Goal: Information Seeking & Learning: Learn about a topic

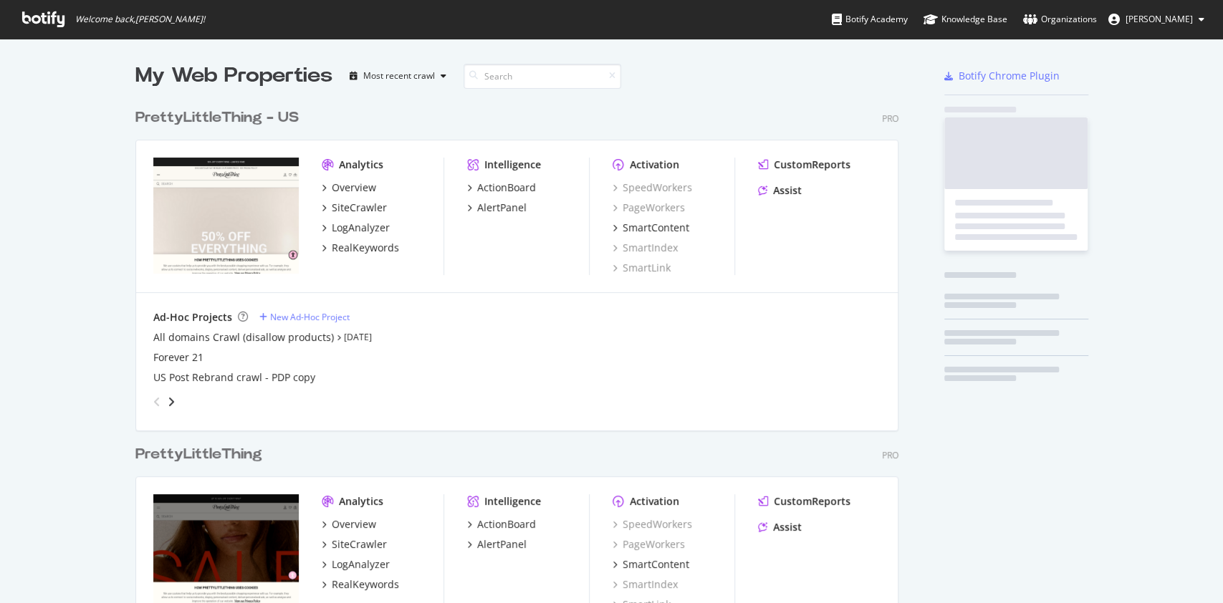
scroll to position [588, 1192]
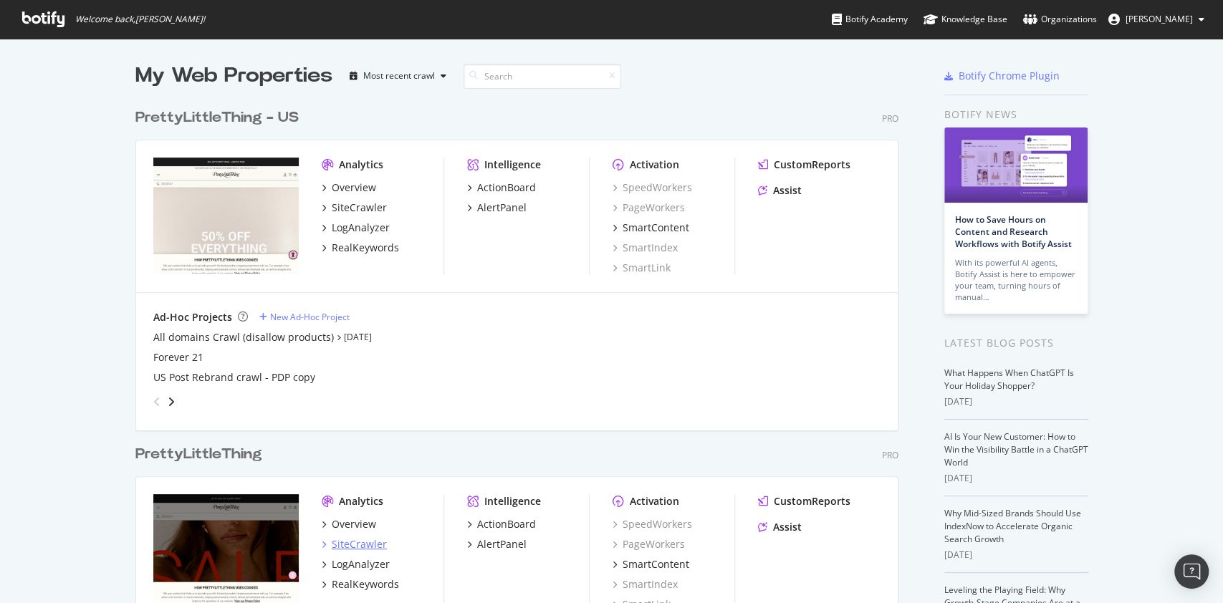
click at [347, 539] on div "SiteCrawler" at bounding box center [359, 544] width 55 height 14
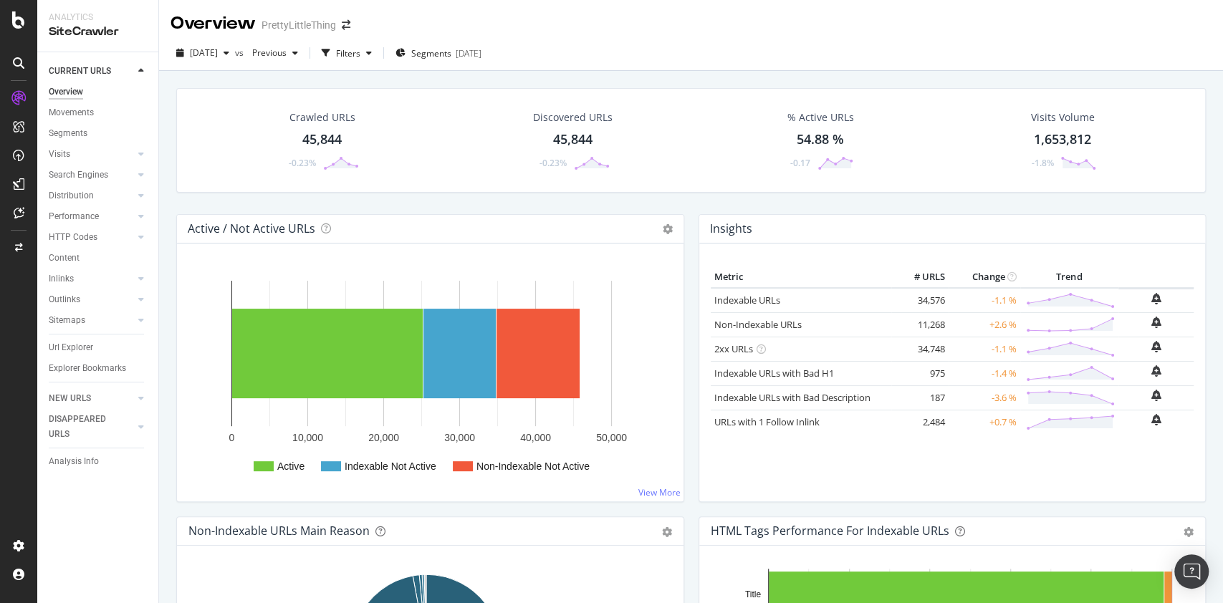
click at [339, 144] on div "45,844" at bounding box center [321, 139] width 39 height 19
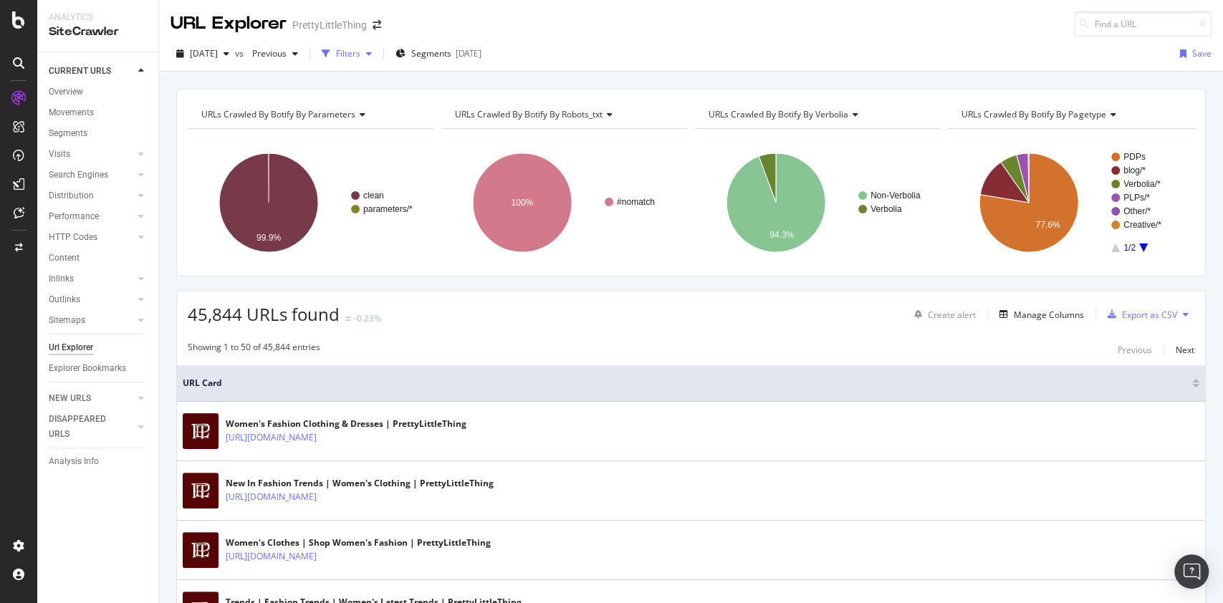
click at [377, 49] on div "button" at bounding box center [368, 53] width 17 height 9
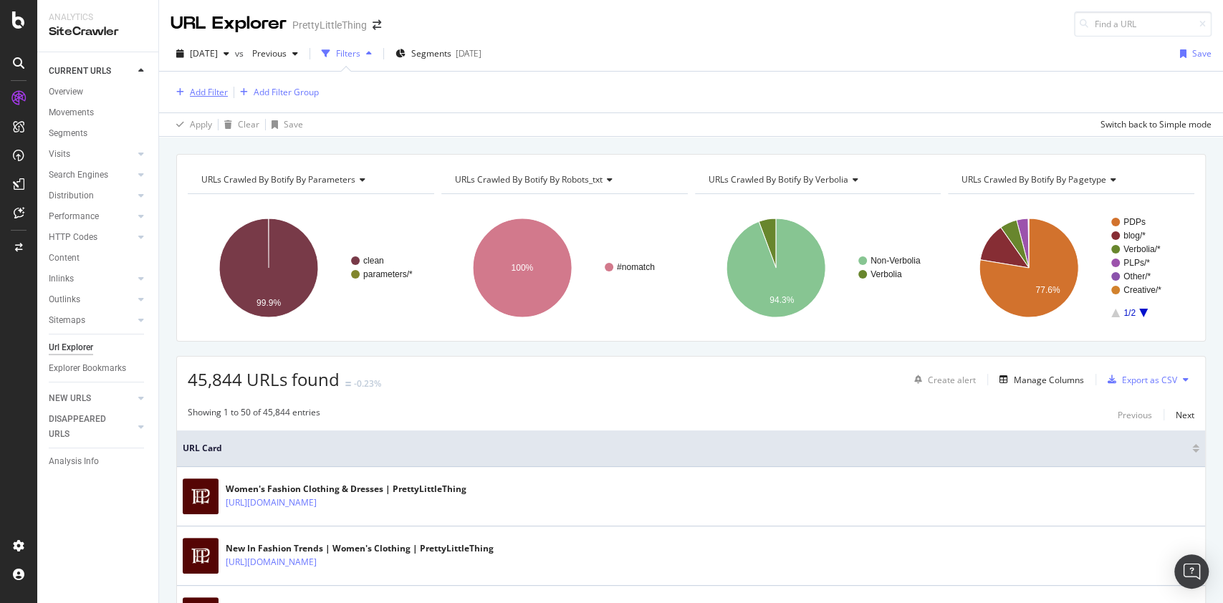
click at [213, 100] on div "Add Filter" at bounding box center [198, 93] width 57 height 16
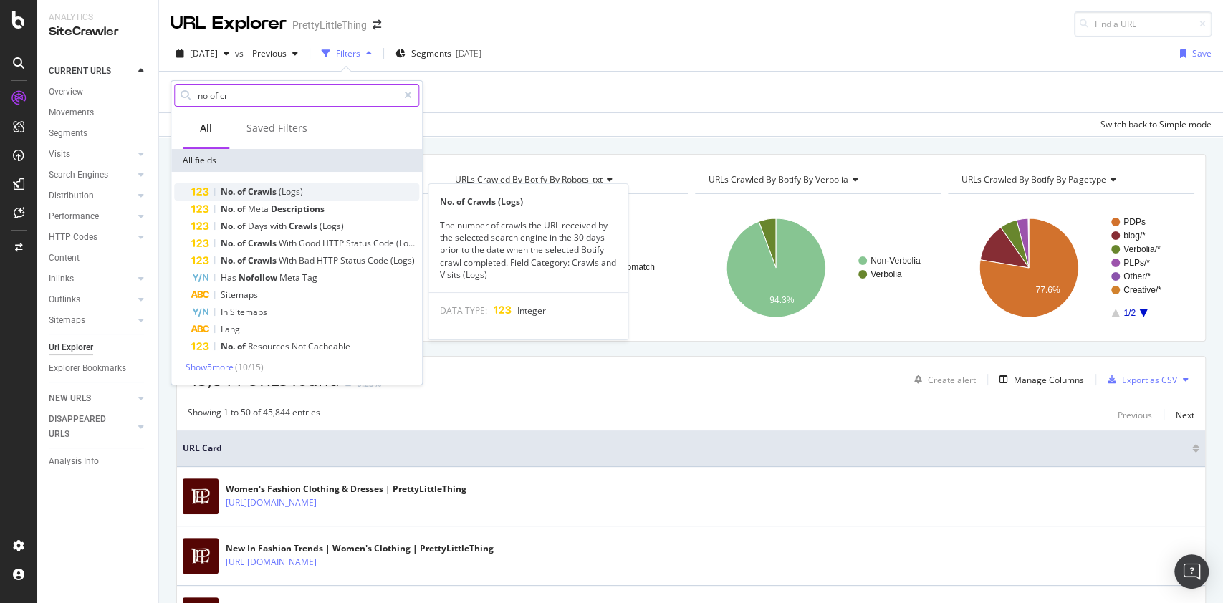
type input "no of cr"
click at [291, 189] on span "(Logs)" at bounding box center [291, 191] width 24 height 12
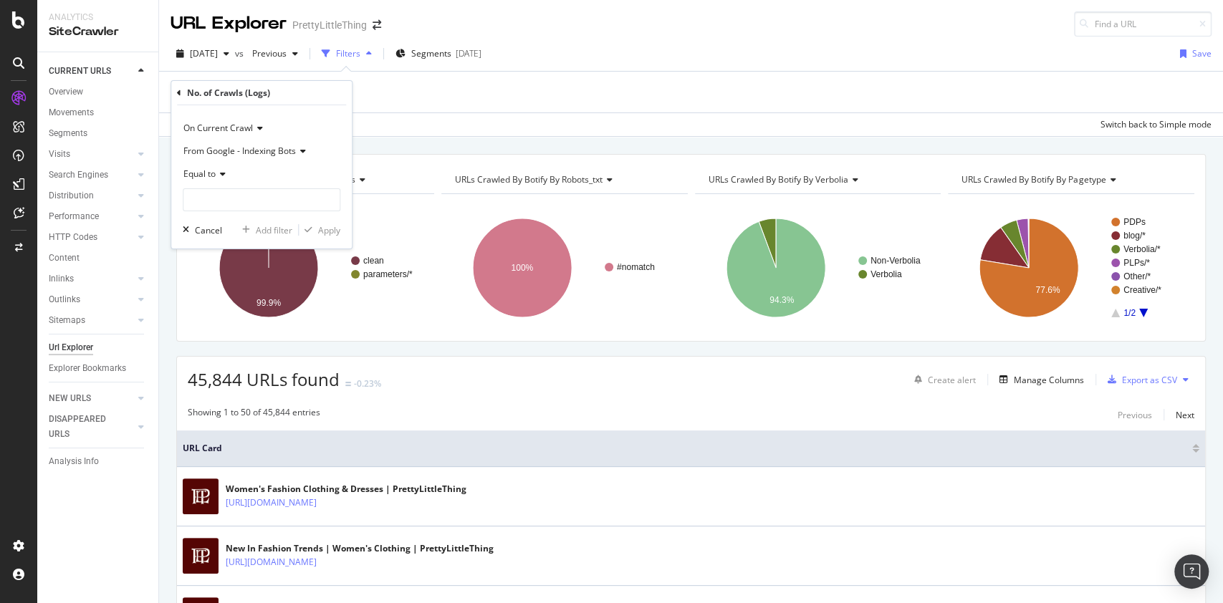
click at [226, 123] on span "On Current Crawl" at bounding box center [217, 128] width 69 height 12
click at [233, 189] on span "Diff Between Crawls" at bounding box center [230, 195] width 81 height 12
click at [266, 156] on span "From Google - Indexing Bots" at bounding box center [239, 151] width 112 height 12
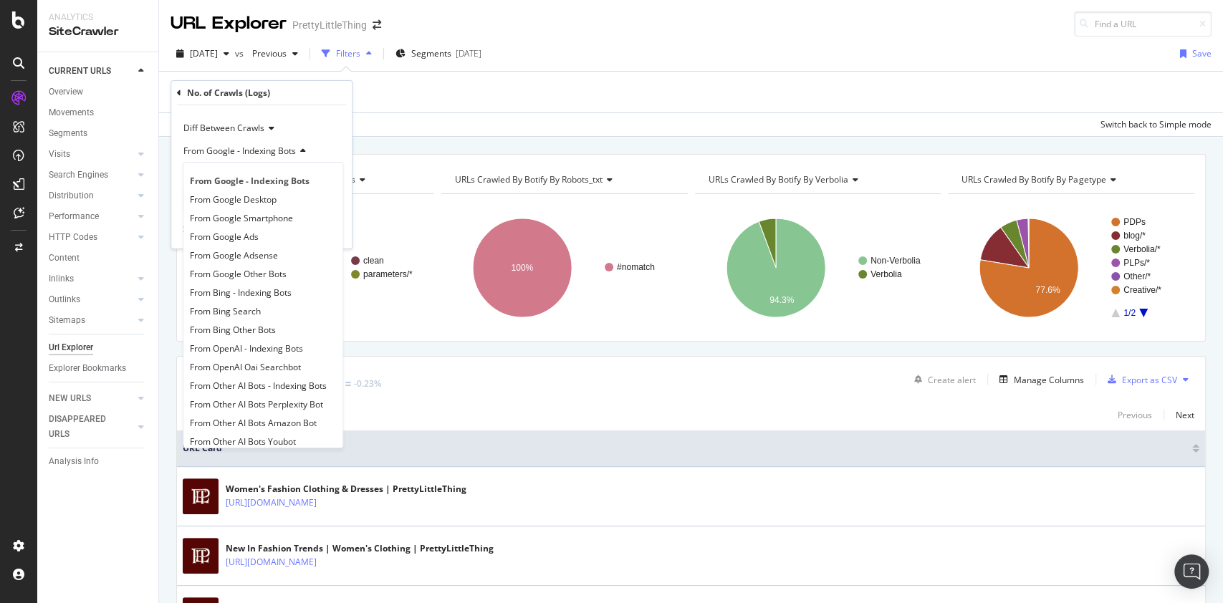
click at [299, 118] on div "Diff Between Crawls" at bounding box center [262, 128] width 158 height 23
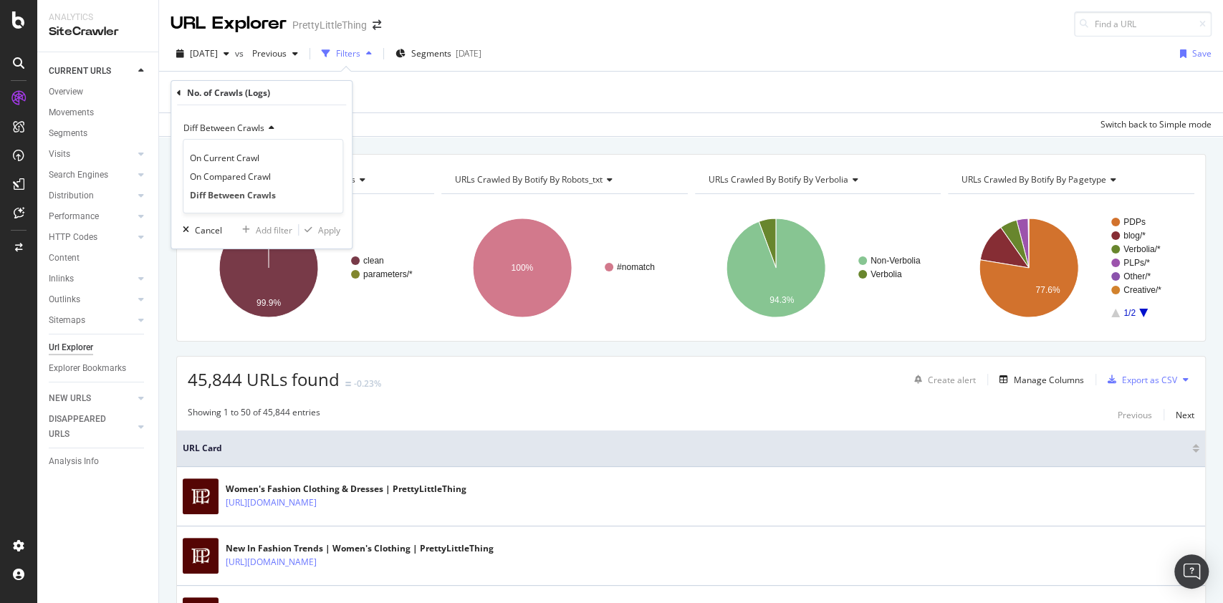
click at [304, 106] on div "Diff Between Crawls On Current Crawl On Compared Crawl Diff Between Crawls From…" at bounding box center [261, 176] width 180 height 143
click at [219, 175] on icon at bounding box center [221, 174] width 10 height 9
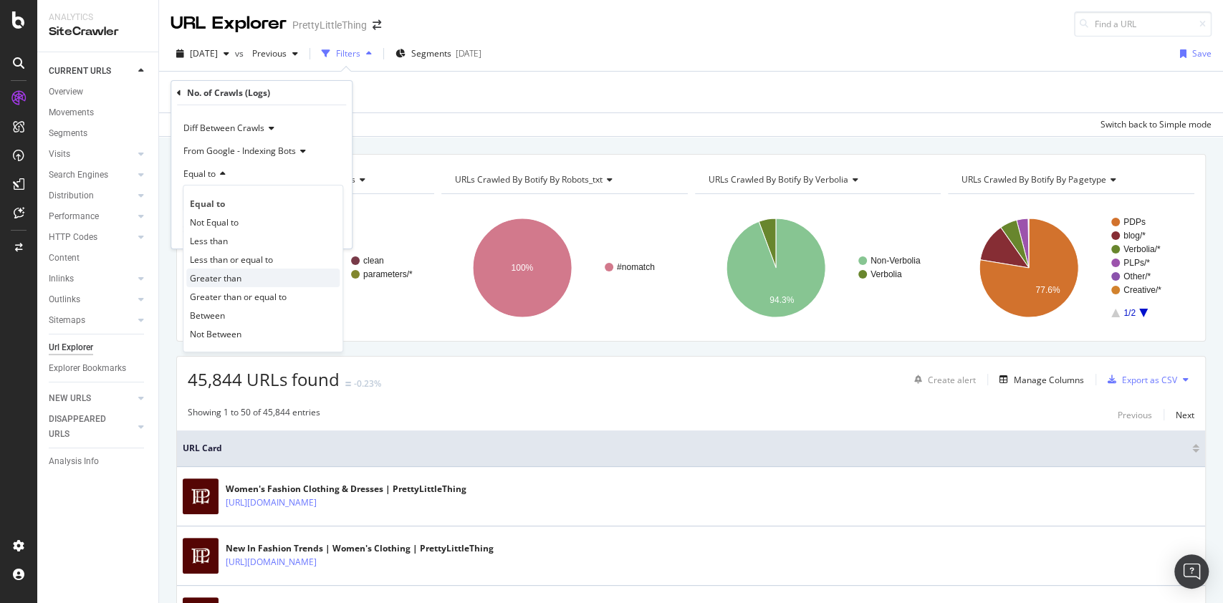
click at [256, 270] on div "Greater than" at bounding box center [262, 278] width 153 height 19
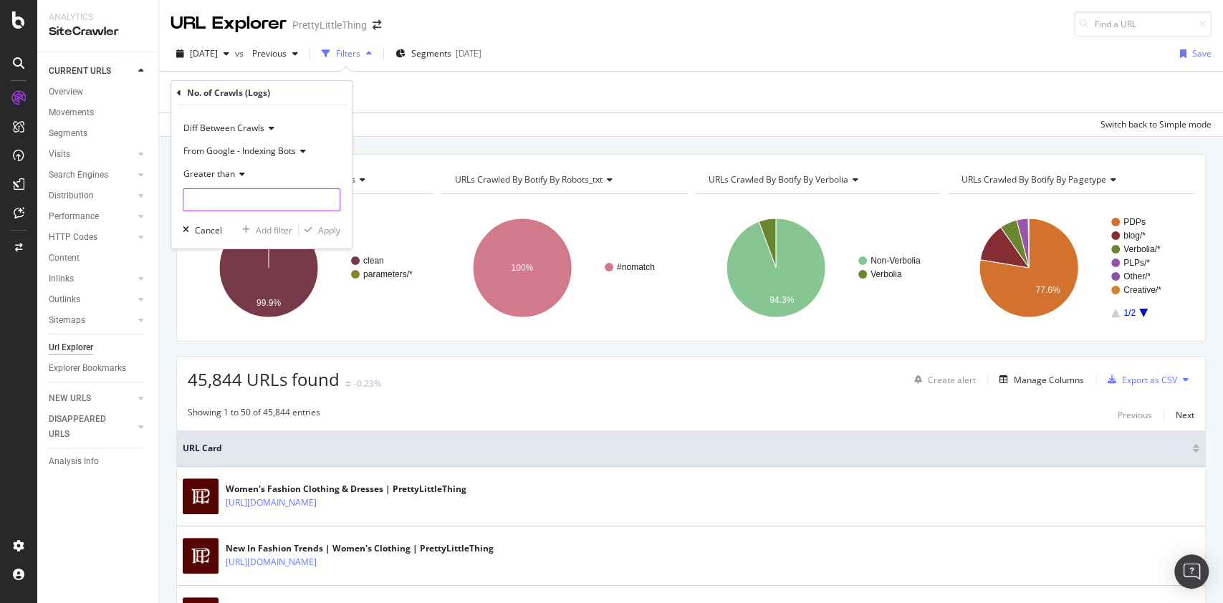
click at [241, 204] on input "number" at bounding box center [262, 199] width 158 height 23
type input "1"
click at [334, 233] on div "Apply" at bounding box center [329, 230] width 22 height 12
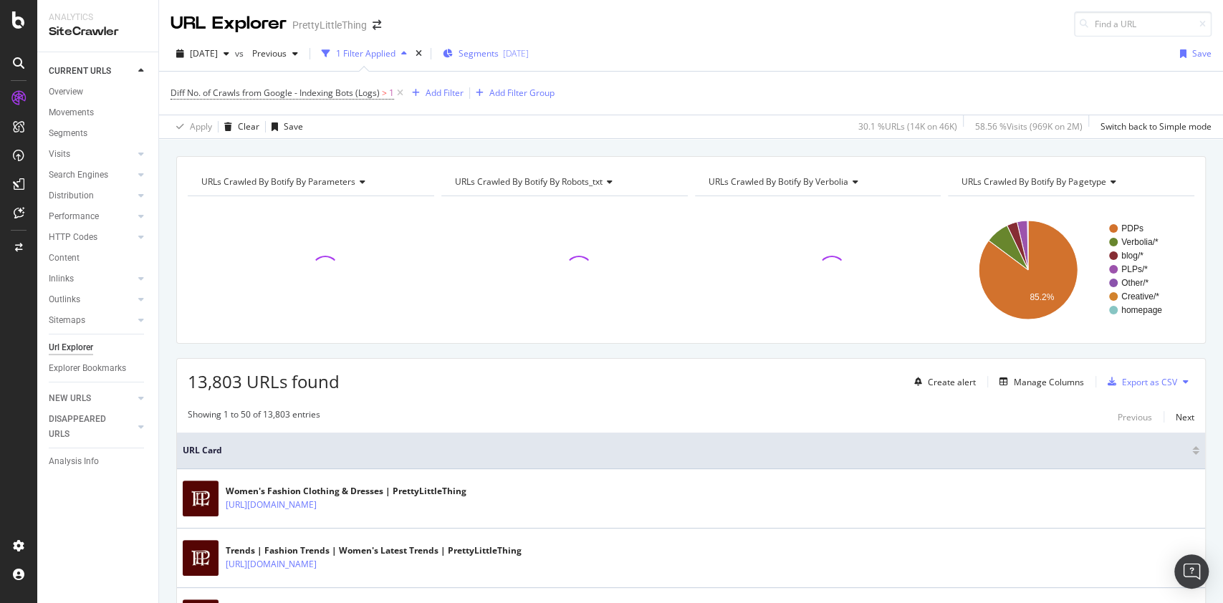
click at [498, 53] on span "Segments" at bounding box center [478, 53] width 40 height 12
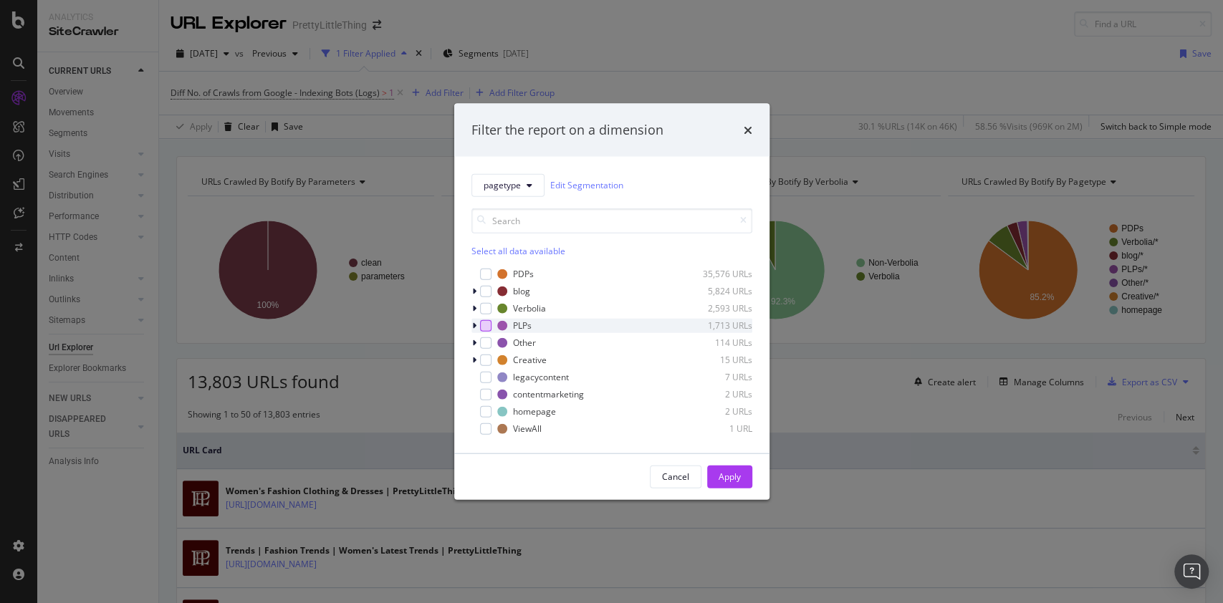
click at [483, 327] on div "modal" at bounding box center [485, 324] width 11 height 11
click at [738, 473] on div "Apply" at bounding box center [729, 477] width 22 height 12
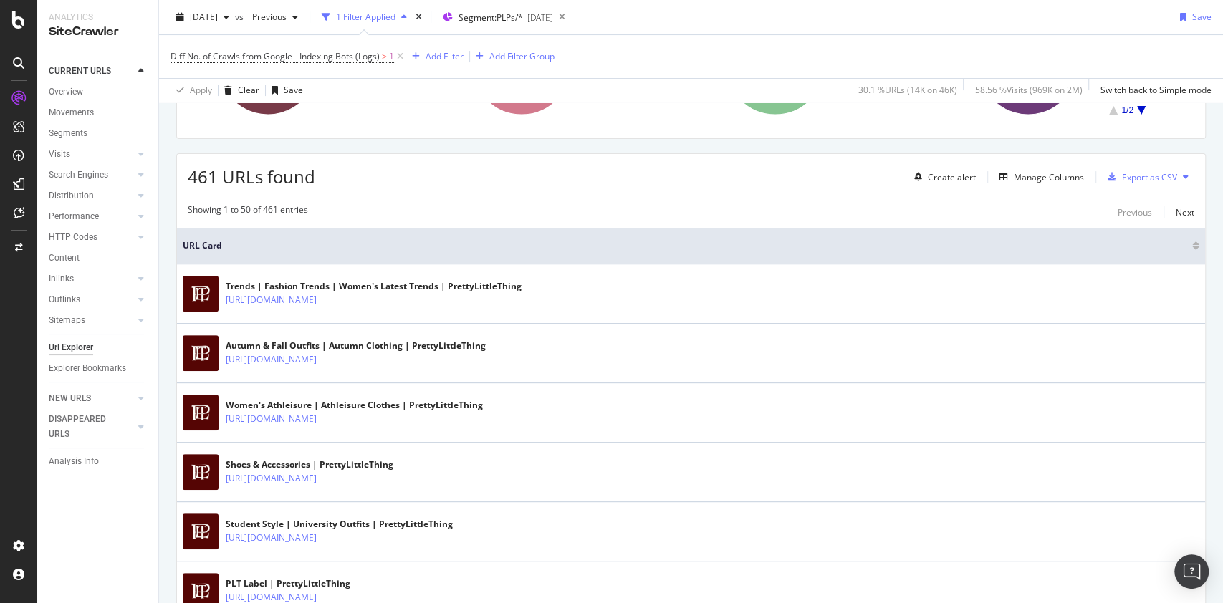
scroll to position [95, 0]
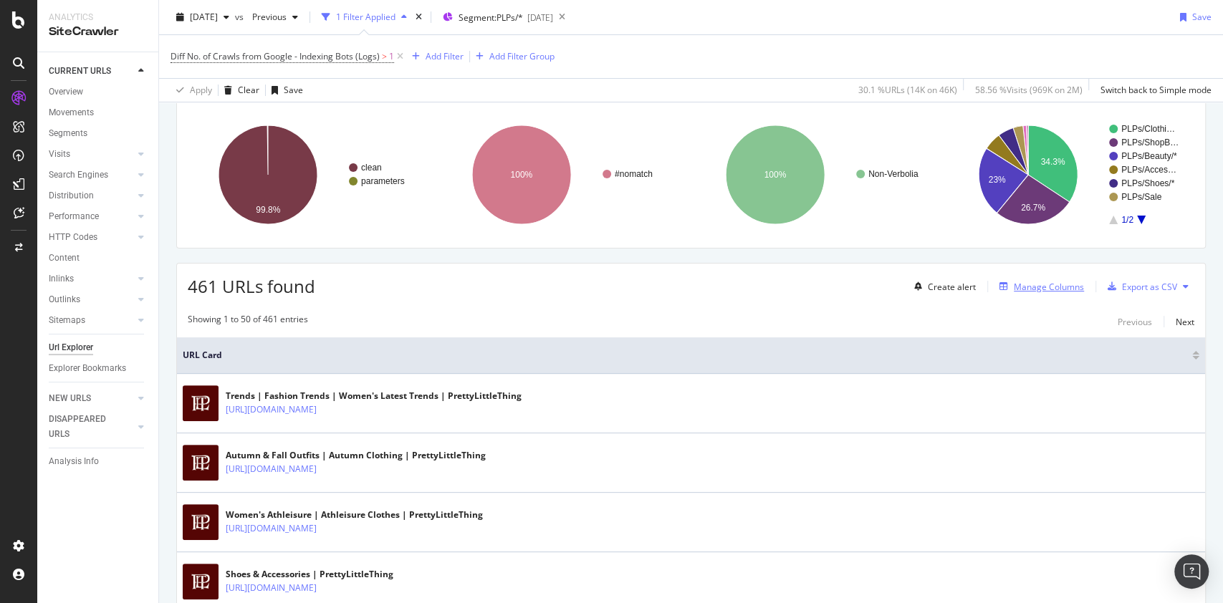
click at [1029, 286] on div "Manage Columns" at bounding box center [1048, 287] width 70 height 12
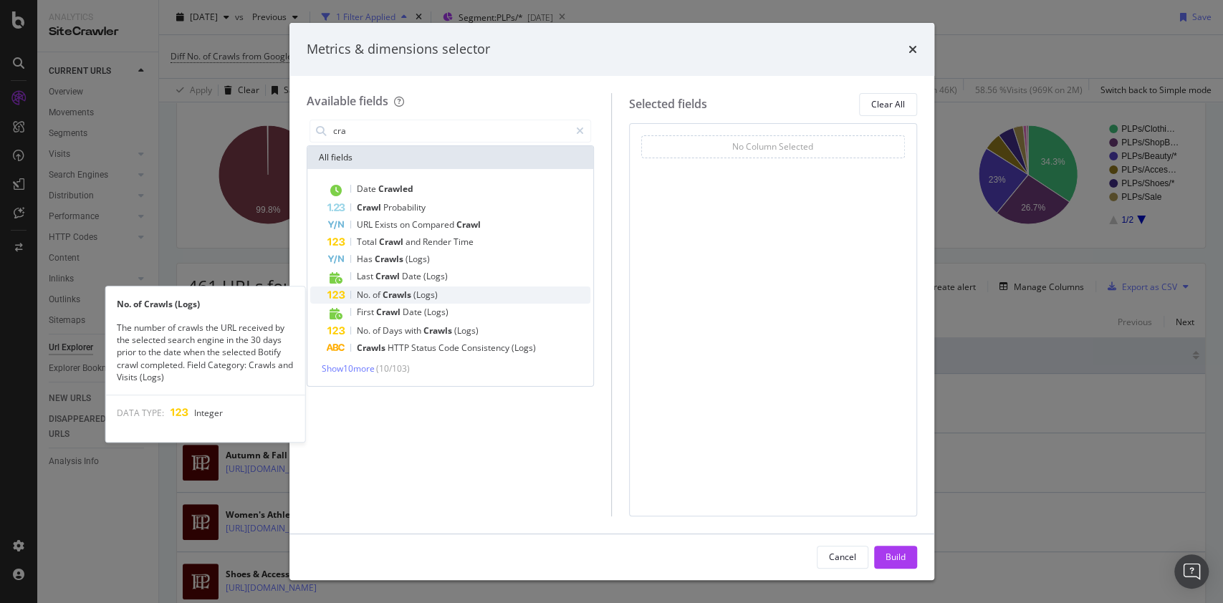
type input "cra"
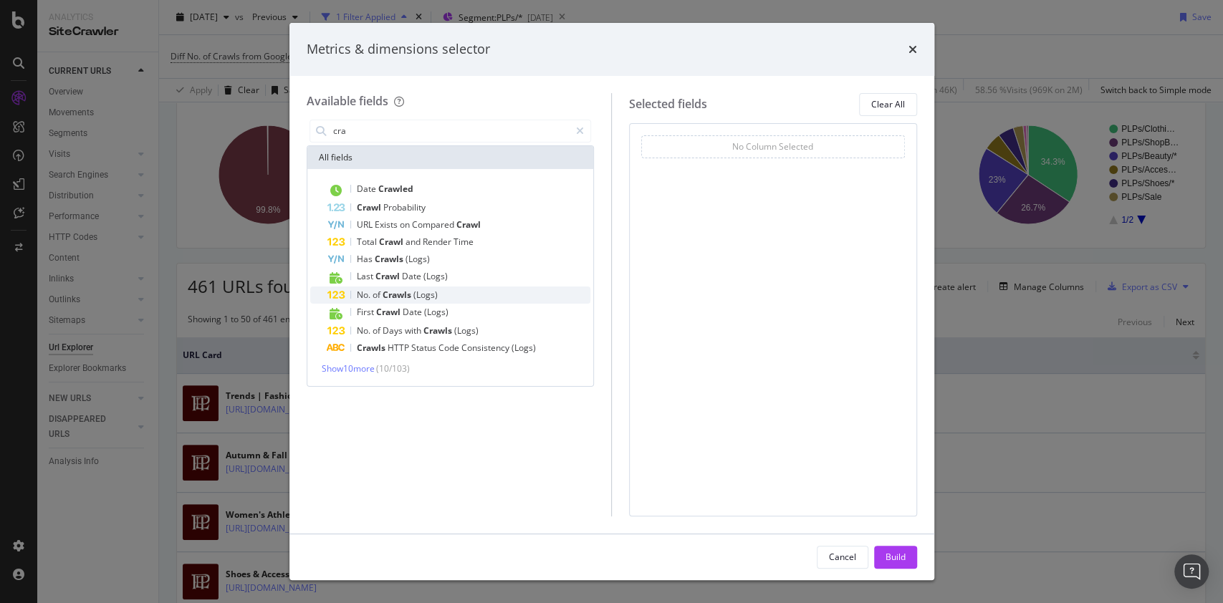
click at [448, 289] on div "No. of Crawls (Logs)" at bounding box center [459, 294] width 264 height 17
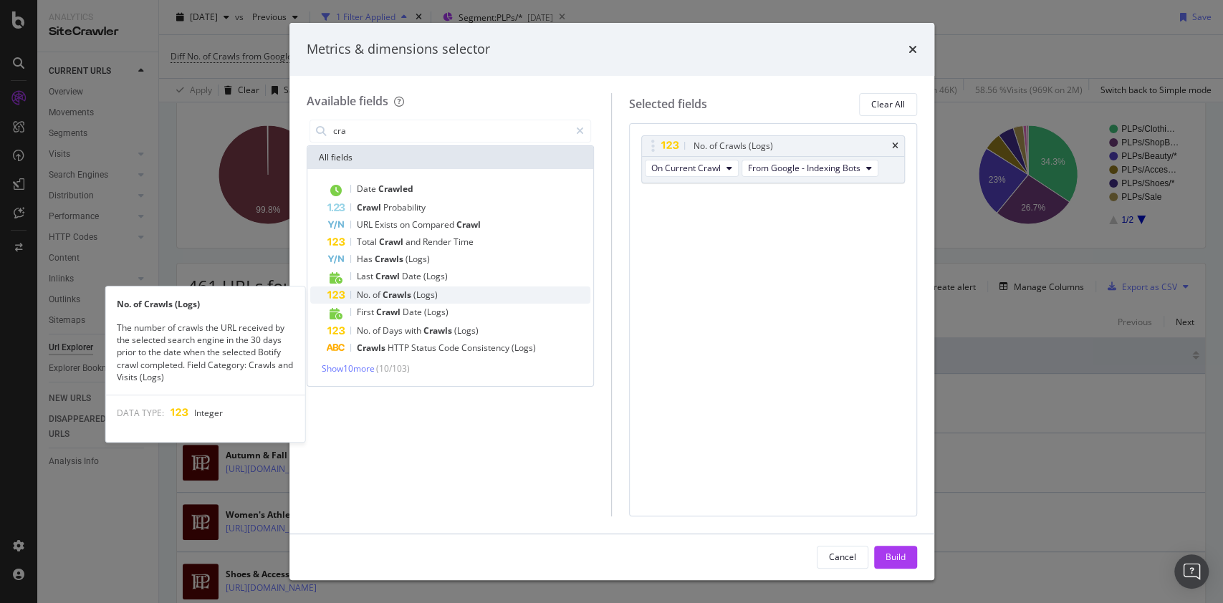
click at [412, 294] on span "Crawls" at bounding box center [397, 295] width 31 height 12
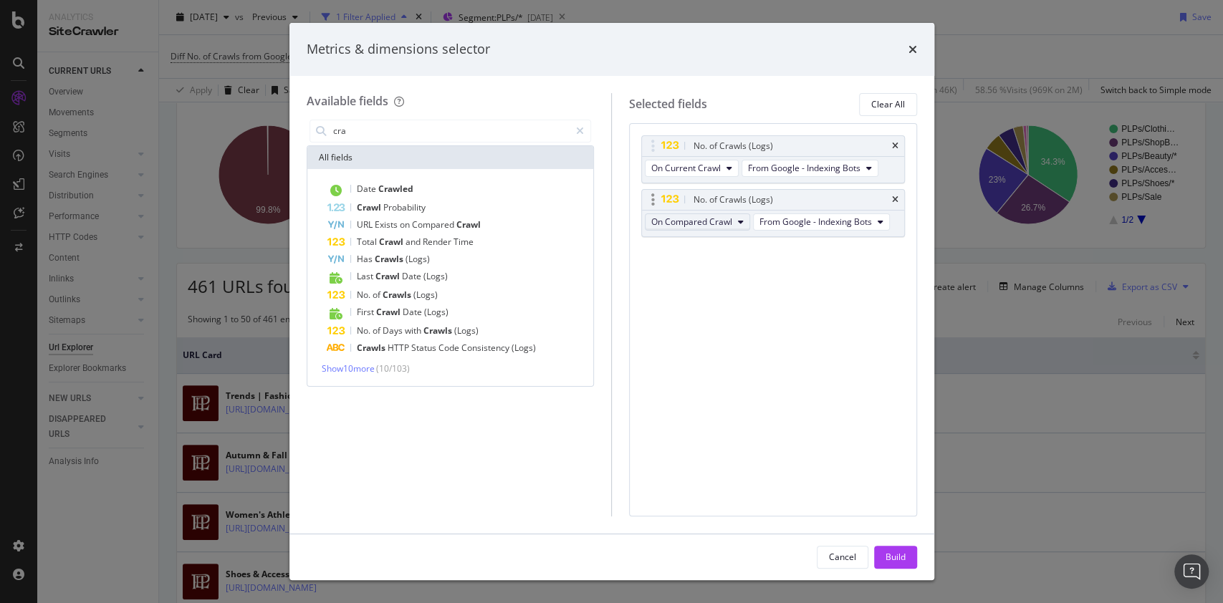
click at [704, 222] on span "On Compared Crawl" at bounding box center [691, 222] width 81 height 12
click at [686, 253] on div "On Current Crawl" at bounding box center [697, 246] width 105 height 21
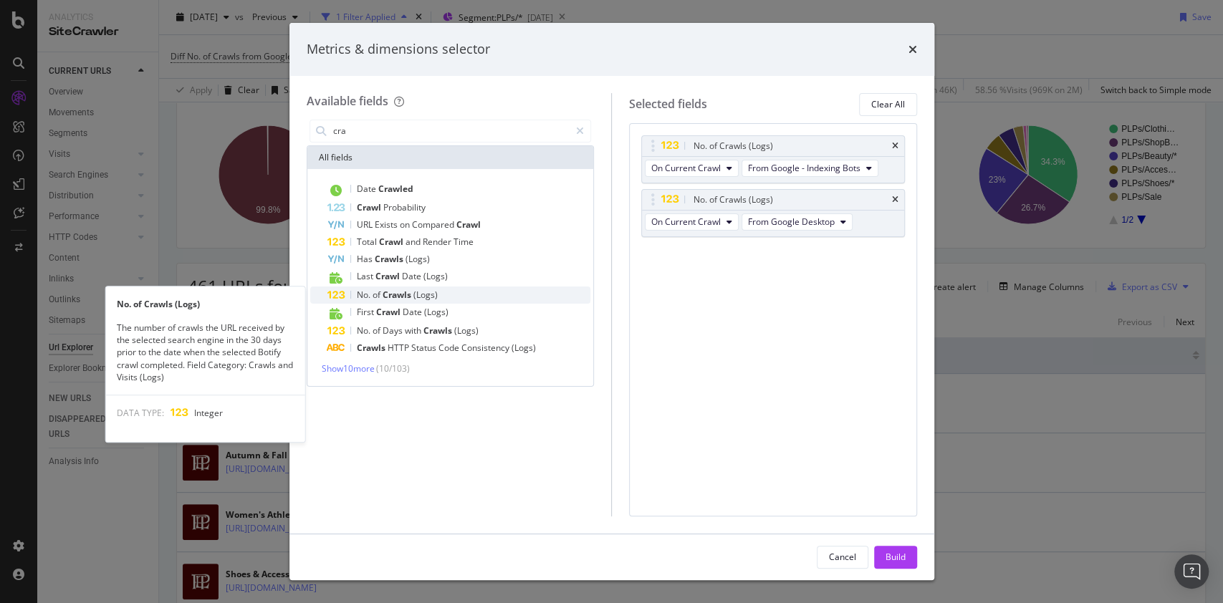
click at [423, 294] on span "(Logs)" at bounding box center [425, 295] width 24 height 12
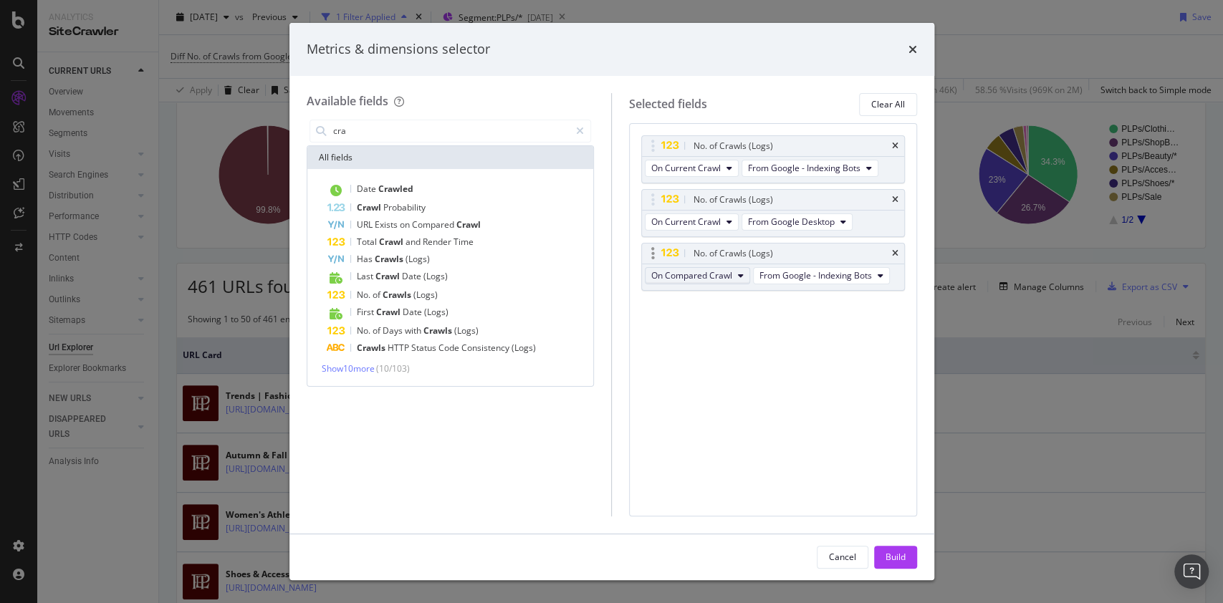
click at [683, 276] on span "On Compared Crawl" at bounding box center [691, 275] width 81 height 12
click at [685, 345] on div "Diff Between Crawls" at bounding box center [697, 353] width 105 height 21
click at [895, 559] on div "Build" at bounding box center [895, 557] width 20 height 12
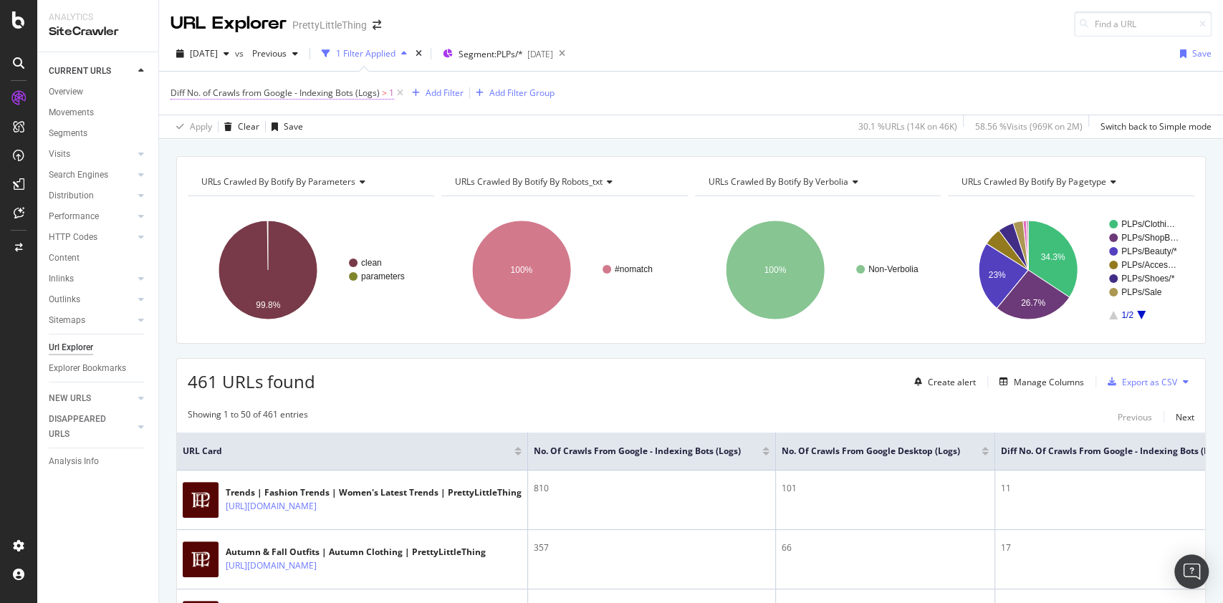
click at [304, 98] on span "Diff No. of Crawls from Google - Indexing Bots (Logs) > 1" at bounding box center [281, 93] width 223 height 13
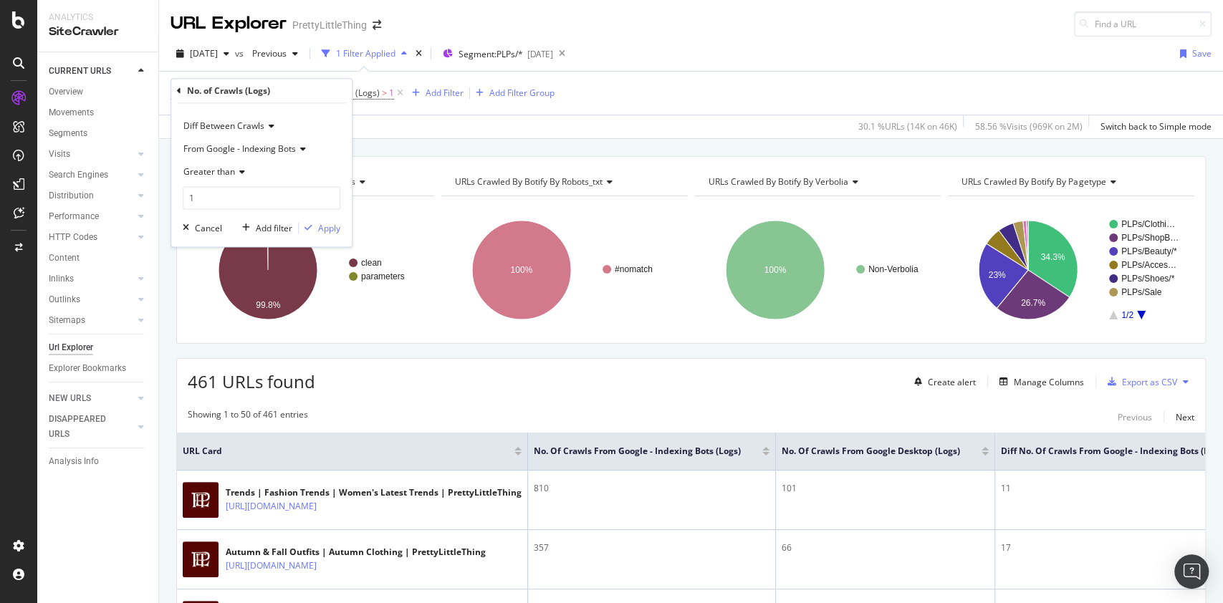
click at [232, 170] on span "Greater than" at bounding box center [209, 171] width 52 height 12
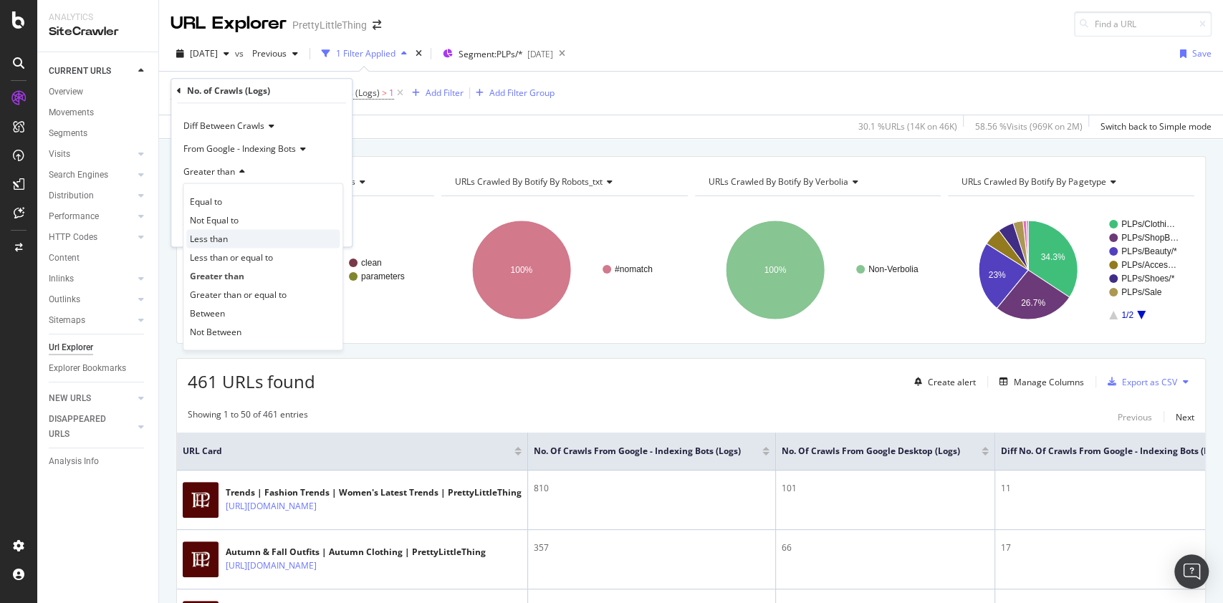
click at [228, 235] on div "Less than" at bounding box center [262, 238] width 153 height 19
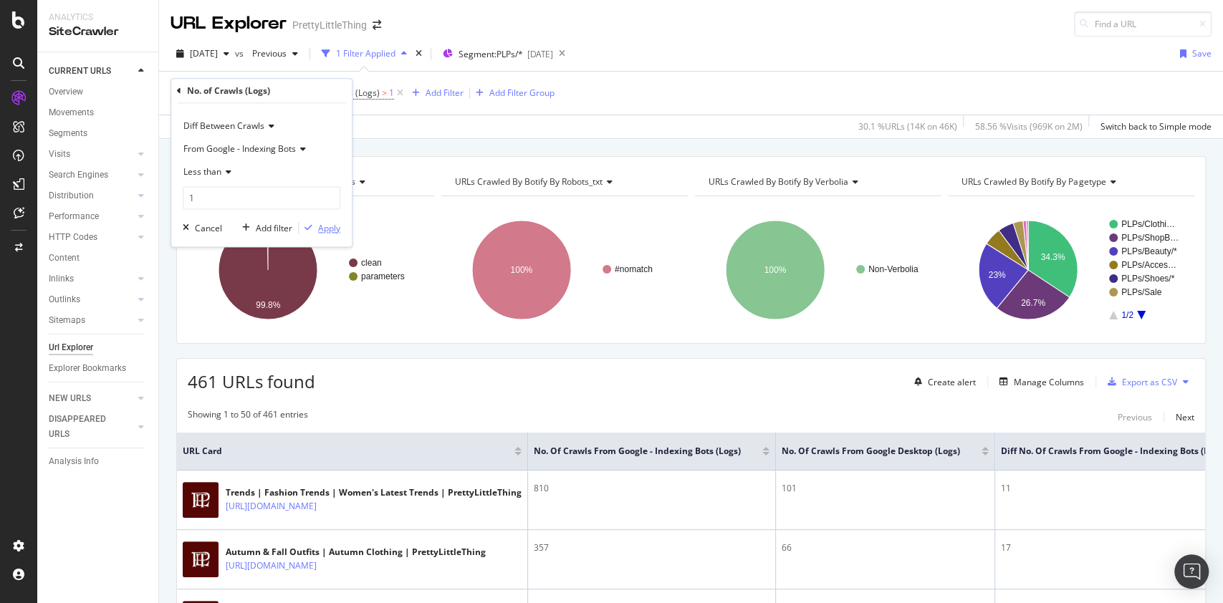
click at [327, 225] on div "Apply" at bounding box center [329, 228] width 22 height 12
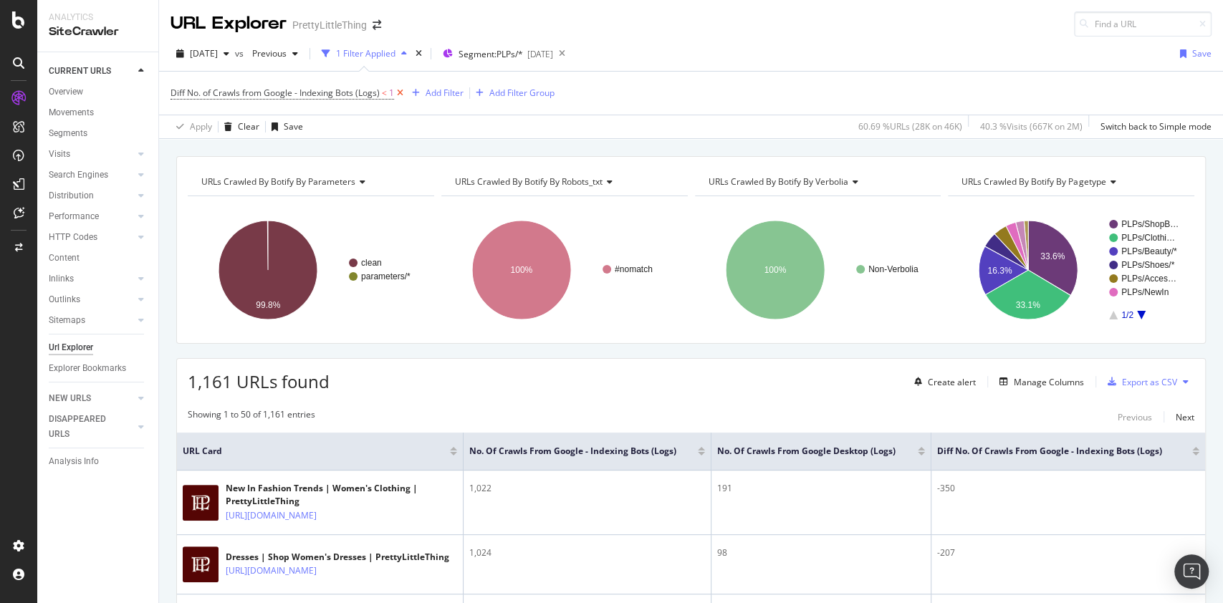
click at [399, 94] on icon at bounding box center [400, 93] width 12 height 14
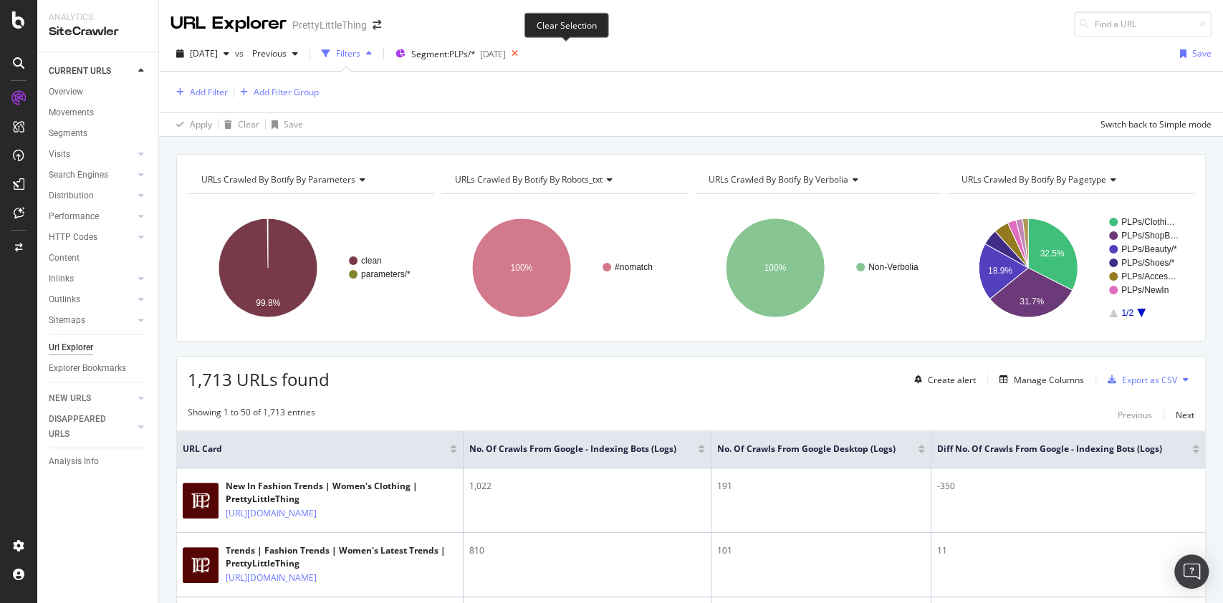
click at [524, 54] on icon at bounding box center [515, 54] width 18 height 20
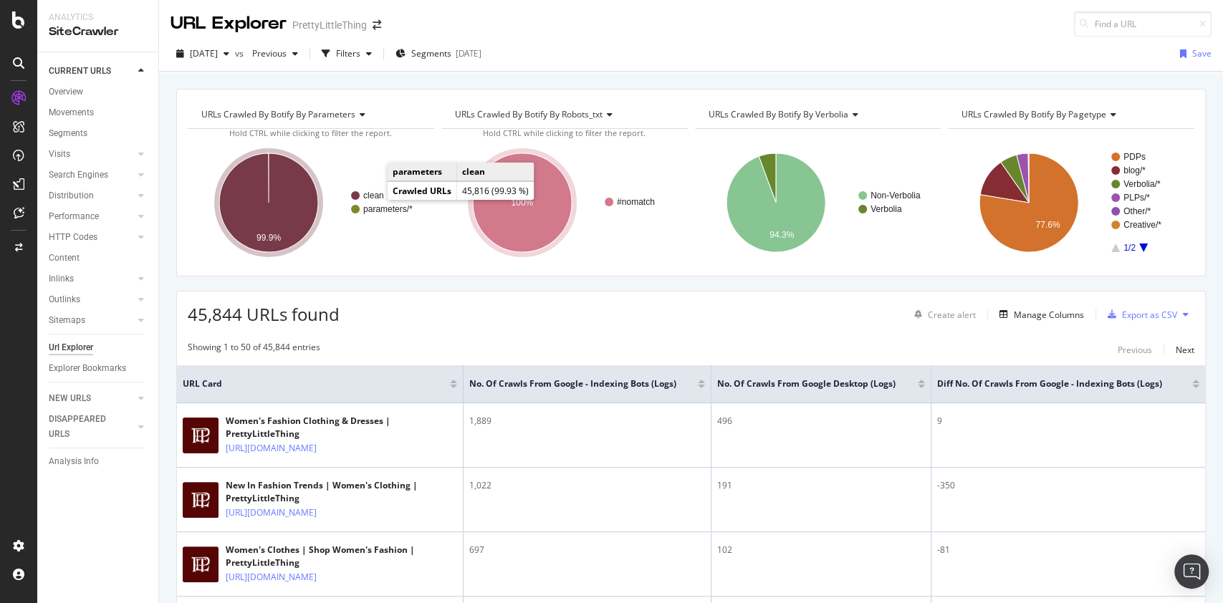
click at [370, 192] on text "clean" at bounding box center [373, 196] width 21 height 10
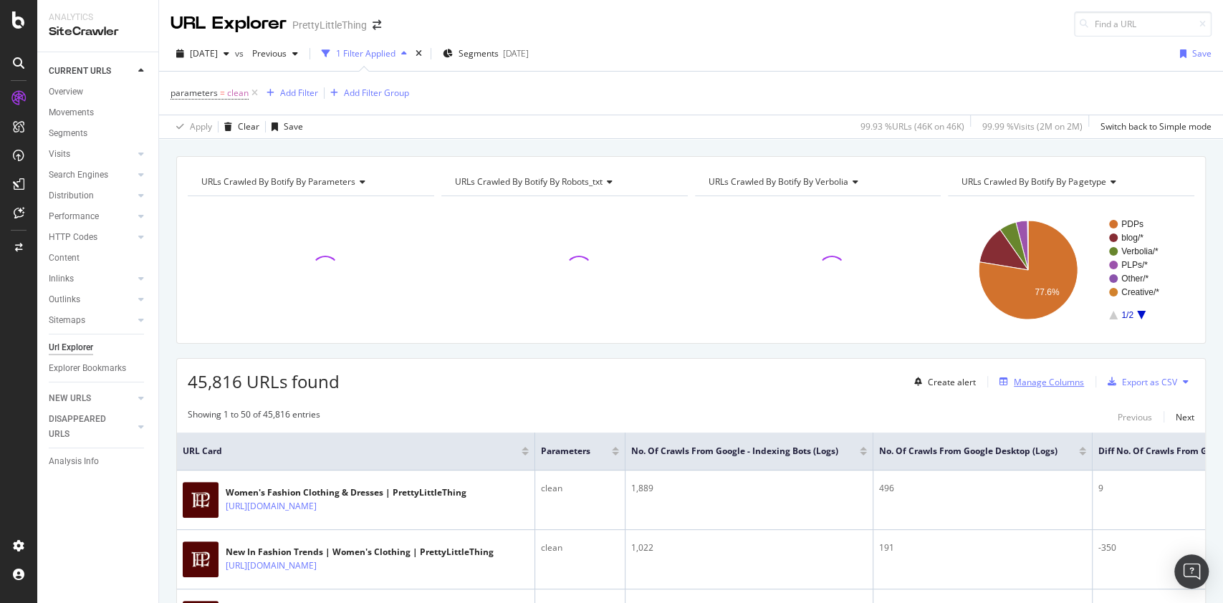
click at [1027, 384] on div "Manage Columns" at bounding box center [1048, 382] width 70 height 12
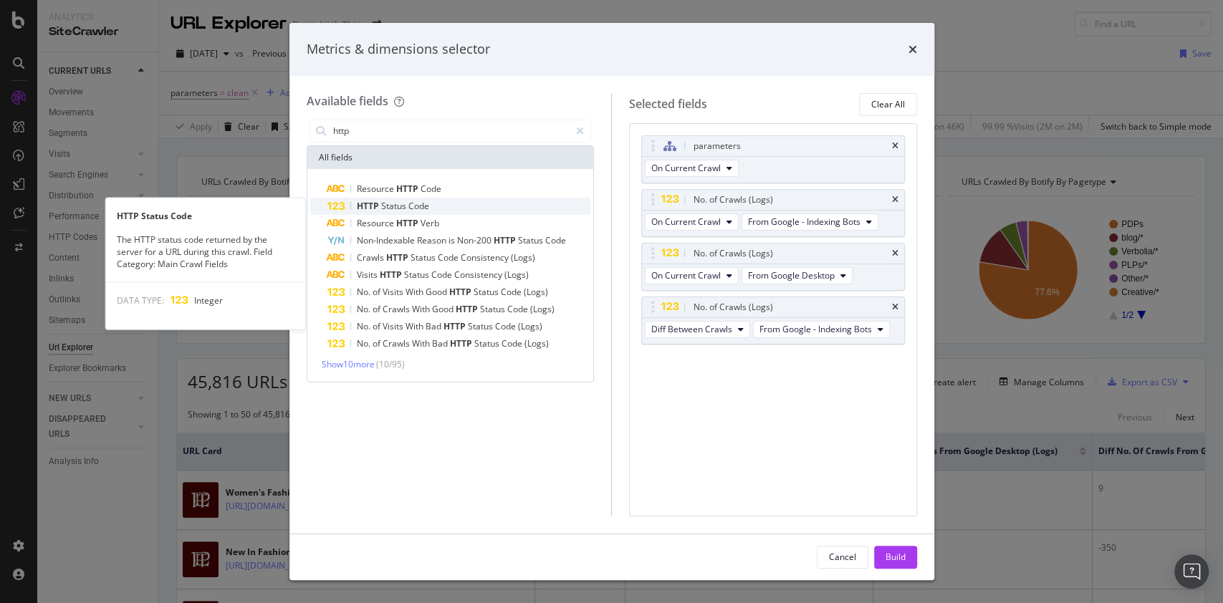
type input "http"
click at [438, 207] on div "HTTP Status Code" at bounding box center [459, 206] width 264 height 17
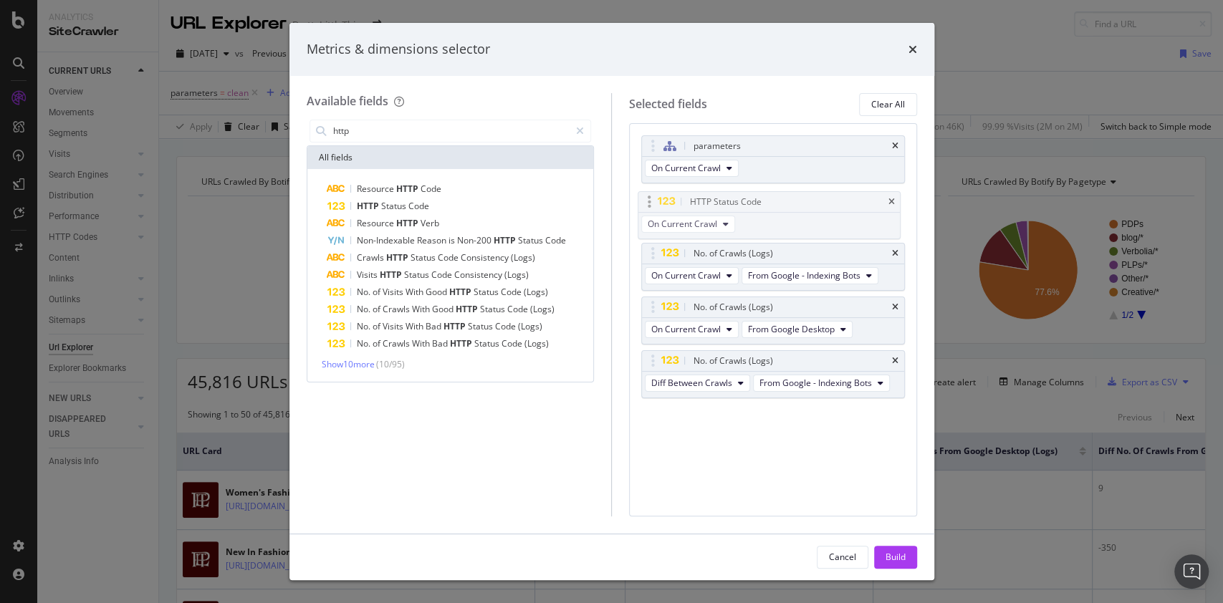
drag, startPoint x: 753, startPoint y: 352, endPoint x: 750, endPoint y: 194, distance: 158.3
click at [750, 194] on body "Analytics SiteCrawler CURRENT URLS Overview Movements Segments Visits Analysis …" at bounding box center [611, 301] width 1223 height 603
click at [903, 553] on div "Build" at bounding box center [895, 557] width 20 height 12
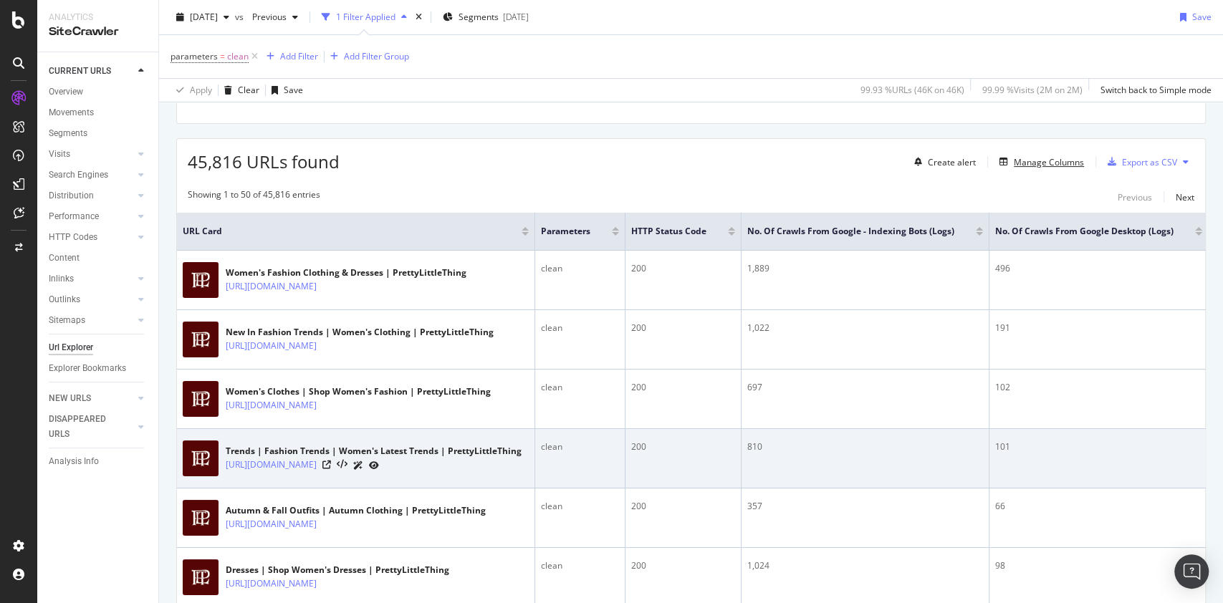
scroll to position [191, 0]
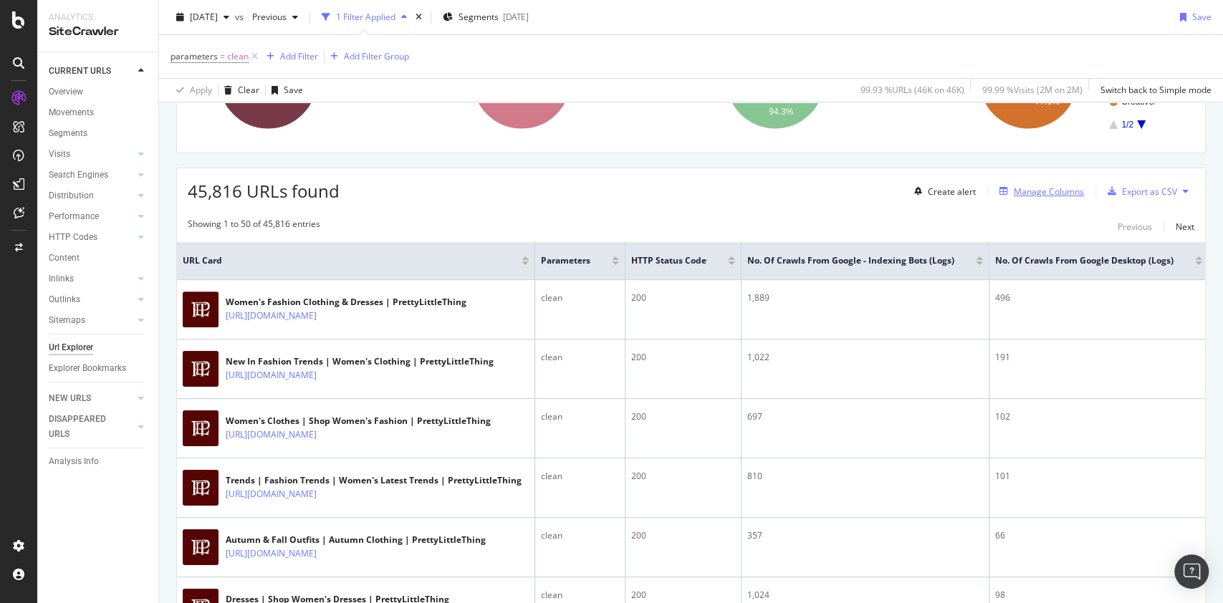
click at [1038, 187] on div "Manage Columns" at bounding box center [1048, 191] width 70 height 12
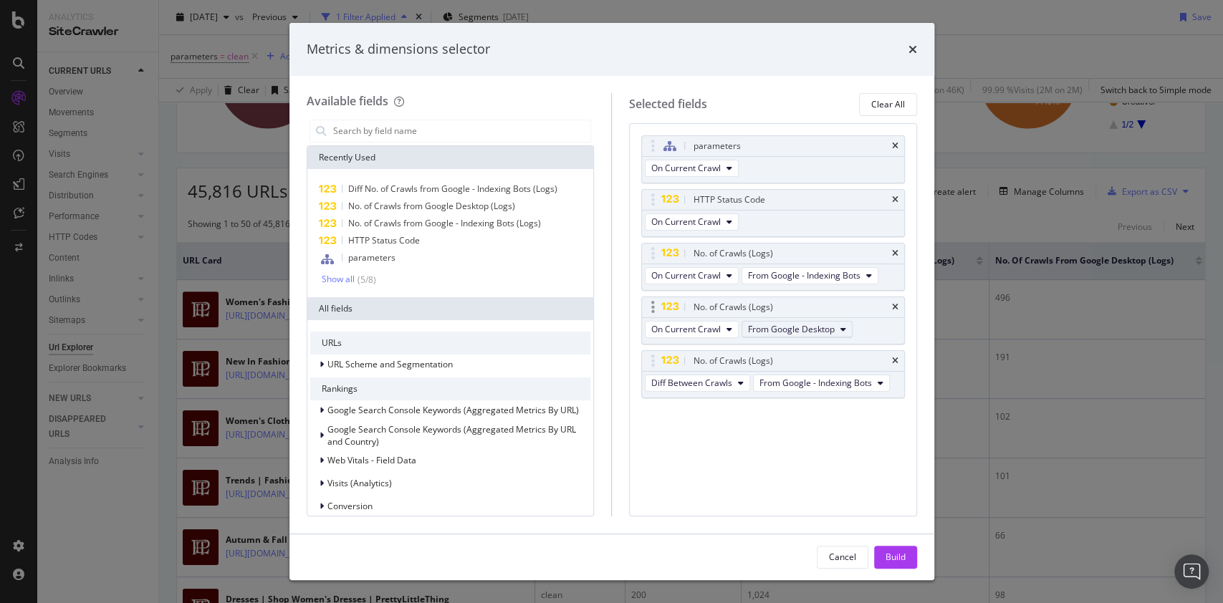
click at [837, 337] on button "From Google Desktop" at bounding box center [796, 329] width 111 height 17
click at [808, 401] on span "From Google Smartphone" at bounding box center [821, 407] width 137 height 13
click at [852, 276] on span "From Google - Indexing Bots" at bounding box center [804, 275] width 112 height 12
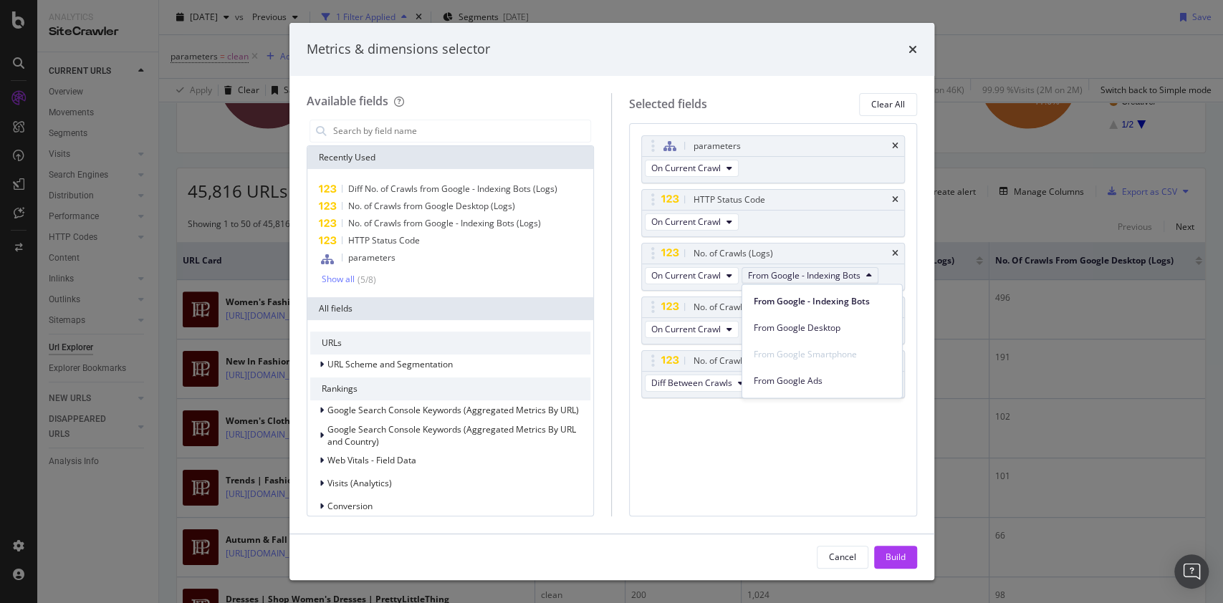
click at [749, 448] on div "parameters On Current Crawl HTTP Status Code On Current Crawl No. of Crawls (Lo…" at bounding box center [773, 319] width 288 height 393
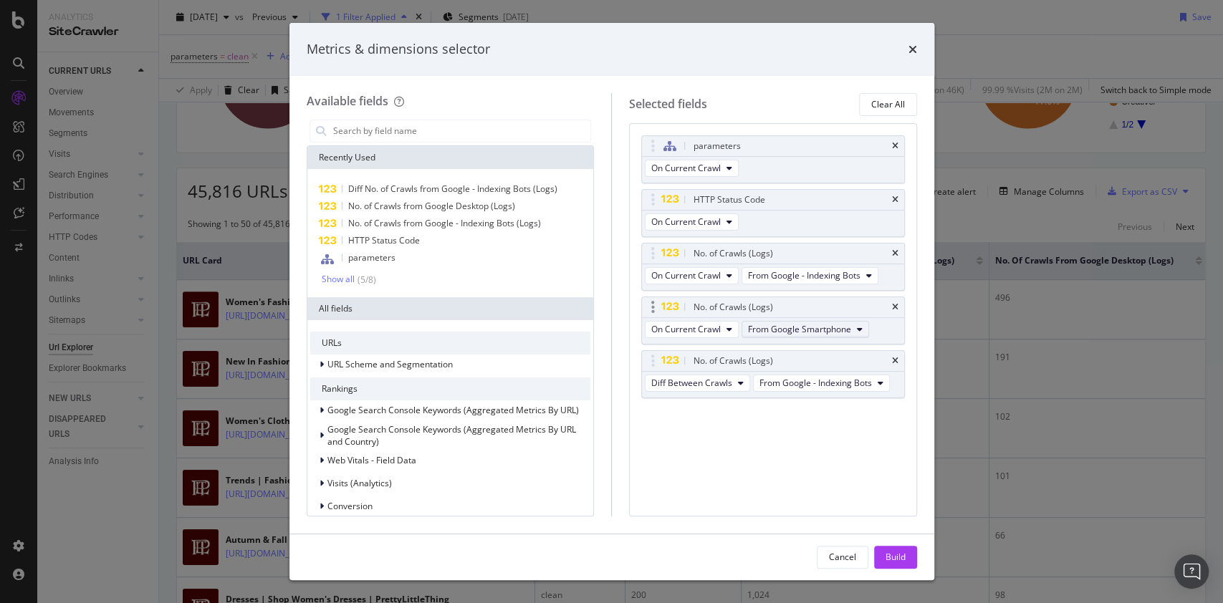
click at [799, 334] on span "From Google Smartphone" at bounding box center [799, 329] width 103 height 12
click at [630, 446] on div "parameters On Current Crawl HTTP Status Code On Current Crawl No. of Crawls (Lo…" at bounding box center [773, 319] width 288 height 393
click at [707, 328] on span "On Current Crawl" at bounding box center [685, 329] width 69 height 12
click at [699, 379] on span "On Compared Crawl" at bounding box center [697, 381] width 81 height 13
click at [822, 325] on span "From Google Smartphone" at bounding box center [810, 329] width 103 height 12
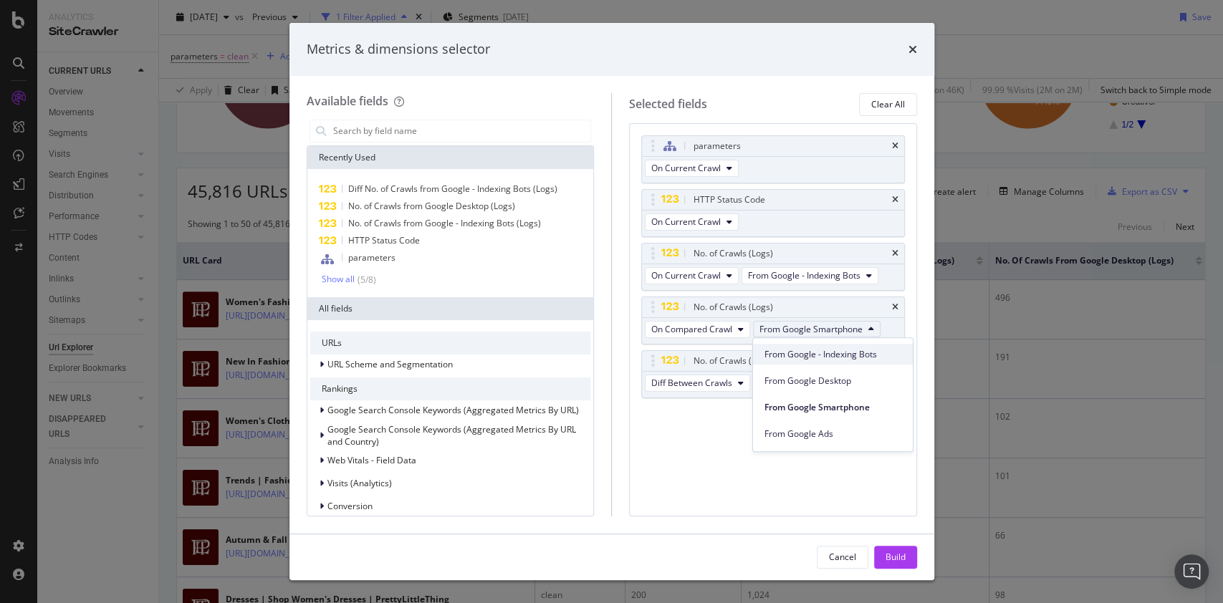
click at [818, 355] on span "From Google - Indexing Bots" at bounding box center [832, 354] width 137 height 13
drag, startPoint x: 899, startPoint y: 559, endPoint x: 715, endPoint y: 359, distance: 272.2
click at [898, 554] on div "Build" at bounding box center [895, 557] width 20 height 12
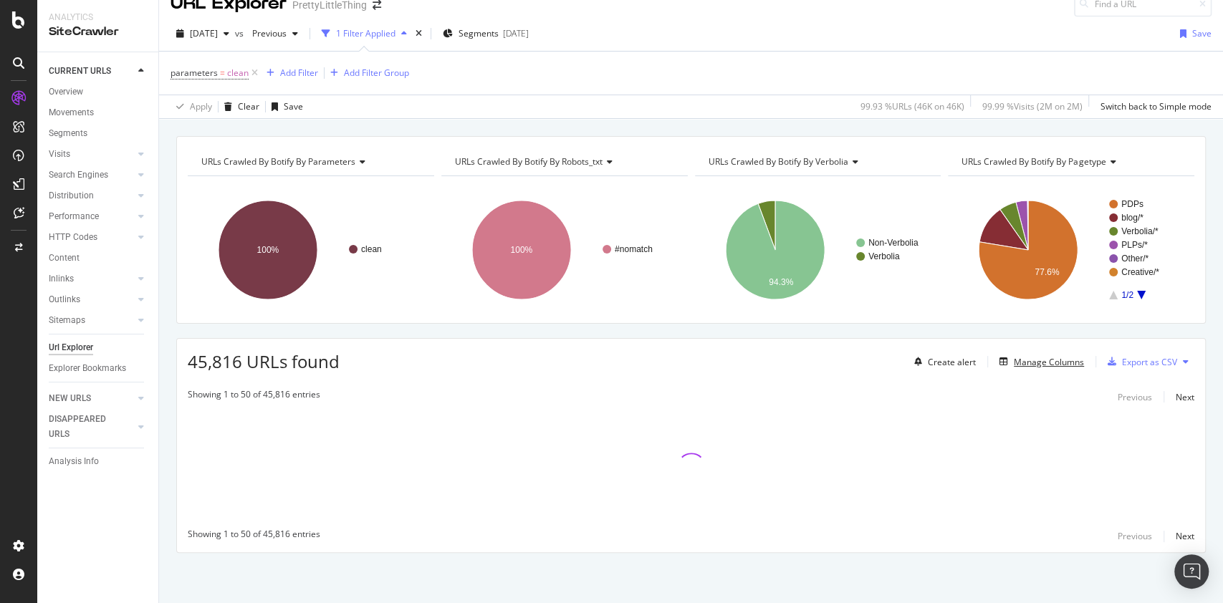
scroll to position [19, 0]
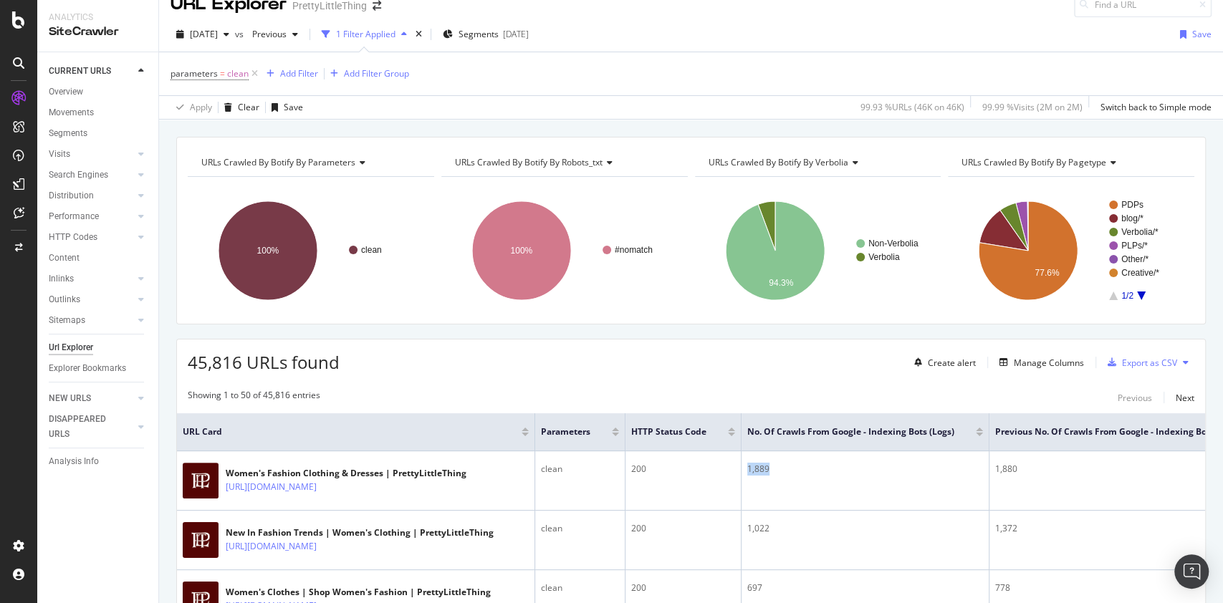
drag, startPoint x: 873, startPoint y: 500, endPoint x: 649, endPoint y: 405, distance: 243.3
click at [692, 486] on tr "Women's Fashion Clothing & Dresses | PrettyLittleThing [URL][DOMAIN_NAME] clean…" at bounding box center [859, 480] width 1364 height 59
click at [650, 389] on div "Showing 1 to 50 of 45,816 entries Previous Next" at bounding box center [691, 397] width 1028 height 17
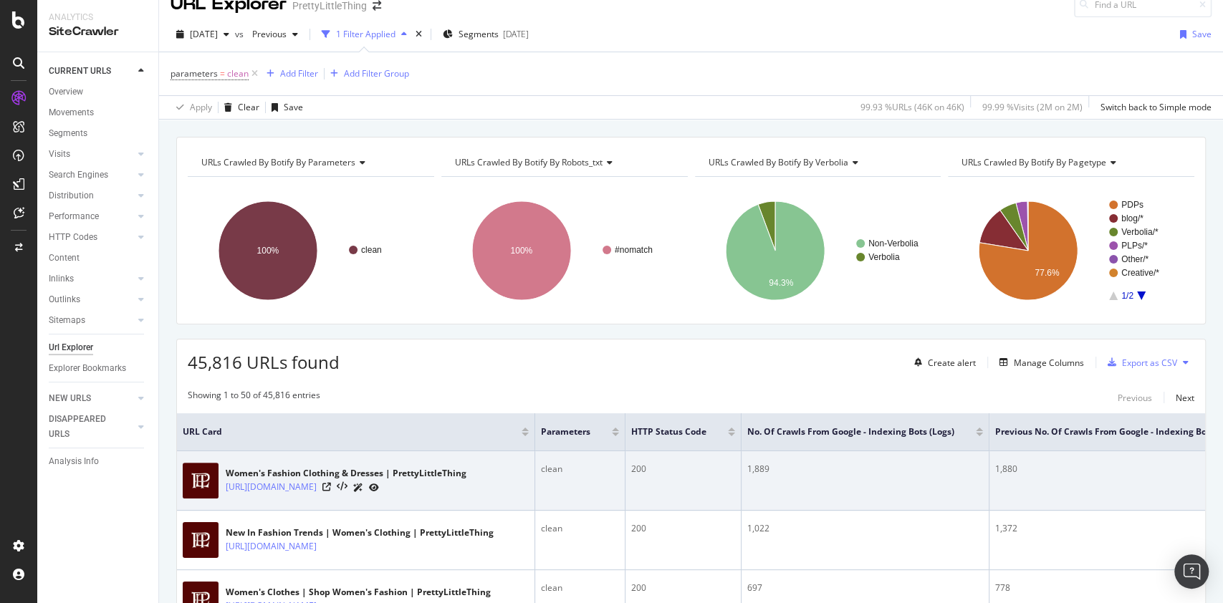
click at [743, 501] on td "1,889" at bounding box center [865, 480] width 248 height 59
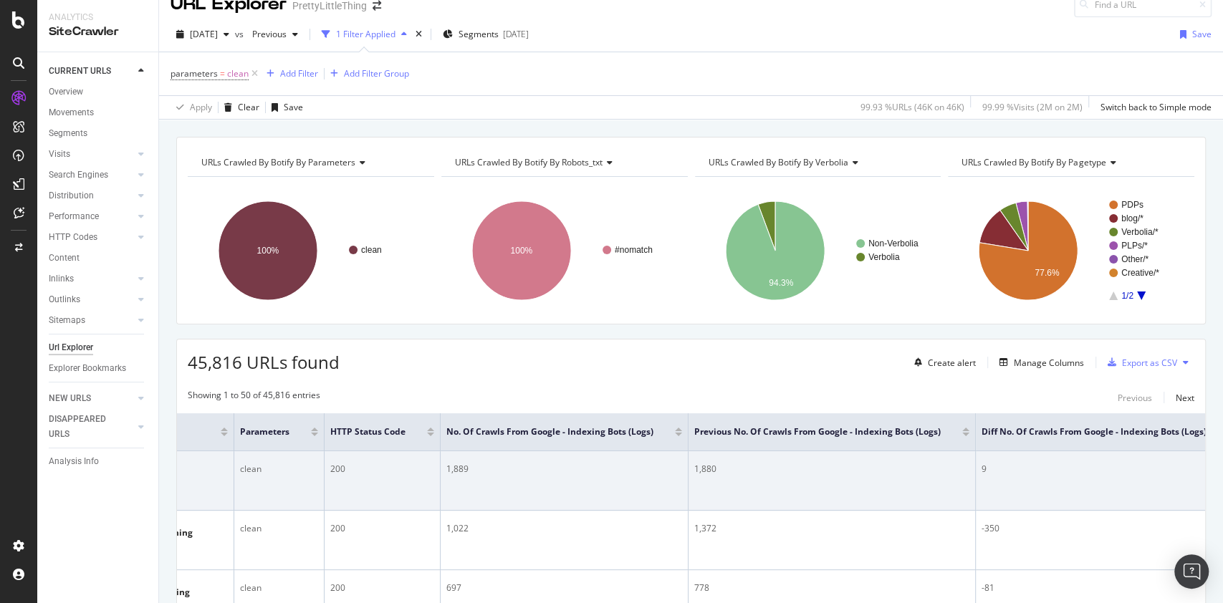
scroll to position [0, 349]
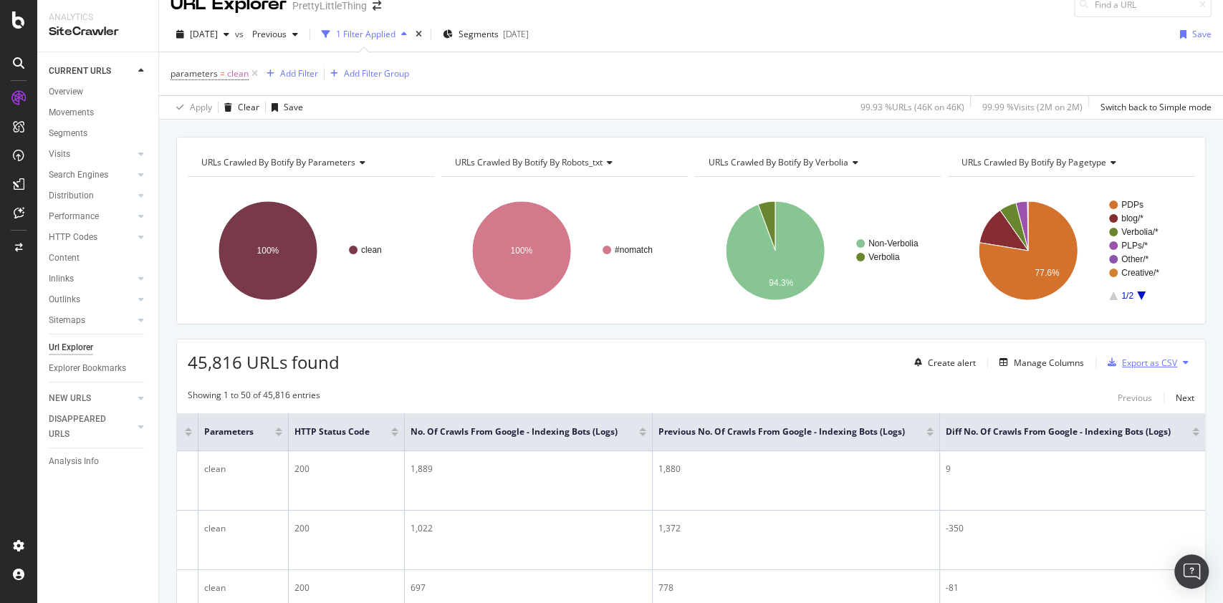
click at [1122, 362] on div "Export as CSV" at bounding box center [1149, 363] width 55 height 12
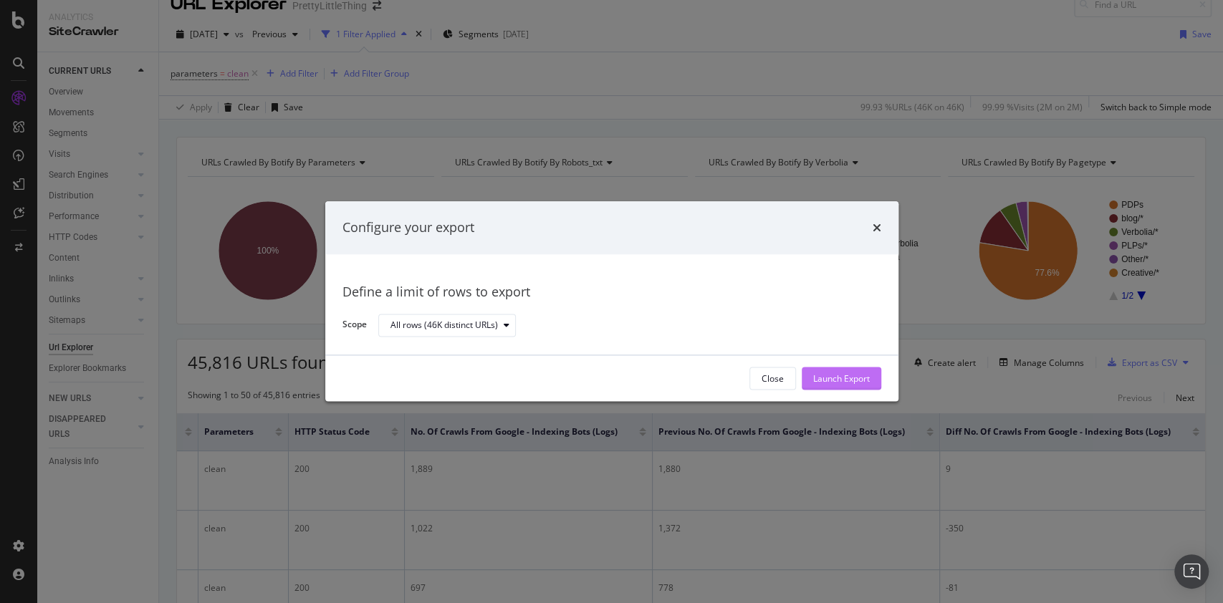
click at [825, 375] on div "Launch Export" at bounding box center [841, 378] width 57 height 12
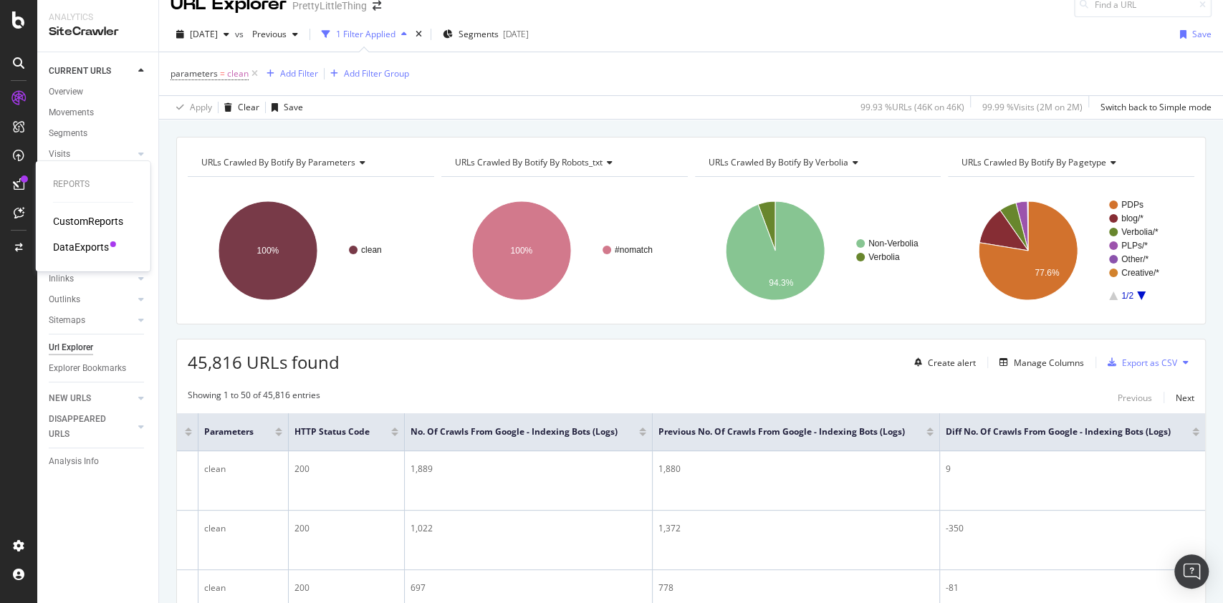
click at [71, 221] on div "CustomReports" at bounding box center [88, 221] width 70 height 14
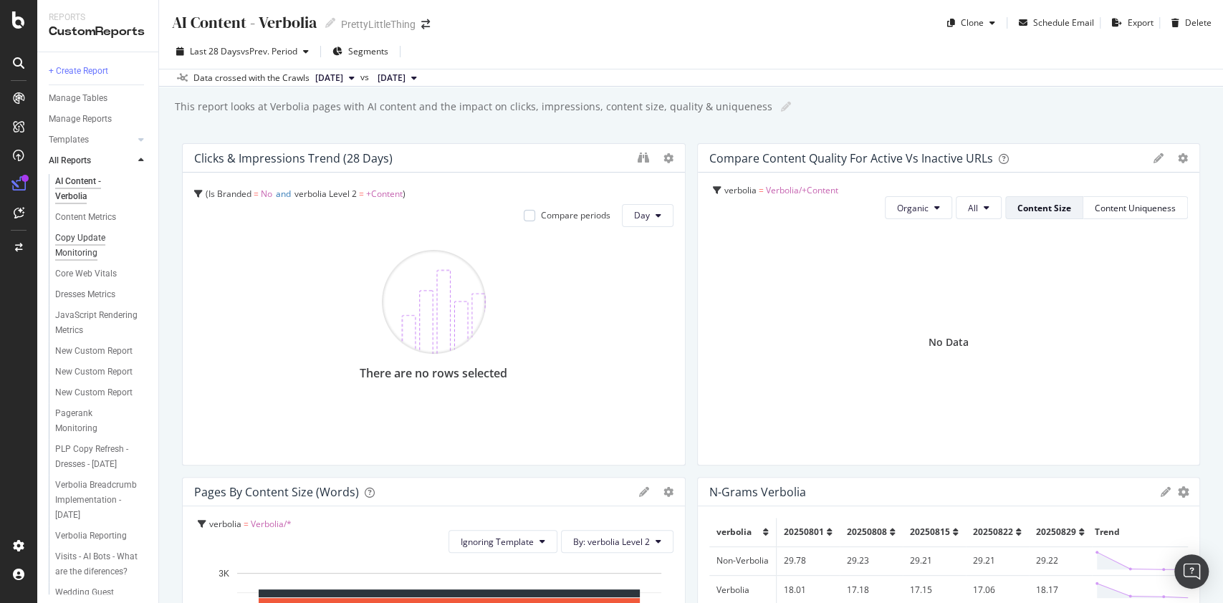
click at [84, 242] on div "Copy Update Monitoring" at bounding box center [95, 246] width 81 height 30
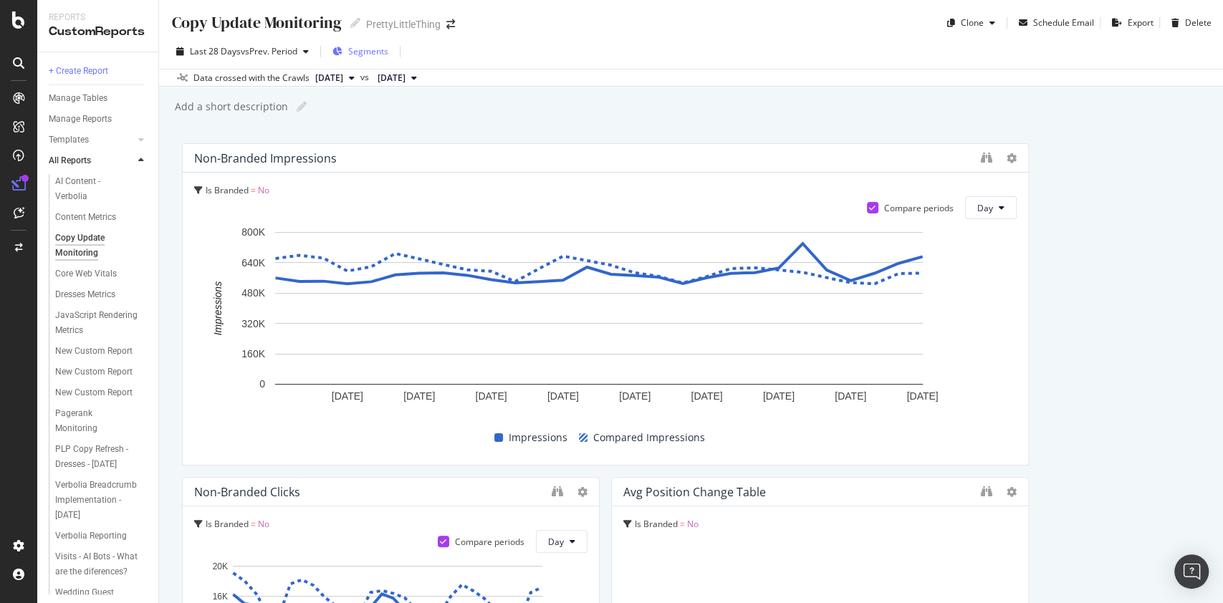
click at [380, 51] on span "Segments" at bounding box center [368, 51] width 40 height 12
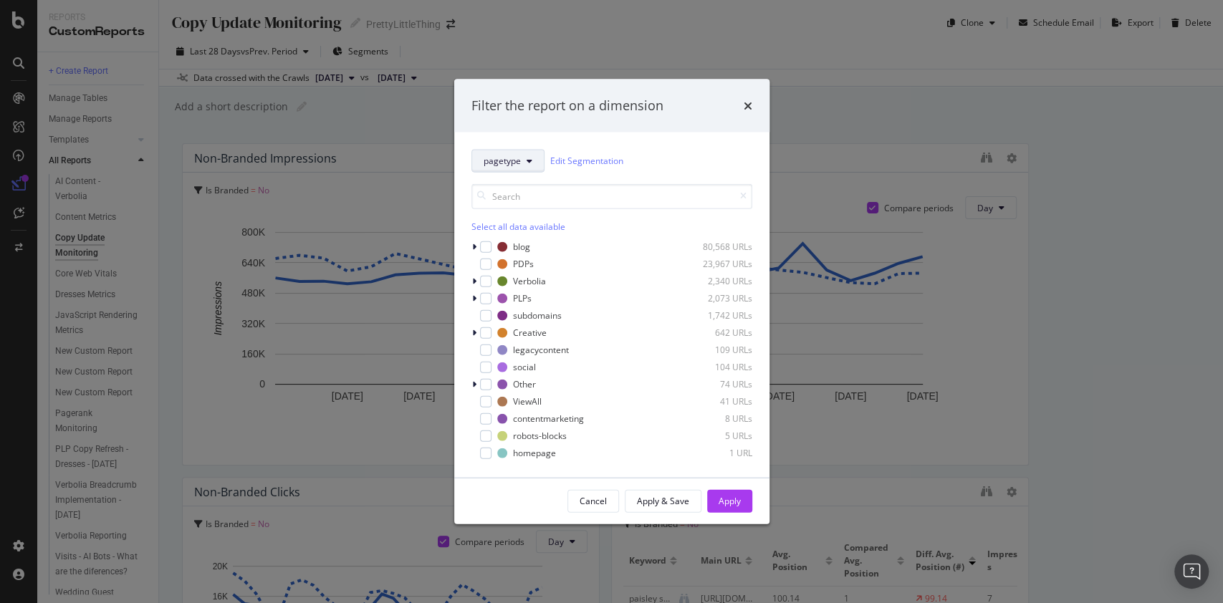
click at [519, 155] on span "pagetype" at bounding box center [501, 161] width 37 height 12
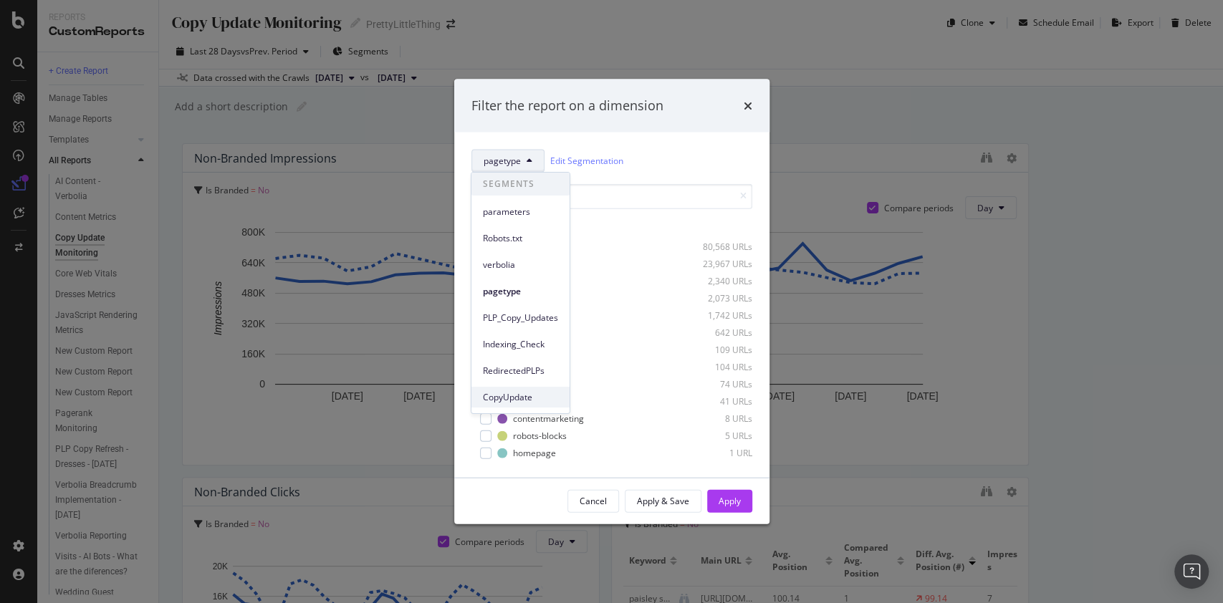
click at [526, 392] on span "CopyUpdate" at bounding box center [520, 397] width 75 height 13
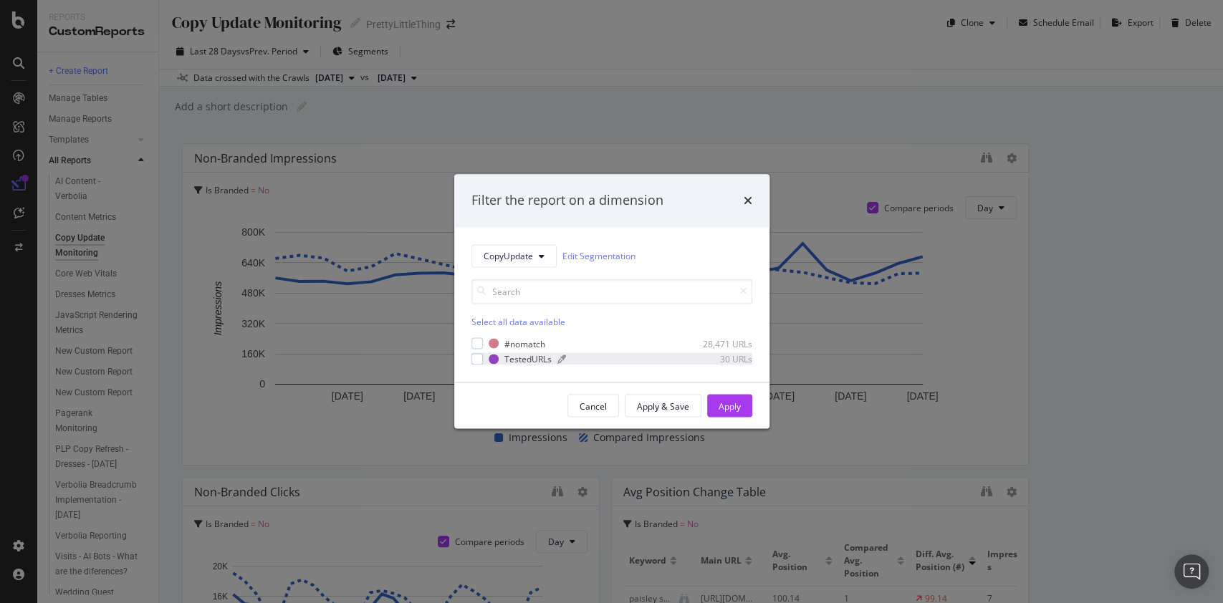
click at [529, 357] on div "TestedURLs" at bounding box center [527, 358] width 47 height 12
click at [725, 406] on div "Apply" at bounding box center [729, 406] width 22 height 12
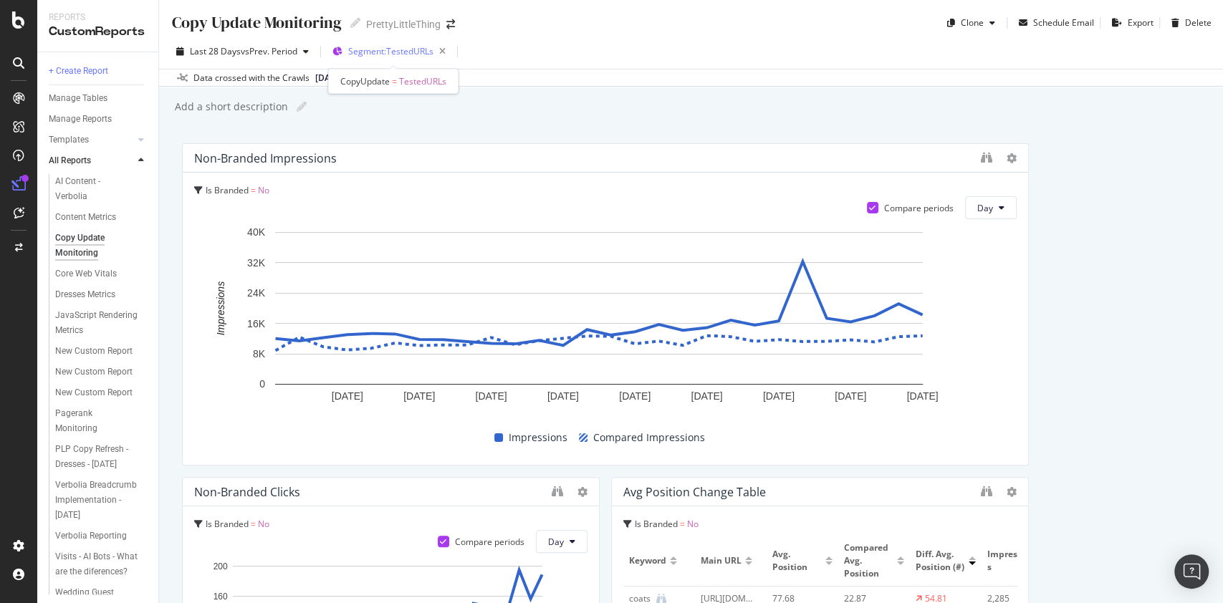
click at [402, 49] on span "Segment: TestedURLs" at bounding box center [390, 51] width 85 height 12
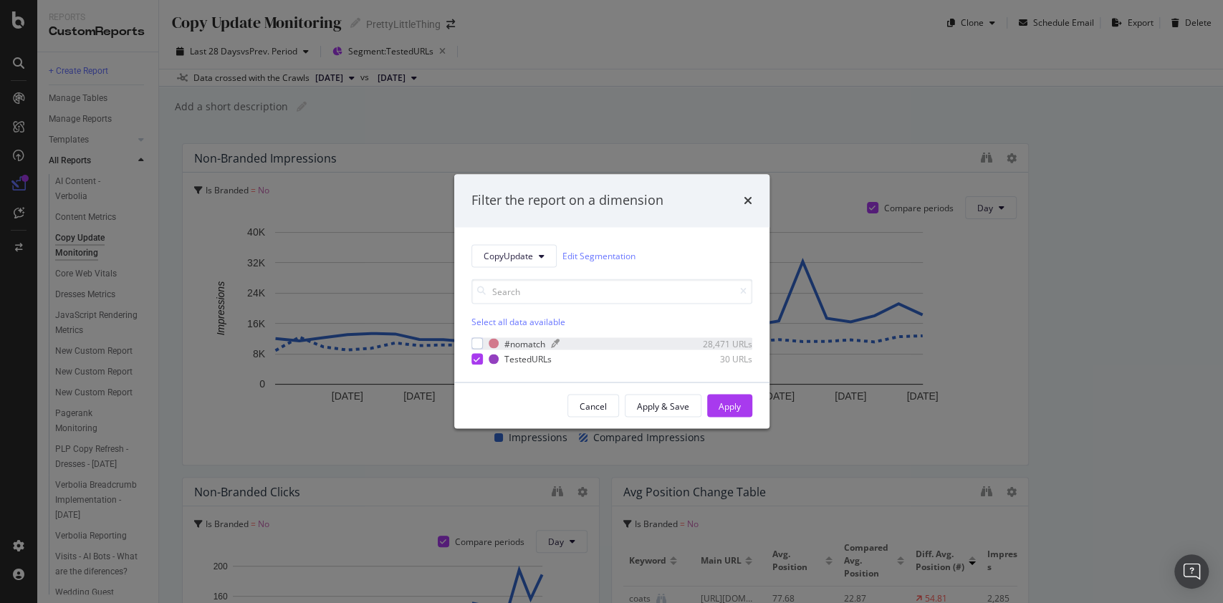
click at [513, 347] on div "#nomatch" at bounding box center [524, 343] width 41 height 12
click at [511, 358] on div "TestedURLs" at bounding box center [527, 358] width 47 height 12
click at [720, 400] on div "Apply" at bounding box center [729, 406] width 22 height 12
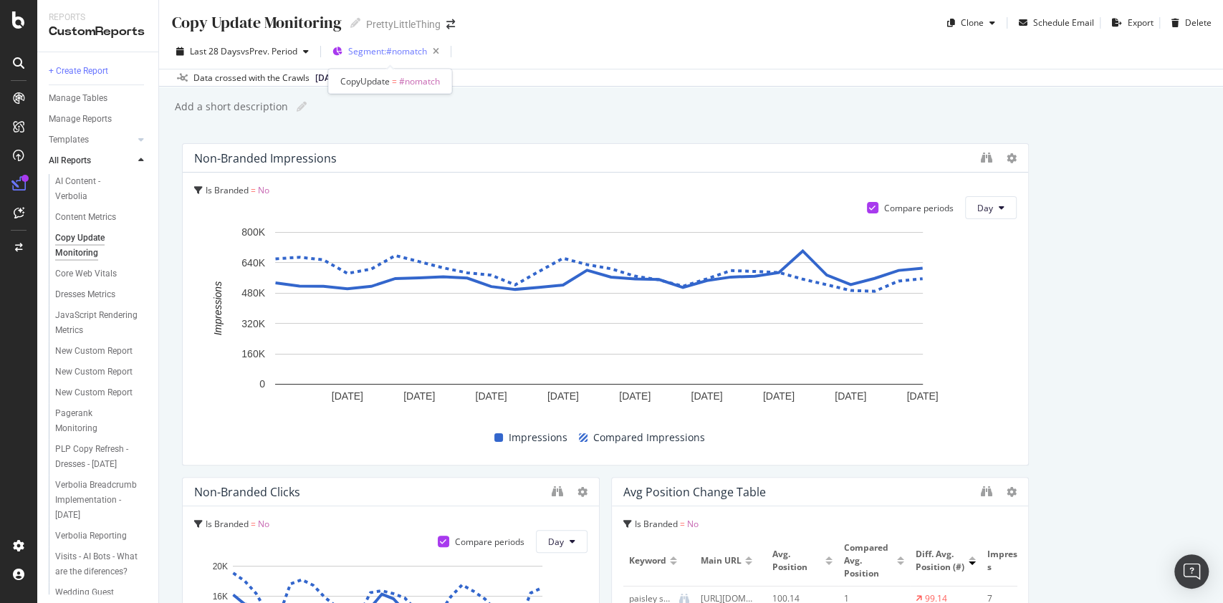
click at [399, 42] on div "Segment: #nomatch" at bounding box center [396, 52] width 97 height 20
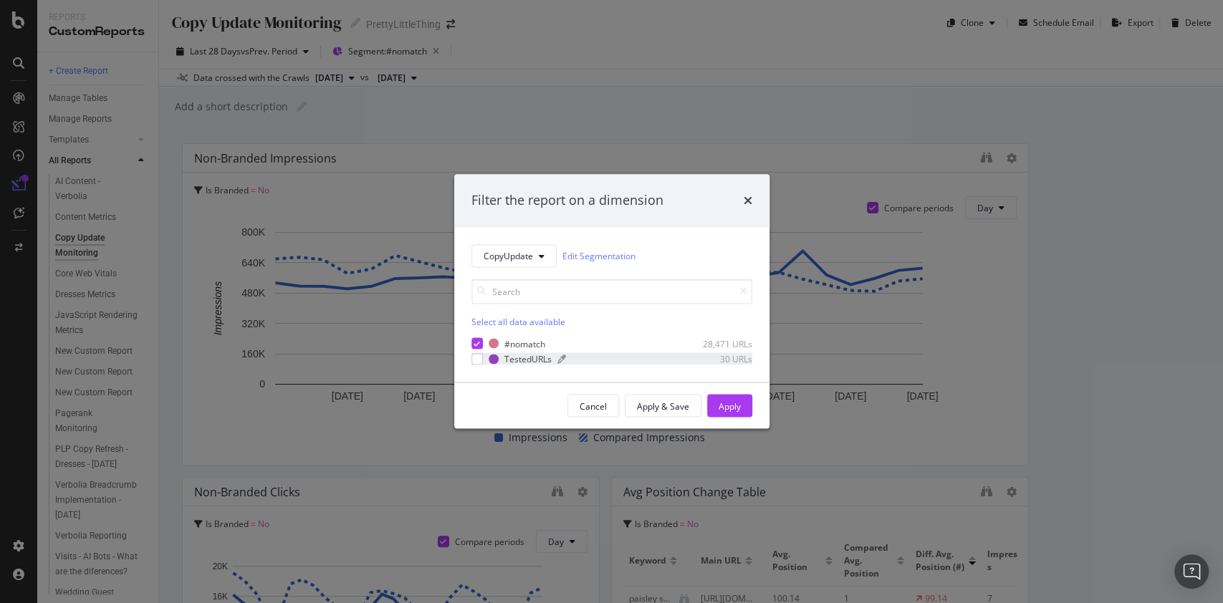
click at [521, 364] on div "TestedURLs" at bounding box center [527, 358] width 47 height 12
click at [516, 341] on div "#nomatch" at bounding box center [524, 343] width 41 height 12
click at [748, 404] on button "Apply" at bounding box center [729, 406] width 45 height 23
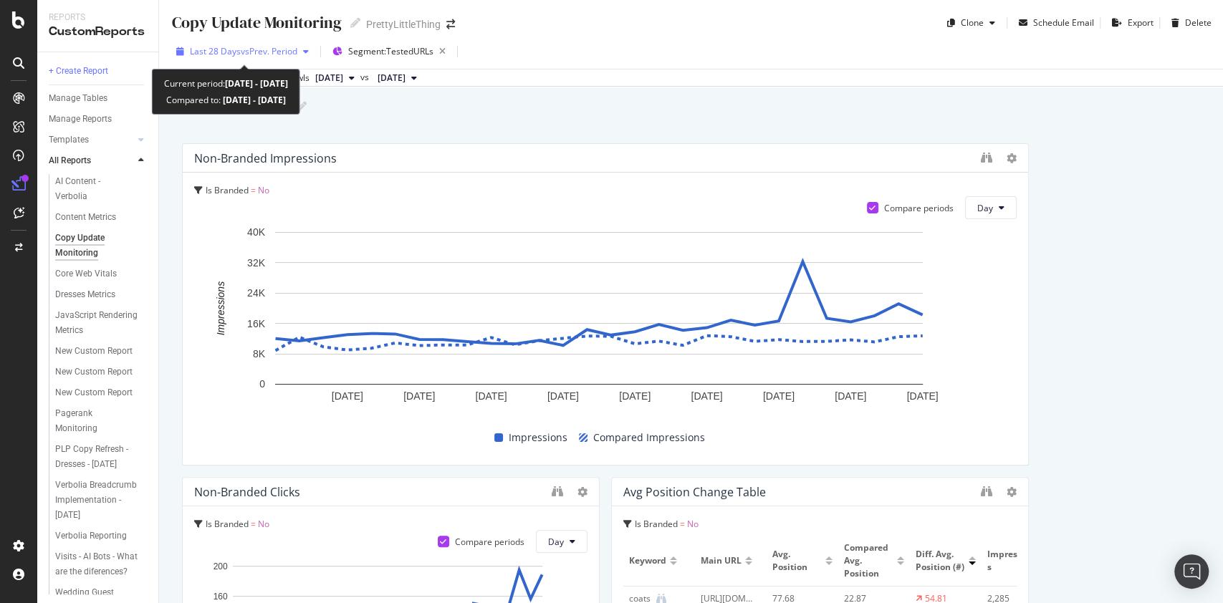
click at [236, 54] on span "Last 28 Days" at bounding box center [215, 51] width 51 height 12
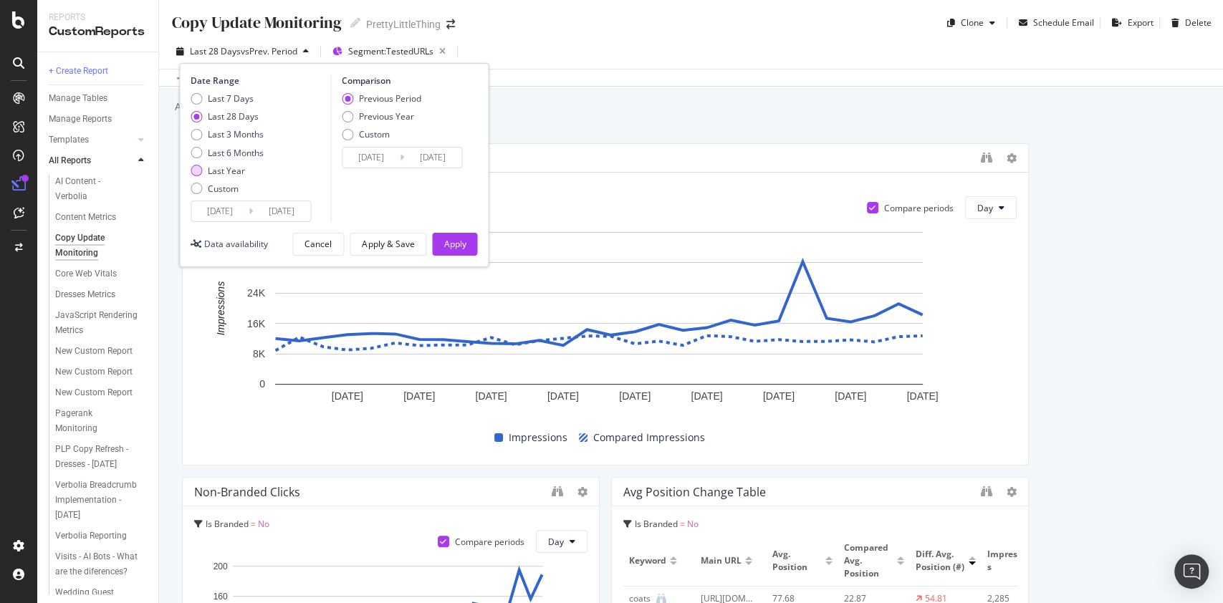
click at [230, 166] on div "Last Year" at bounding box center [226, 171] width 37 height 12
type input "[DATE]"
click at [226, 115] on div "Last 28 Days" at bounding box center [233, 116] width 51 height 12
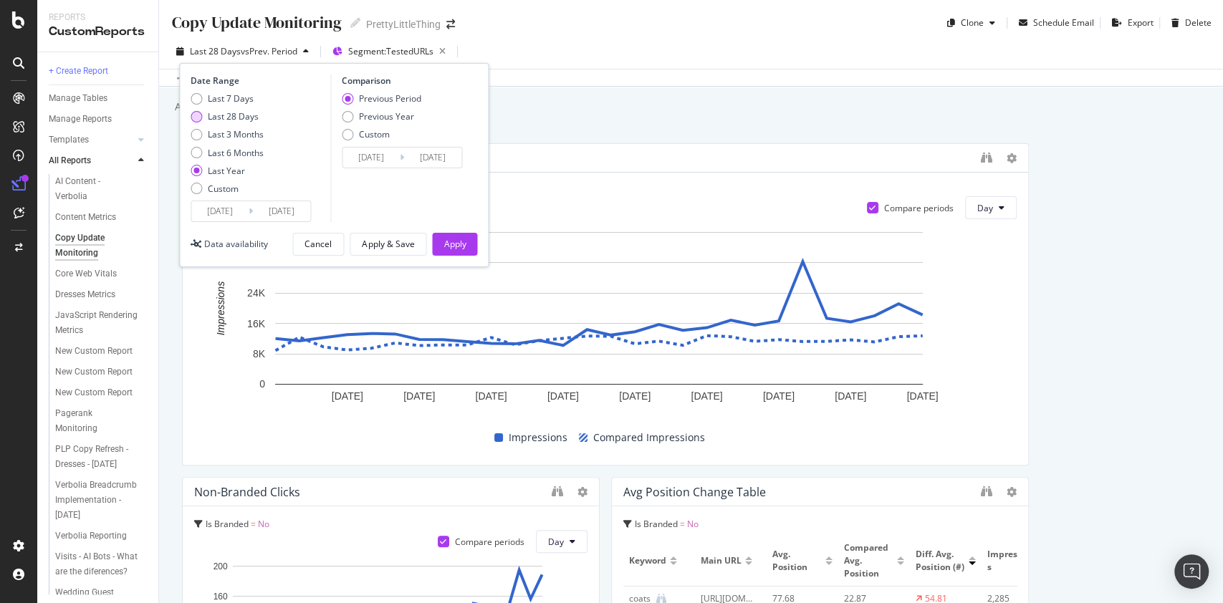
type input "[DATE]"
click at [398, 122] on div "Previous Year" at bounding box center [386, 116] width 55 height 12
type input "[DATE]"
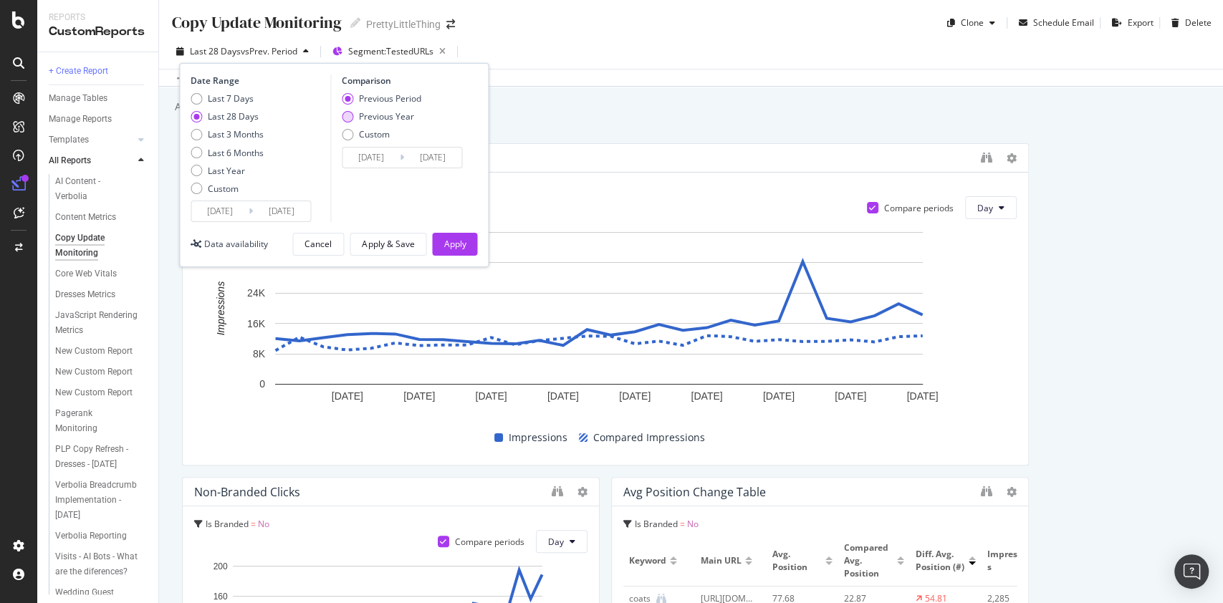
type input "[DATE]"
click at [458, 240] on div "Apply" at bounding box center [454, 244] width 22 height 12
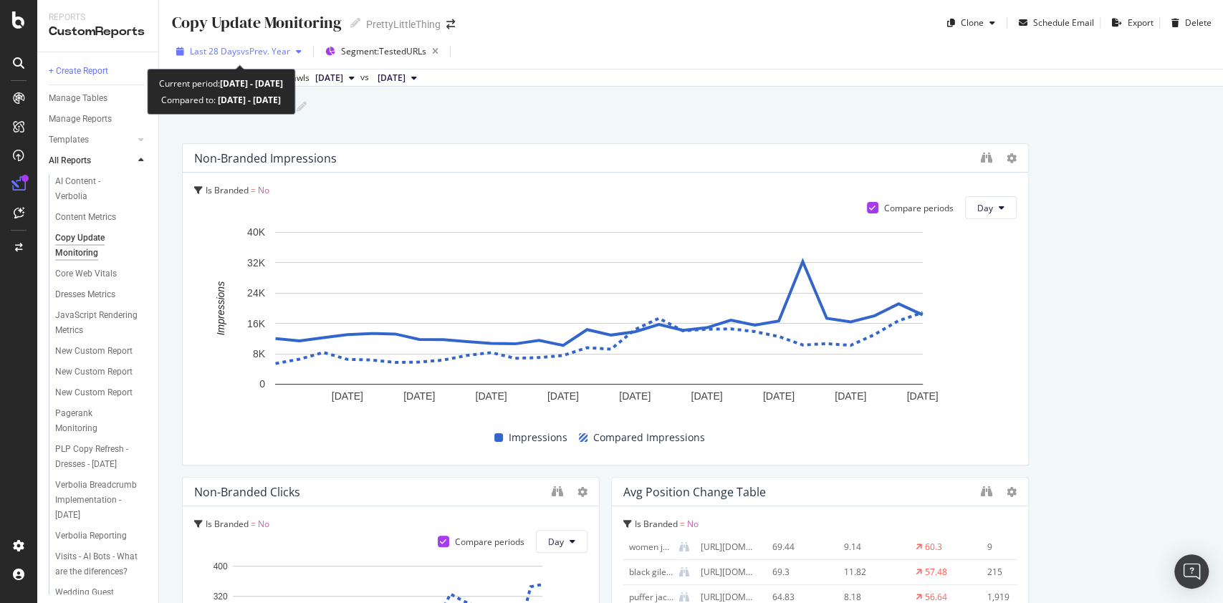
click at [253, 49] on span "vs Prev. Year" at bounding box center [265, 51] width 49 height 12
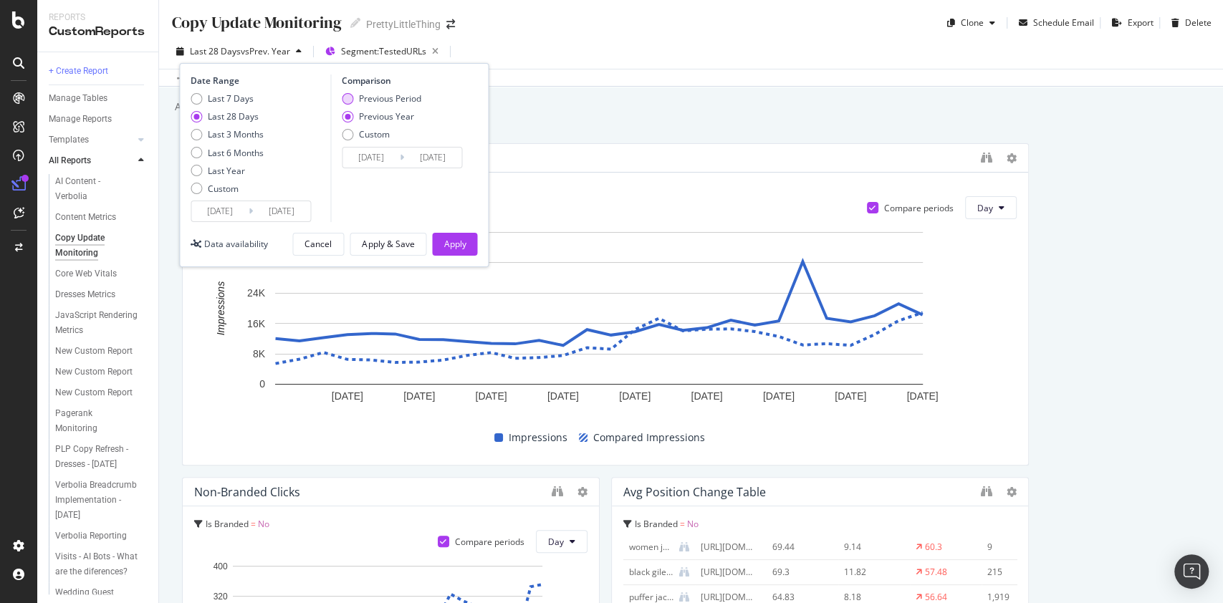
click at [387, 92] on div "Previous Period" at bounding box center [390, 98] width 62 height 12
type input "[DATE]"
click at [461, 246] on div "Apply" at bounding box center [454, 244] width 22 height 12
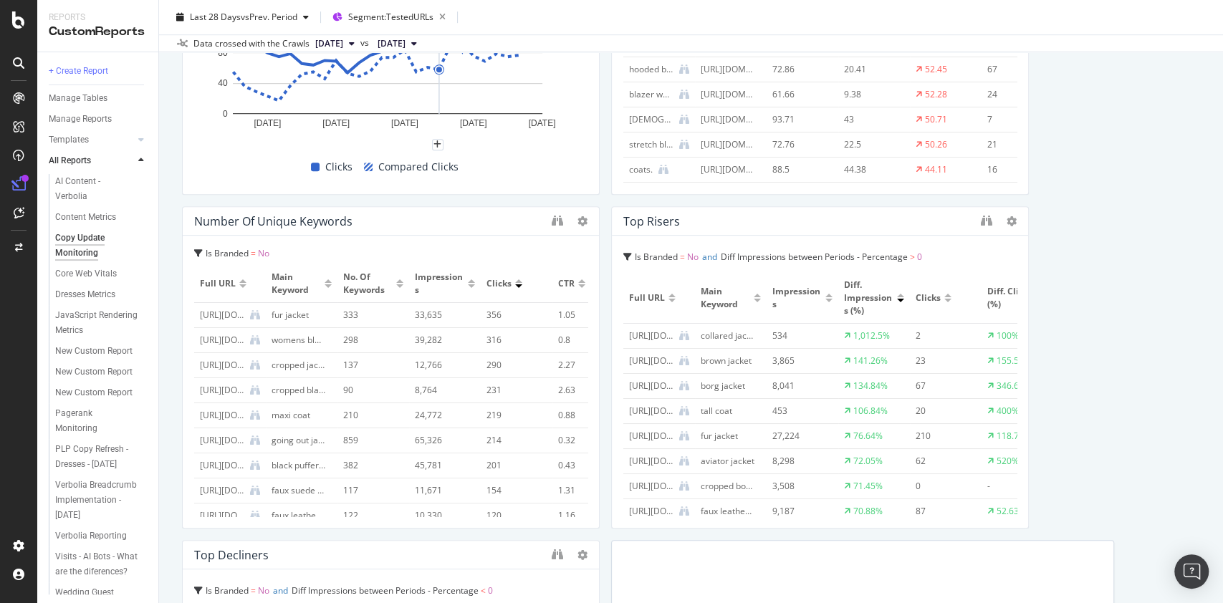
scroll to position [668, 0]
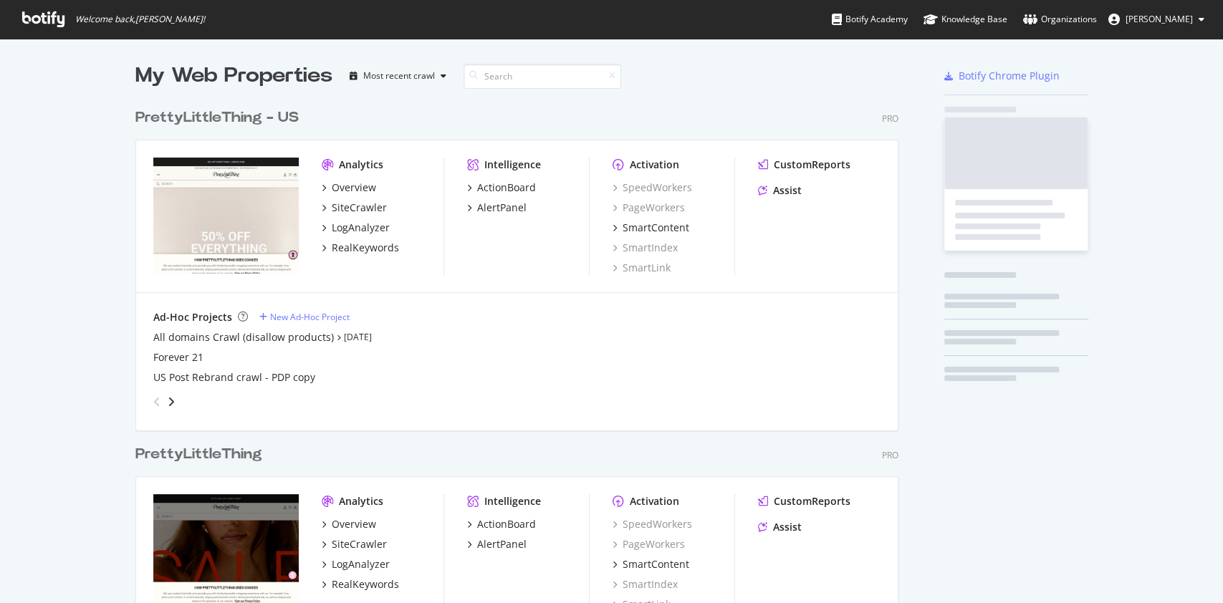
scroll to position [658, 759]
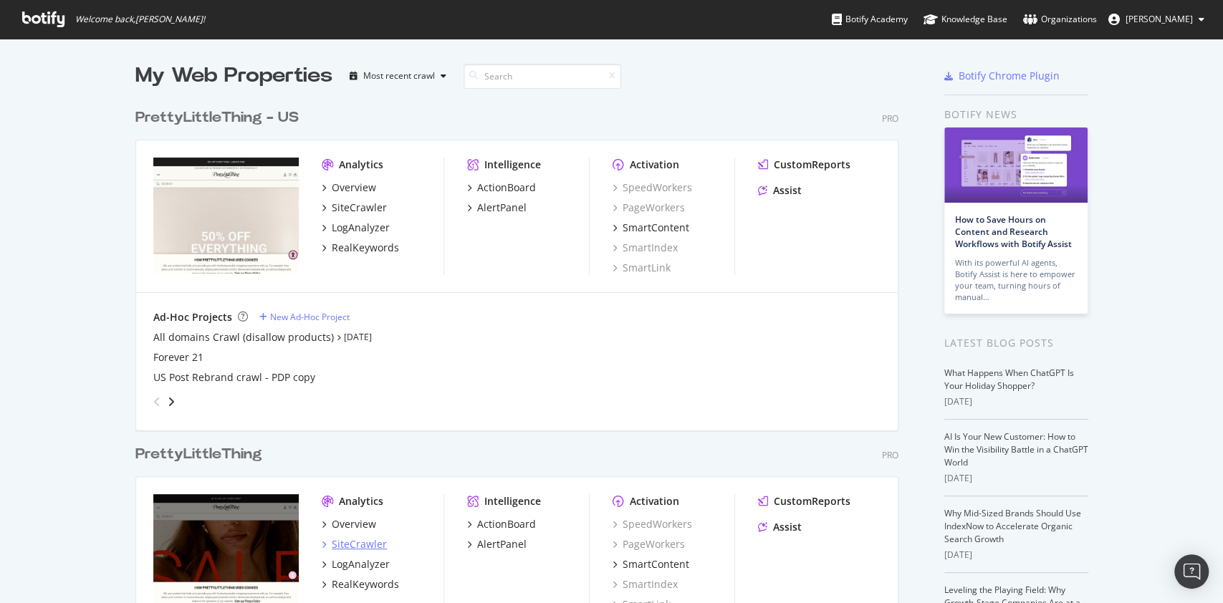
click at [360, 544] on div "SiteCrawler" at bounding box center [359, 544] width 55 height 14
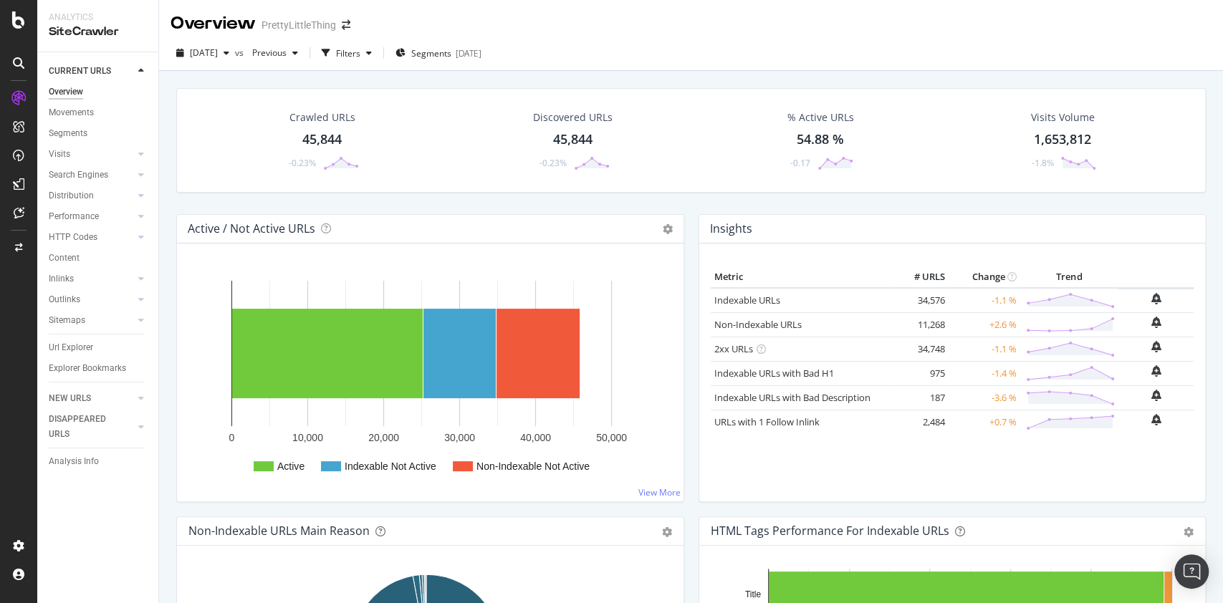
click at [309, 117] on div "Crawled URLs" at bounding box center [322, 117] width 66 height 14
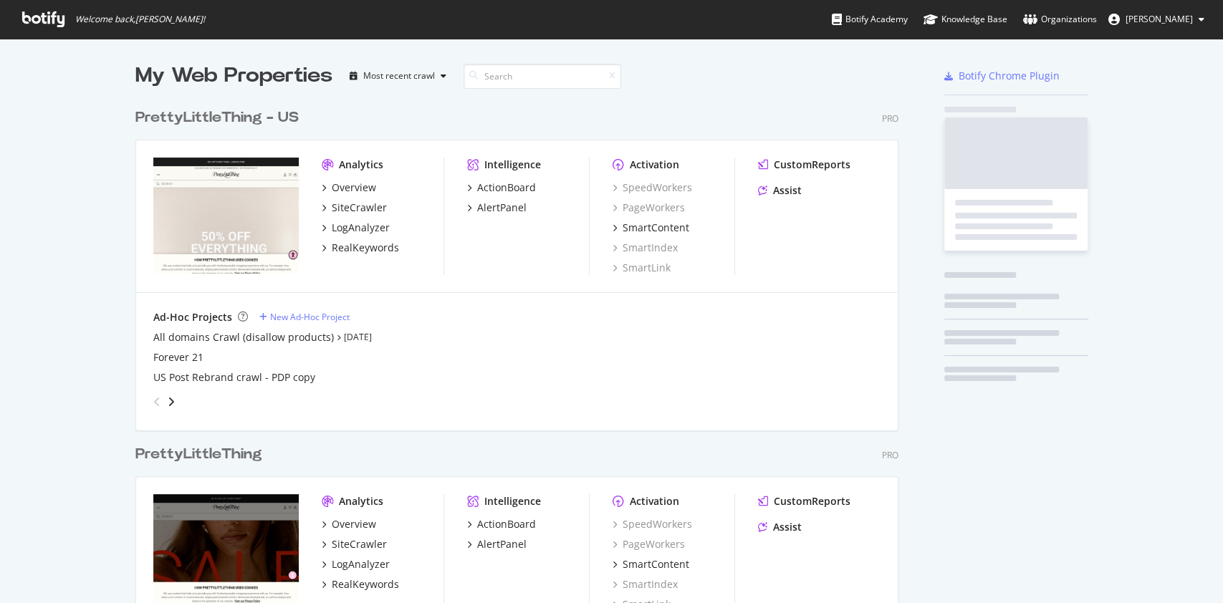
scroll to position [658, 759]
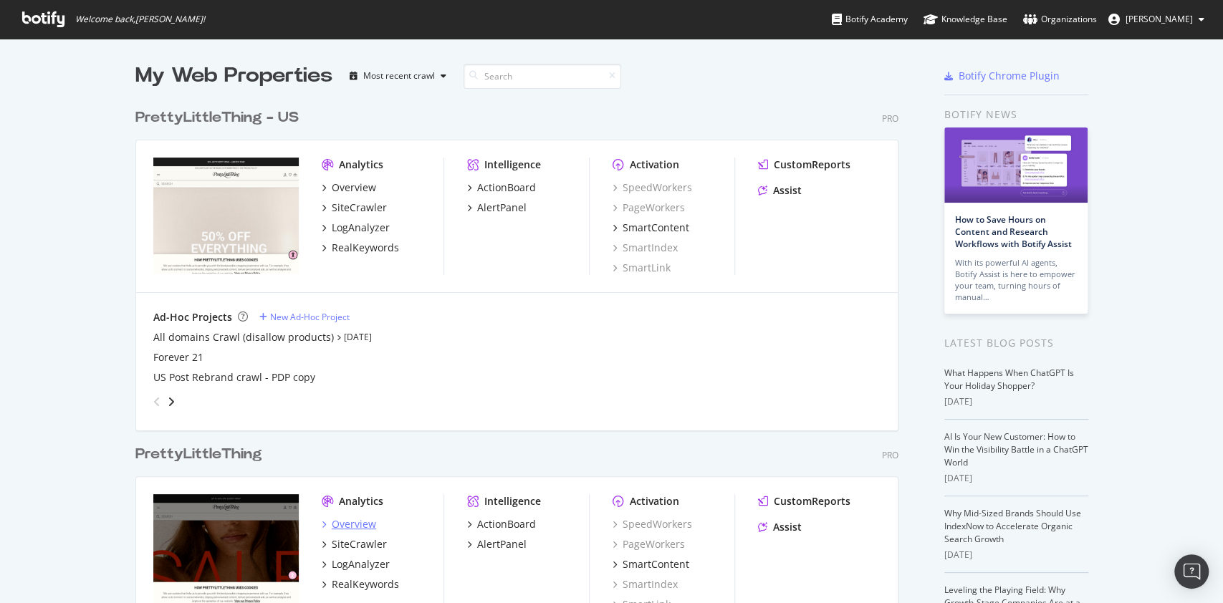
click at [342, 521] on div "Overview" at bounding box center [354, 524] width 44 height 14
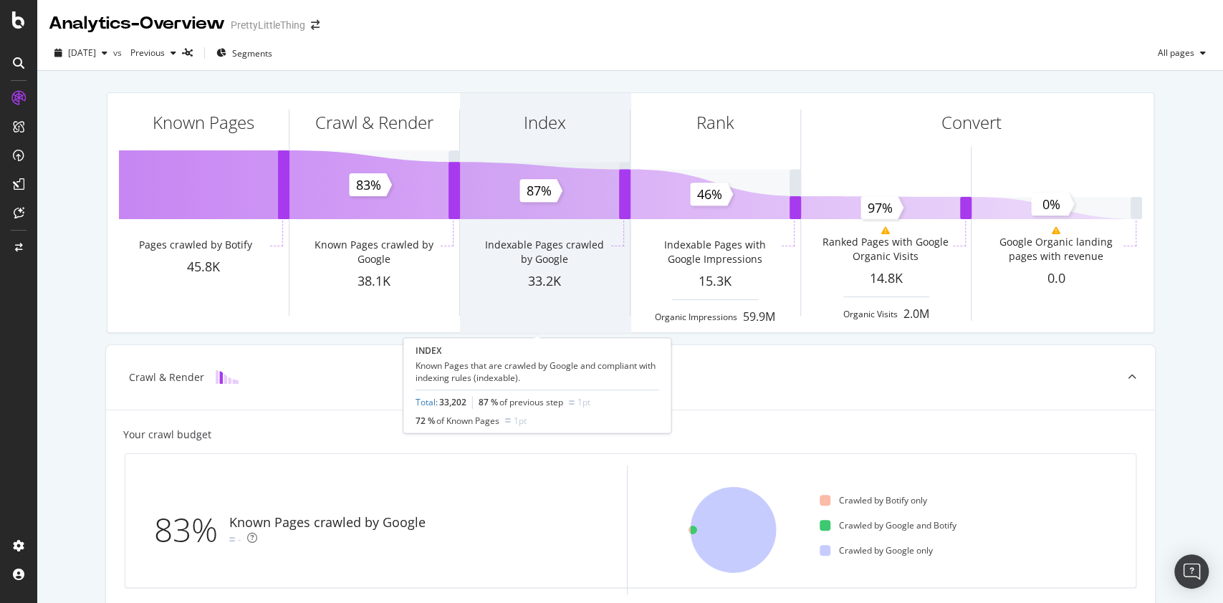
click at [564, 169] on div "Index" at bounding box center [545, 148] width 170 height 110
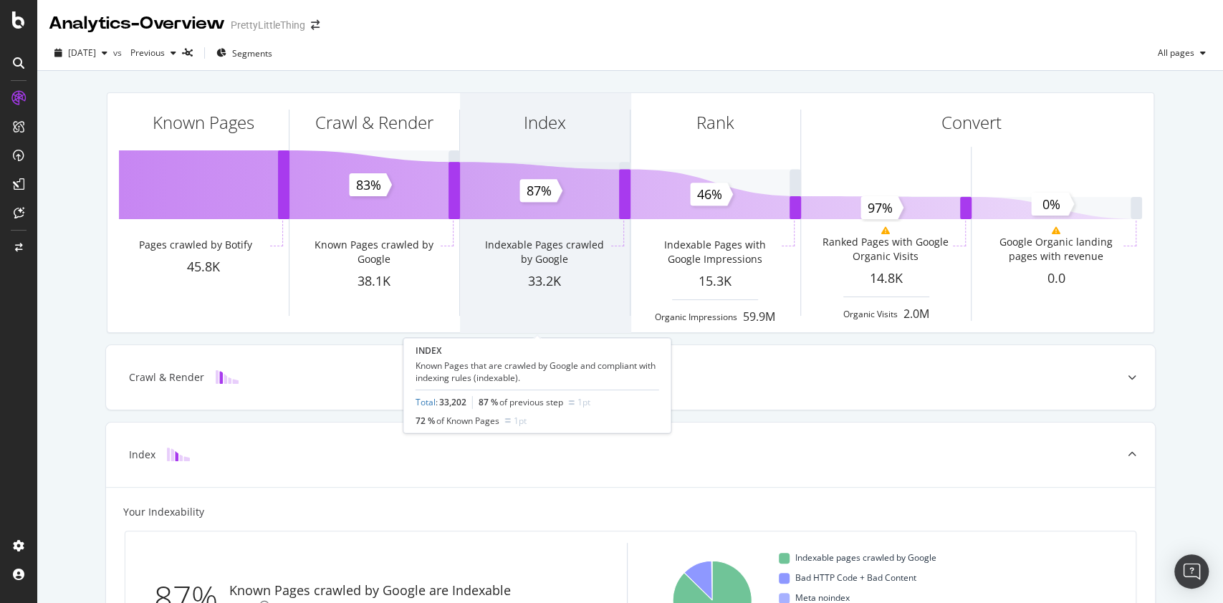
click at [535, 188] on div "Index" at bounding box center [545, 148] width 170 height 110
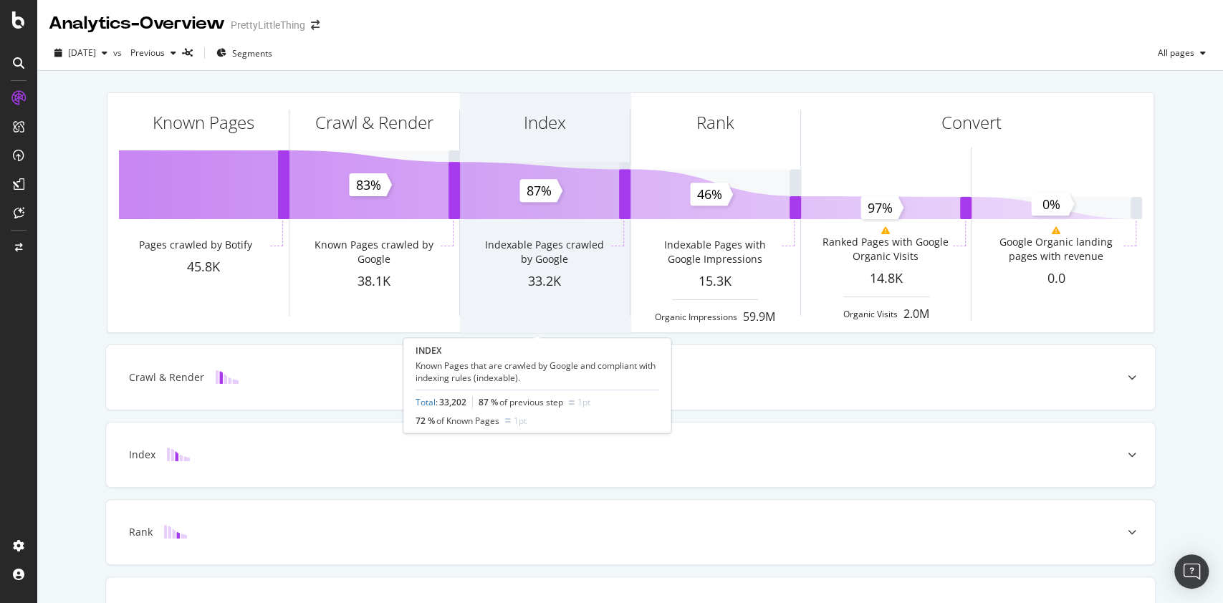
click at [537, 219] on div "Index Indexable Pages crawled by Google 33.2K" at bounding box center [545, 212] width 170 height 239
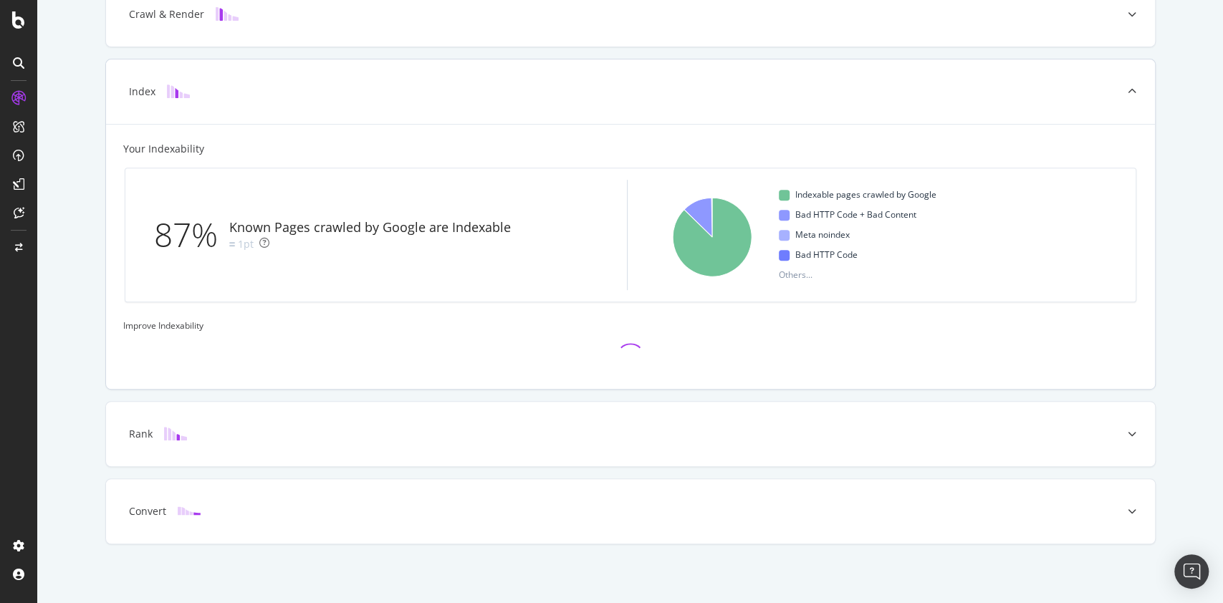
scroll to position [365, 0]
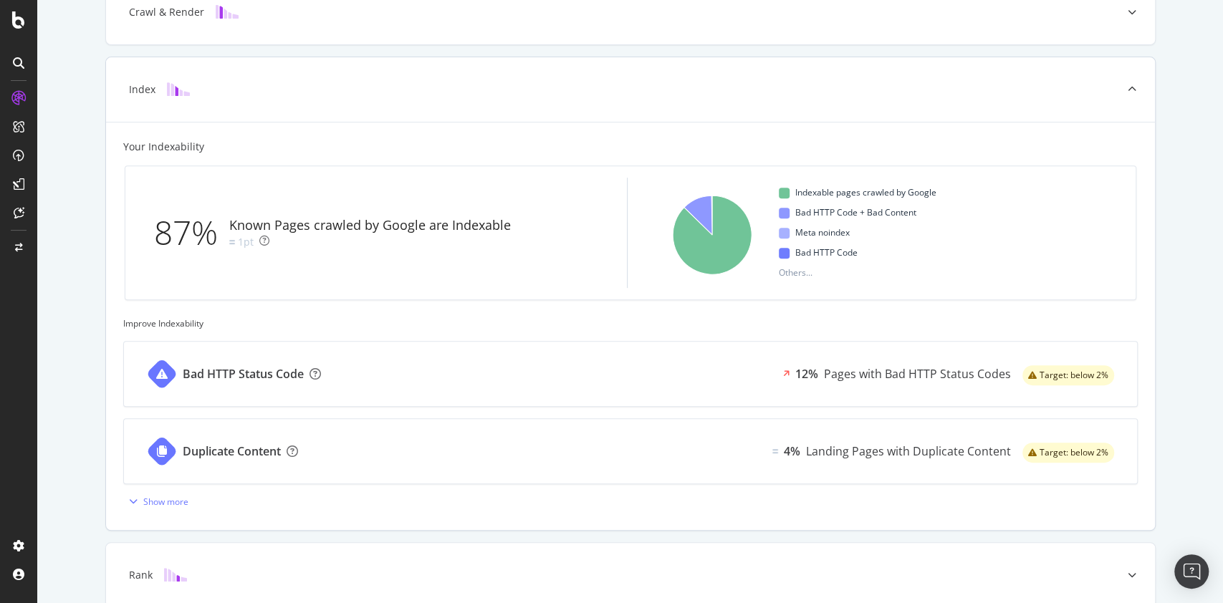
click at [286, 243] on div "Known Pages crawled by Google are Indexable 1pt" at bounding box center [372, 232] width 287 height 33
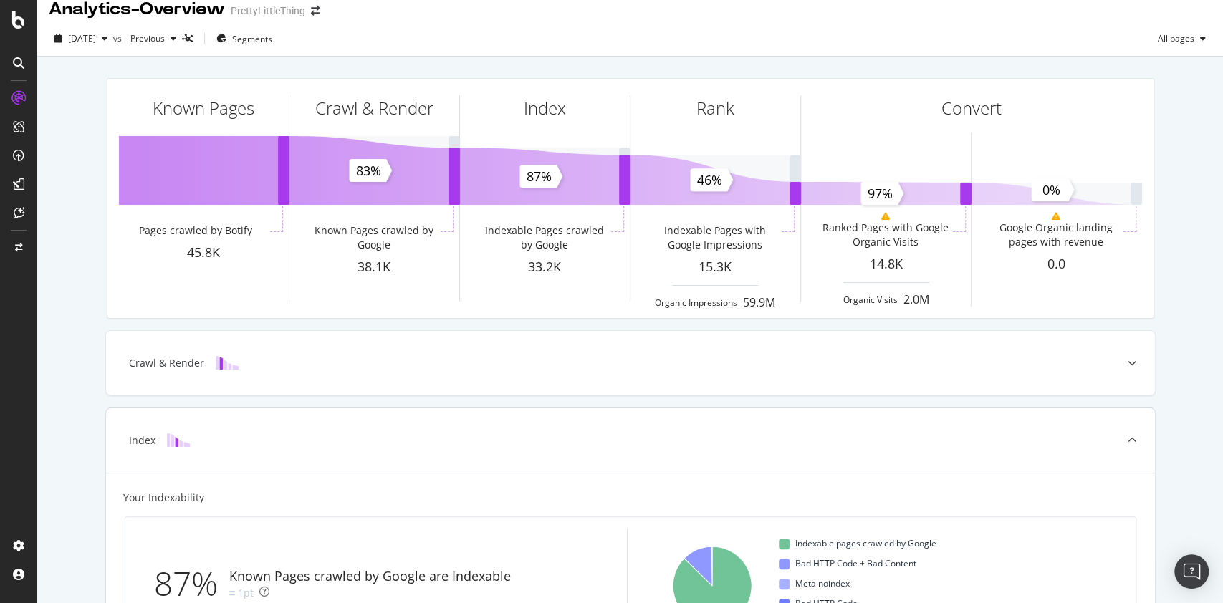
scroll to position [0, 0]
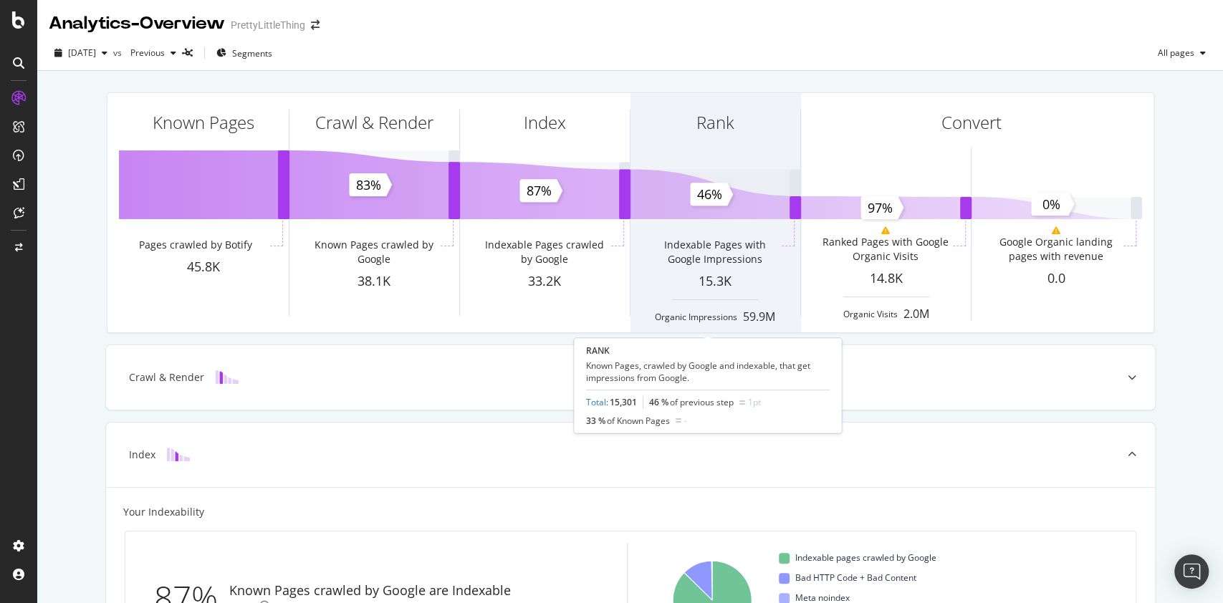
click at [699, 177] on div "Rank" at bounding box center [715, 148] width 170 height 110
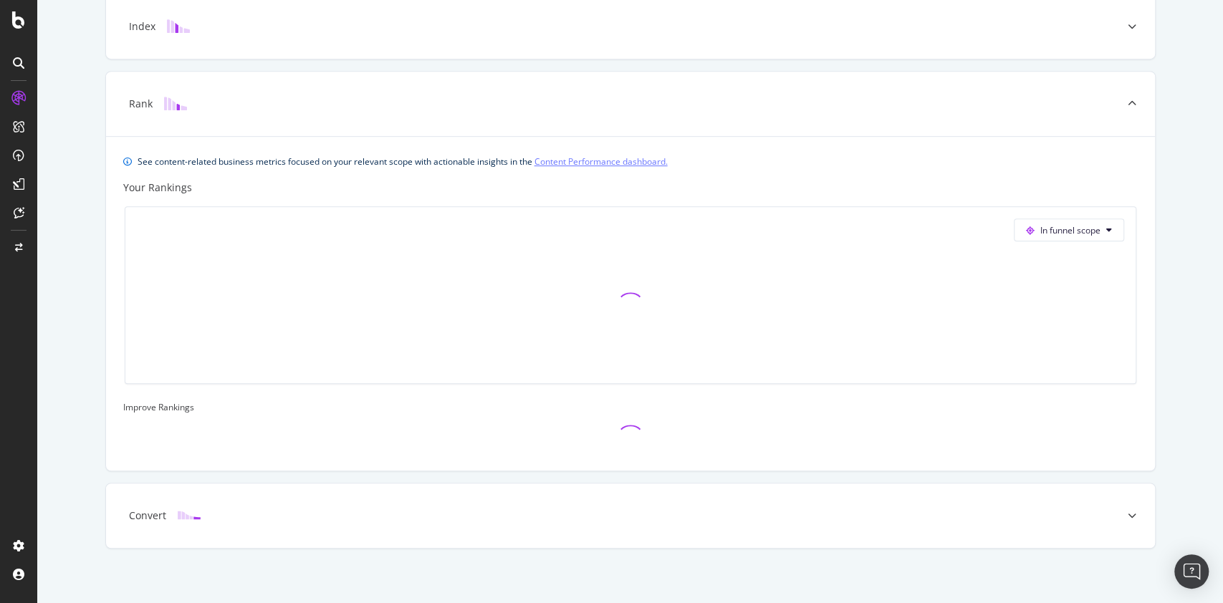
scroll to position [435, 0]
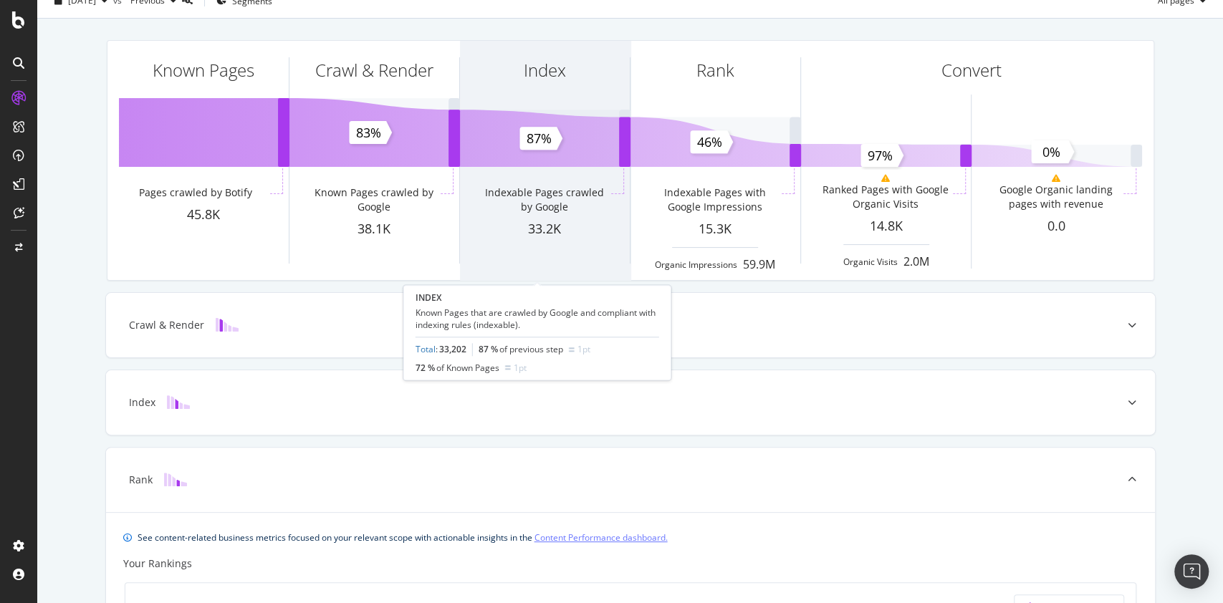
click at [556, 155] on div "Index Indexable Pages crawled by Google 33.2K" at bounding box center [545, 160] width 170 height 239
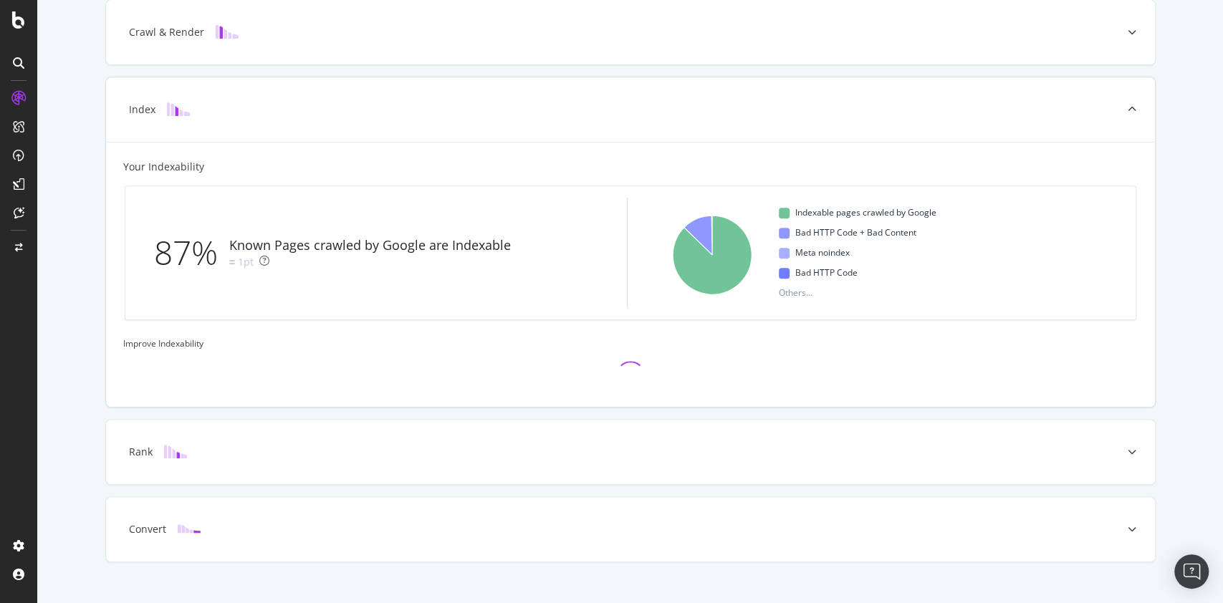
scroll to position [365, 0]
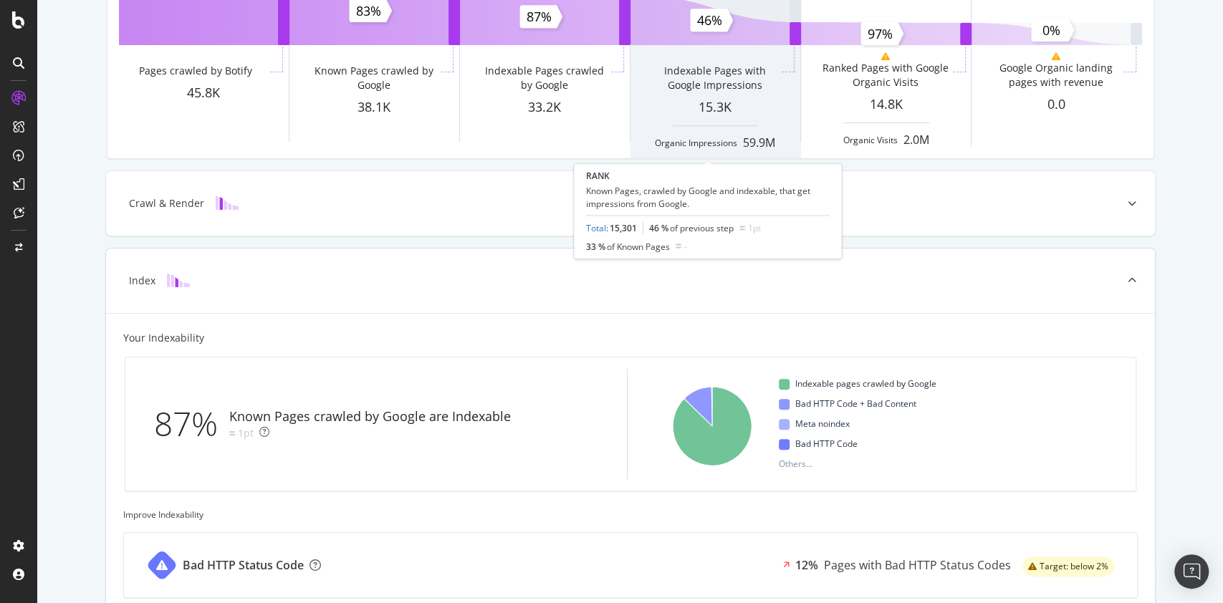
click at [710, 92] on div "Indexable Pages with Google Impressions" at bounding box center [714, 81] width 128 height 34
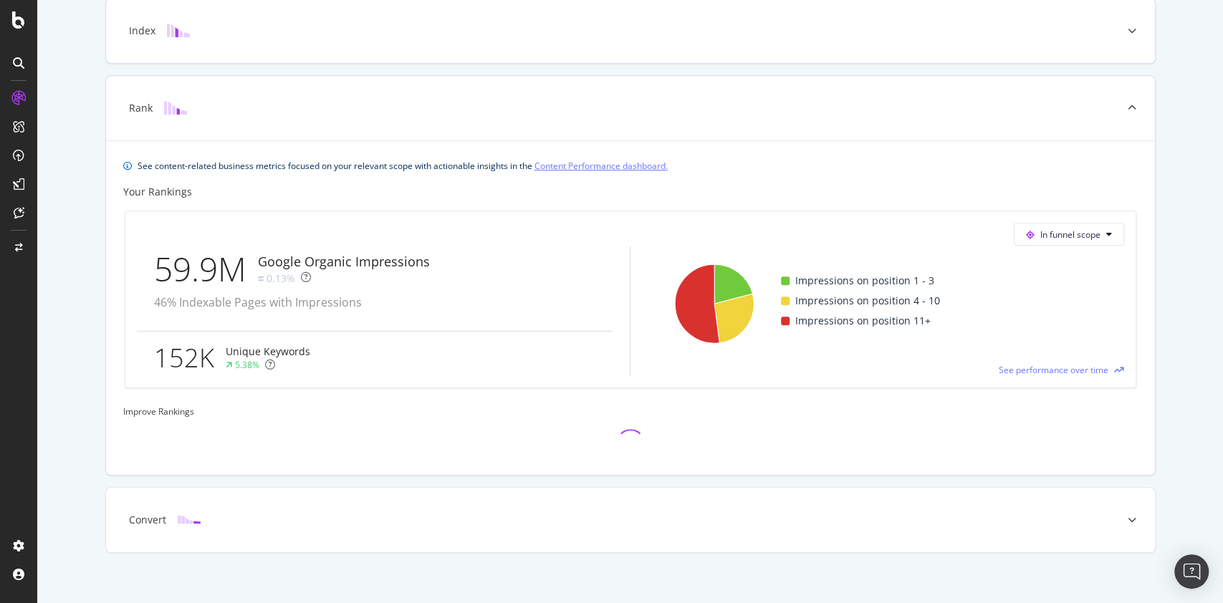
scroll to position [435, 0]
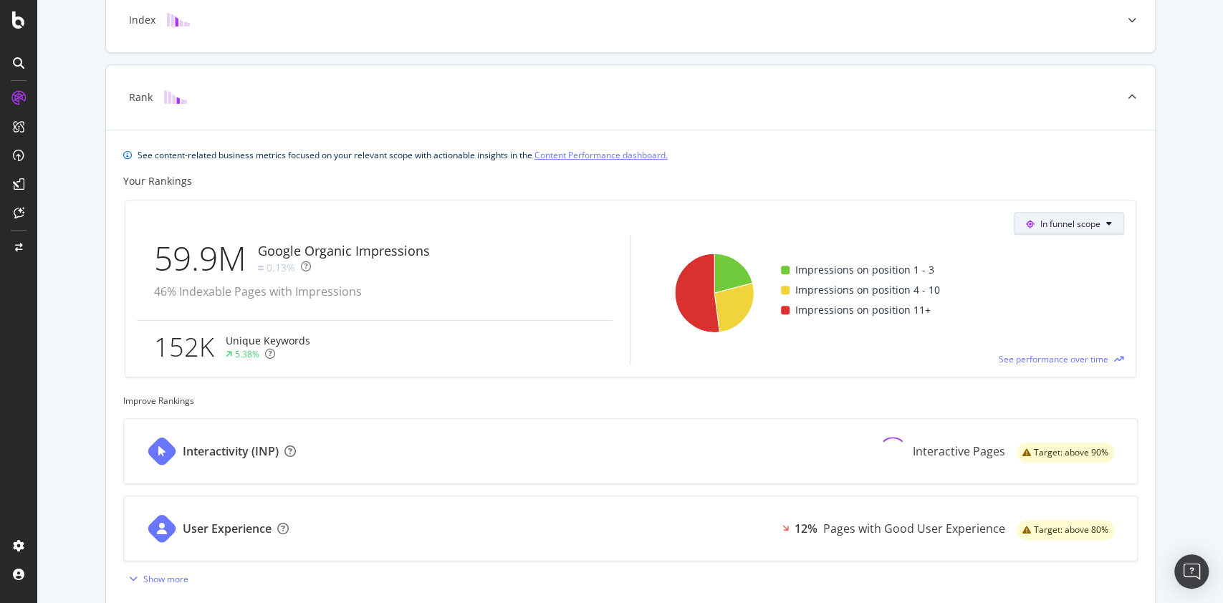
click at [1056, 224] on span "In funnel scope" at bounding box center [1070, 224] width 60 height 12
click at [1150, 235] on div "Known Pages Pages crawled by Botify 45.8K Crawl & Render Known Pages crawled by…" at bounding box center [629, 191] width 1185 height 1111
click at [1096, 225] on button "In funnel scope" at bounding box center [1068, 223] width 110 height 23
click at [1077, 306] on span "Out of funnel scope" at bounding box center [1079, 304] width 77 height 13
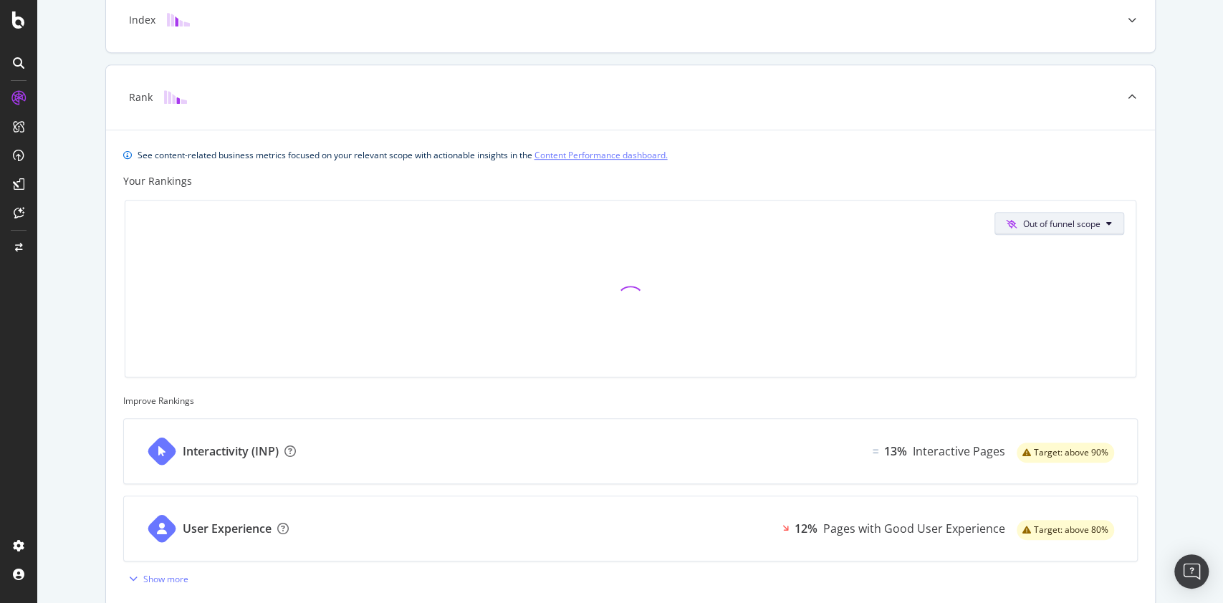
click at [1046, 221] on span "Out of funnel scope" at bounding box center [1061, 224] width 77 height 12
click at [1035, 273] on span "In funnel scope" at bounding box center [1061, 277] width 81 height 13
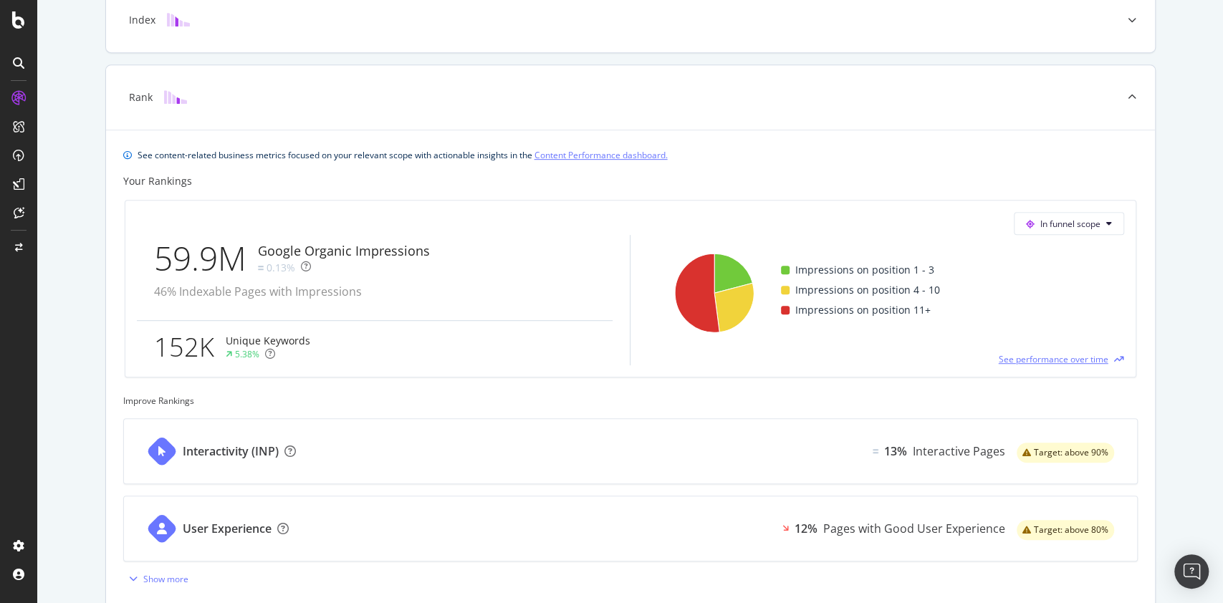
click at [1046, 359] on span "See performance over time" at bounding box center [1053, 359] width 110 height 12
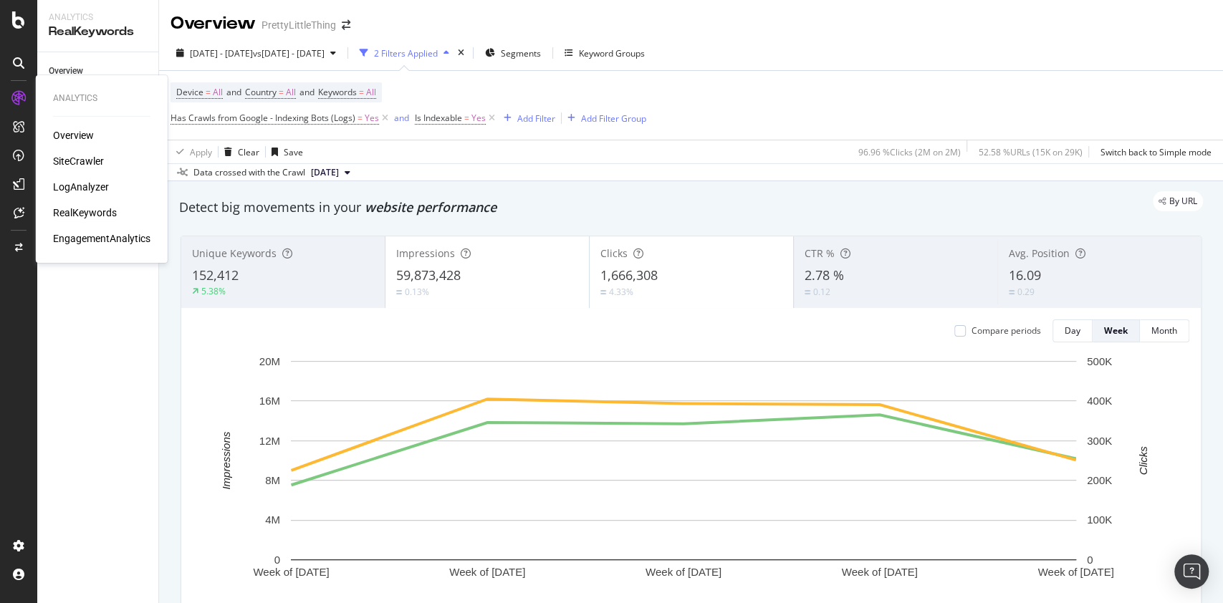
click at [69, 161] on div "SiteCrawler" at bounding box center [78, 161] width 51 height 14
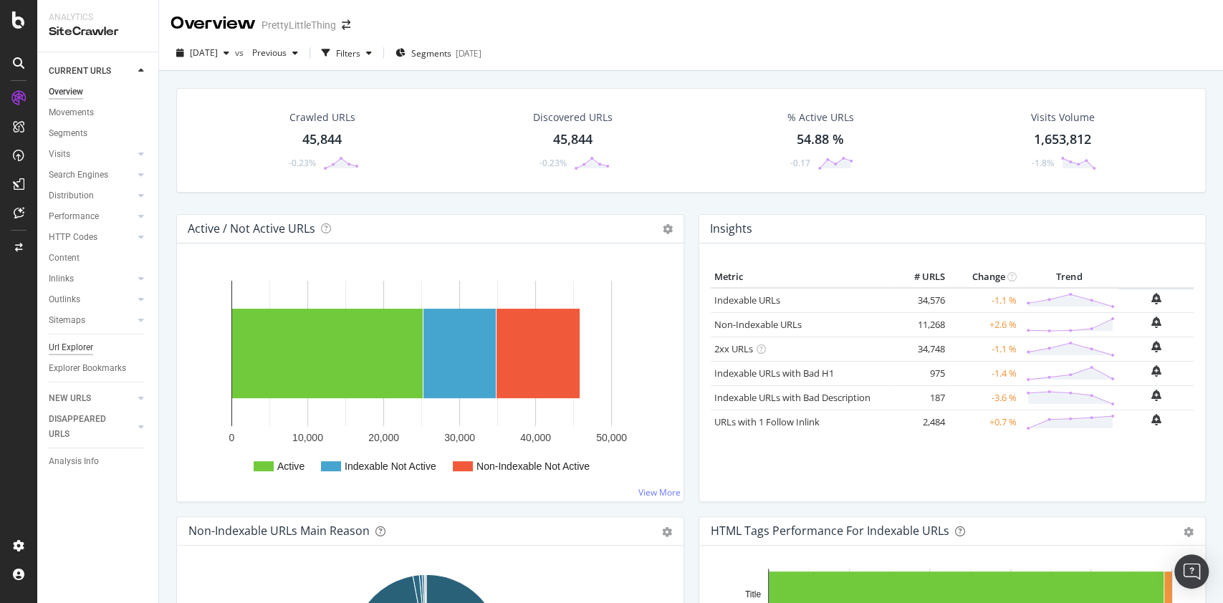
click at [77, 347] on div "Url Explorer" at bounding box center [71, 347] width 44 height 15
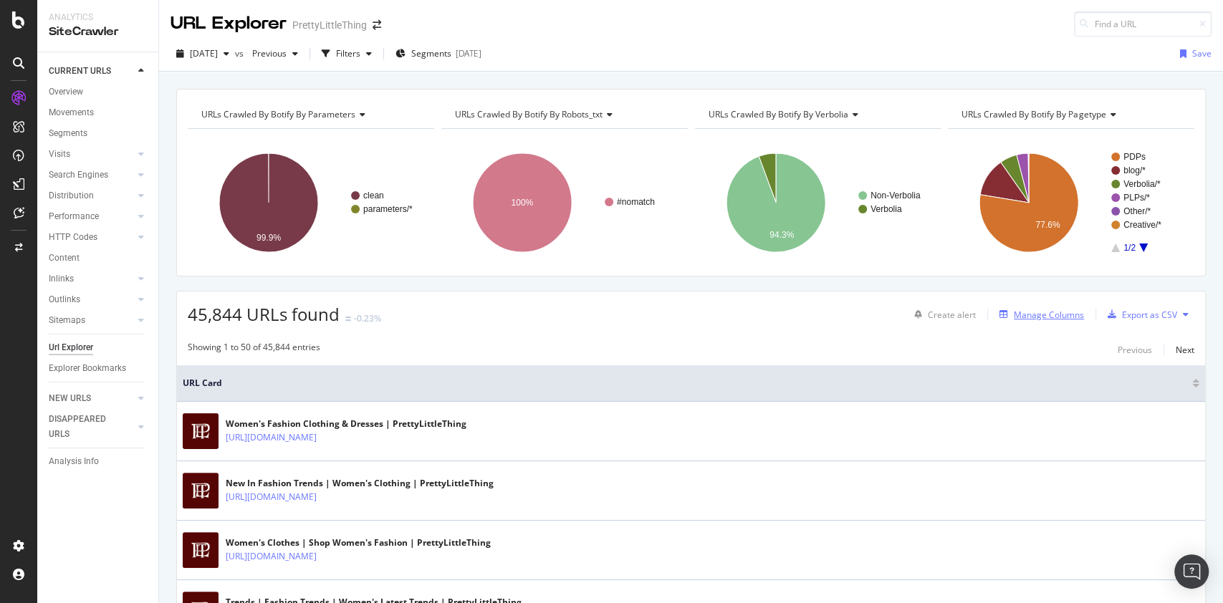
click at [1023, 312] on div "Manage Columns" at bounding box center [1048, 315] width 70 height 12
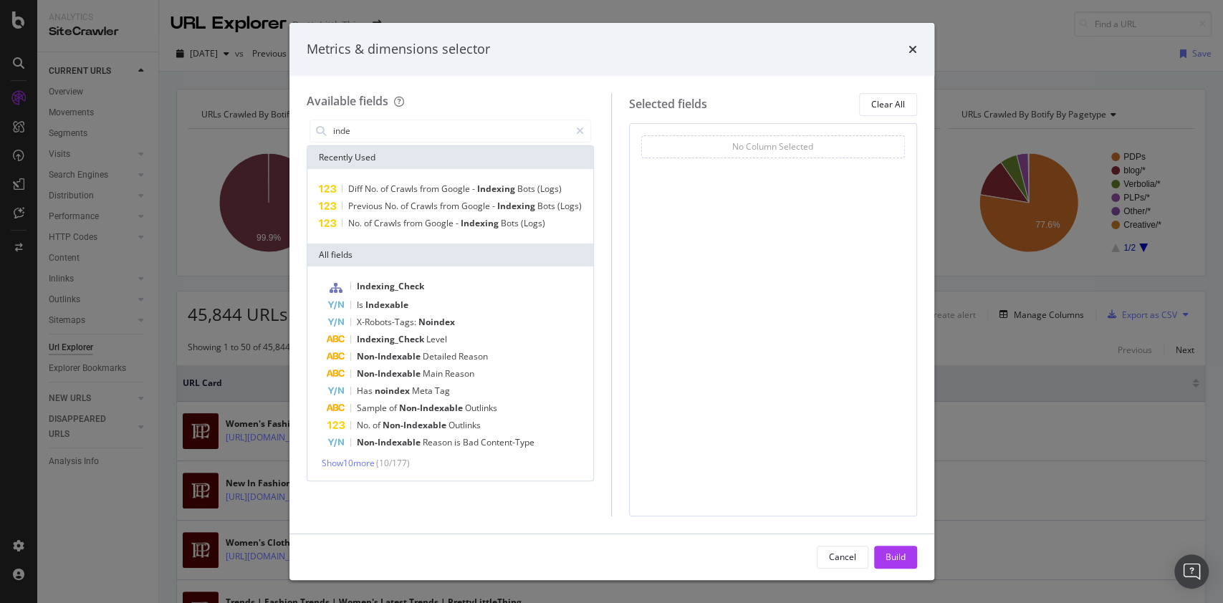
click at [381, 457] on span "( 10 / 177 )" at bounding box center [393, 463] width 34 height 12
click at [353, 461] on span "Show 10 more" at bounding box center [348, 463] width 53 height 12
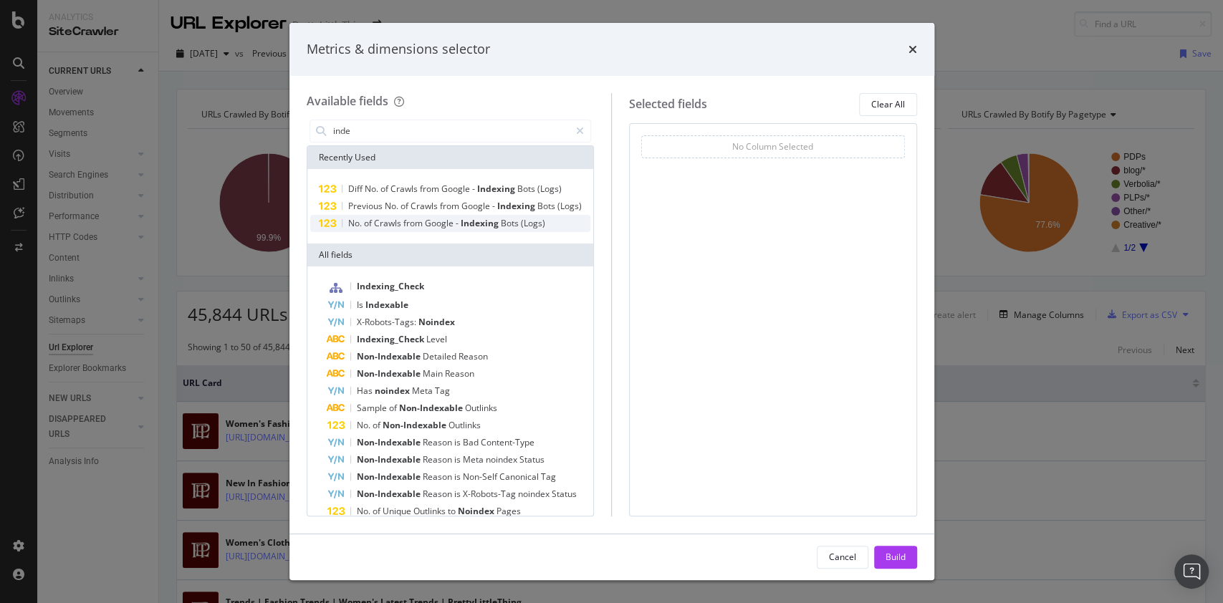
click at [479, 229] on span "Indexing" at bounding box center [480, 223] width 40 height 12
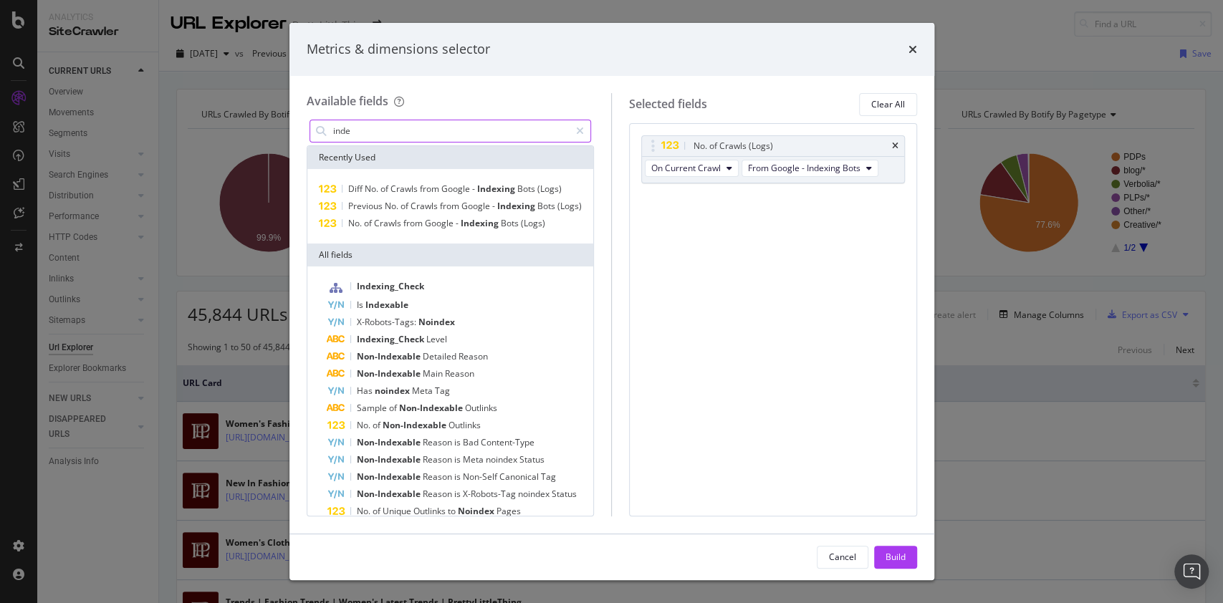
click at [413, 132] on input "inde" at bounding box center [451, 130] width 238 height 21
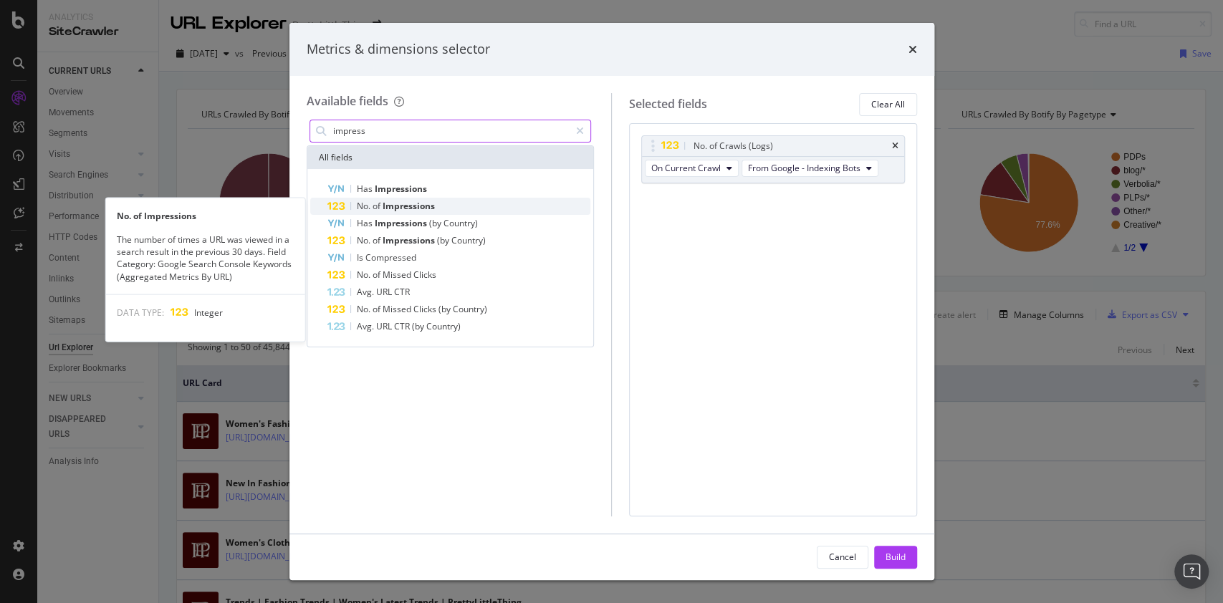
type input "impress"
click at [415, 206] on span "Impressions" at bounding box center [408, 206] width 52 height 12
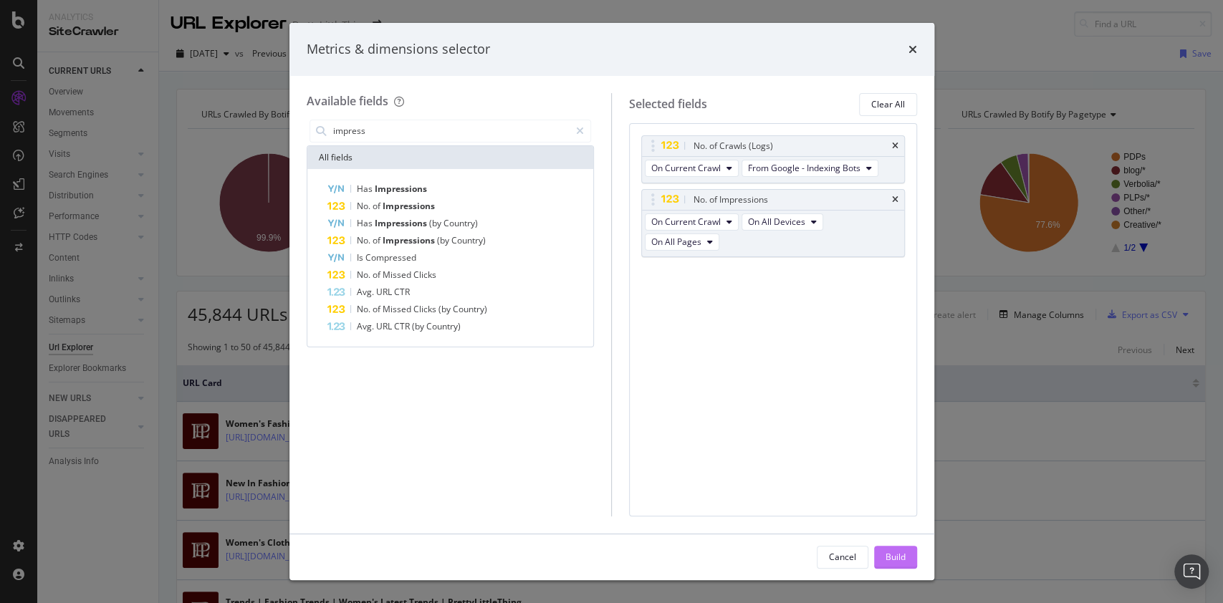
click at [887, 556] on div "Build" at bounding box center [895, 557] width 20 height 12
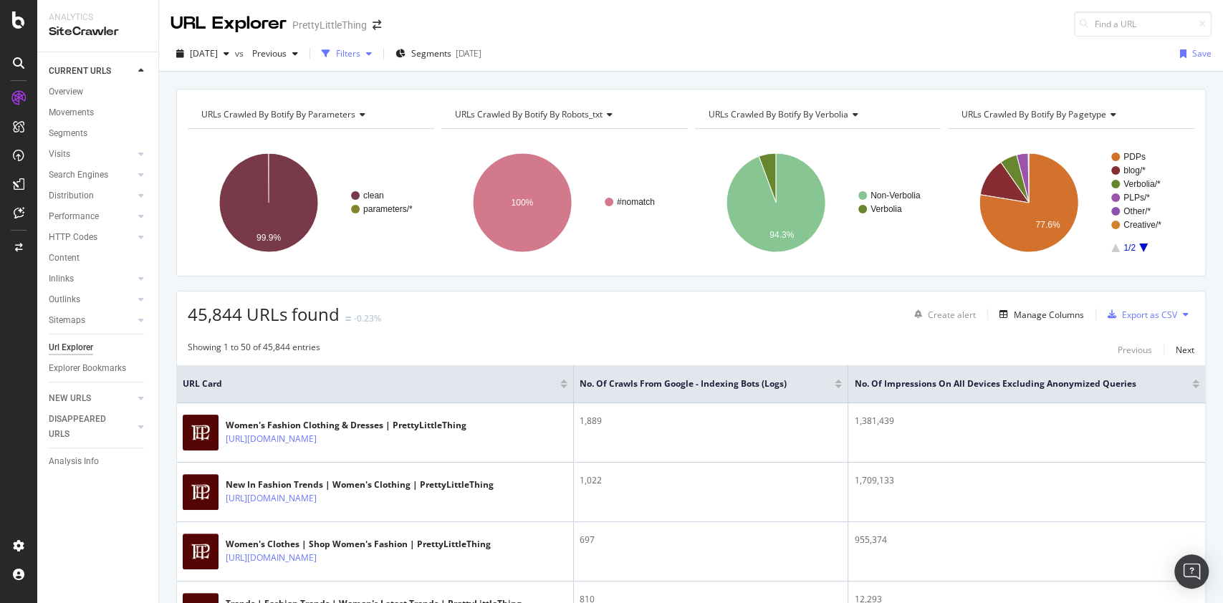
click at [360, 52] on div "Filters" at bounding box center [348, 53] width 24 height 12
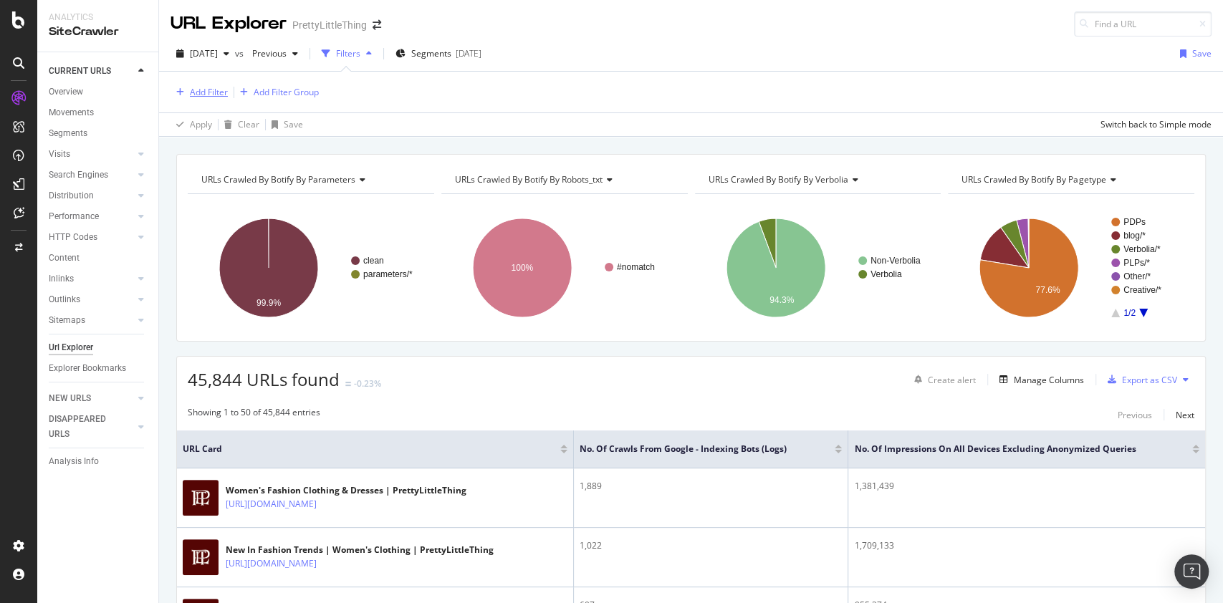
click at [203, 90] on div "Add Filter" at bounding box center [209, 92] width 38 height 12
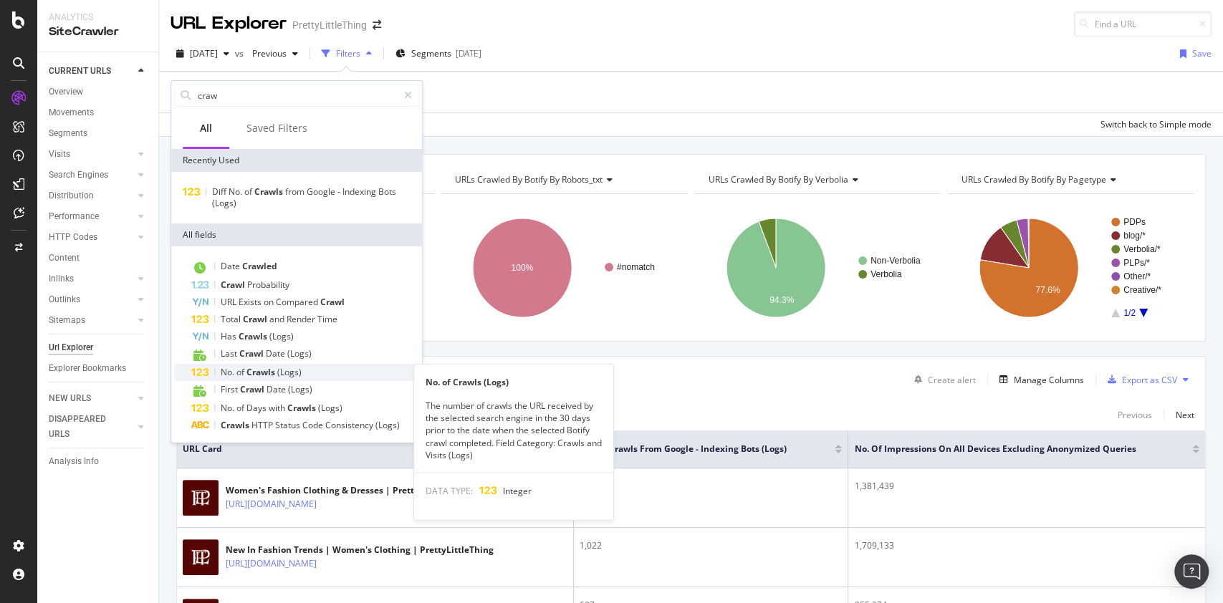
type input "craw"
click at [254, 371] on span "Crawls" at bounding box center [261, 372] width 31 height 12
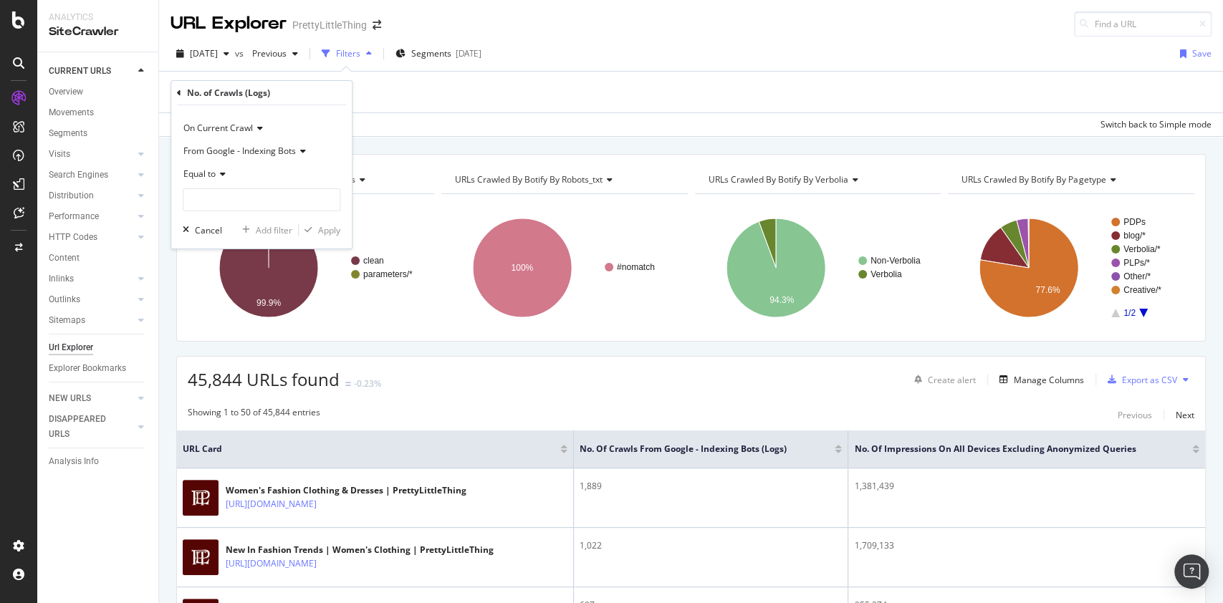
click at [213, 175] on span "Equal to" at bounding box center [199, 174] width 32 height 12
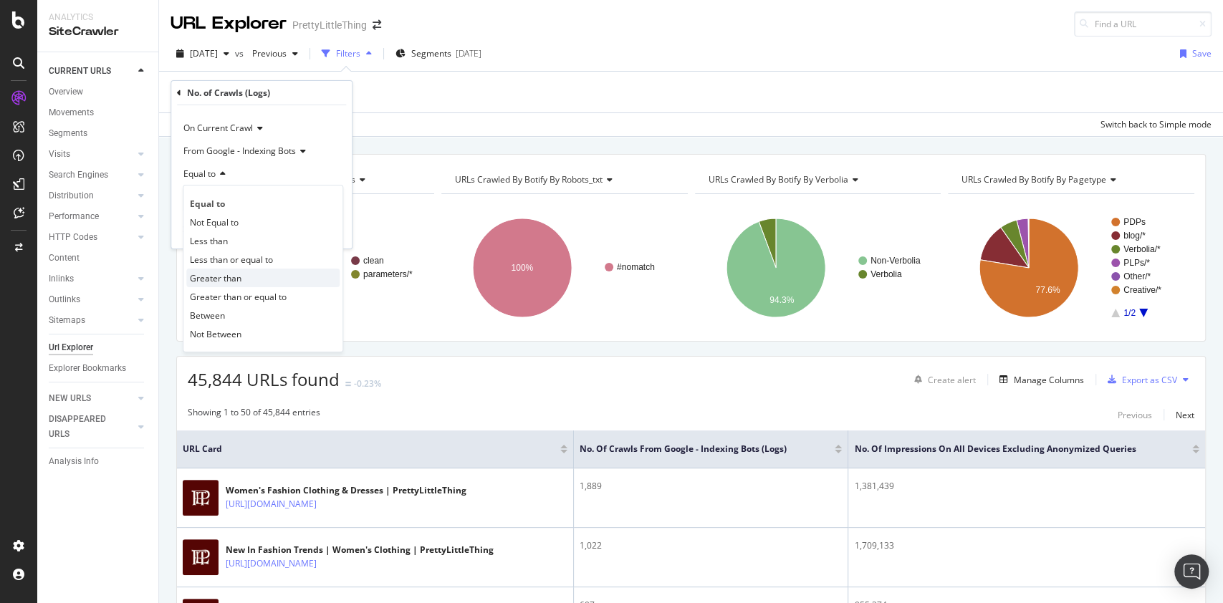
click at [226, 278] on span "Greater than" at bounding box center [216, 278] width 52 height 12
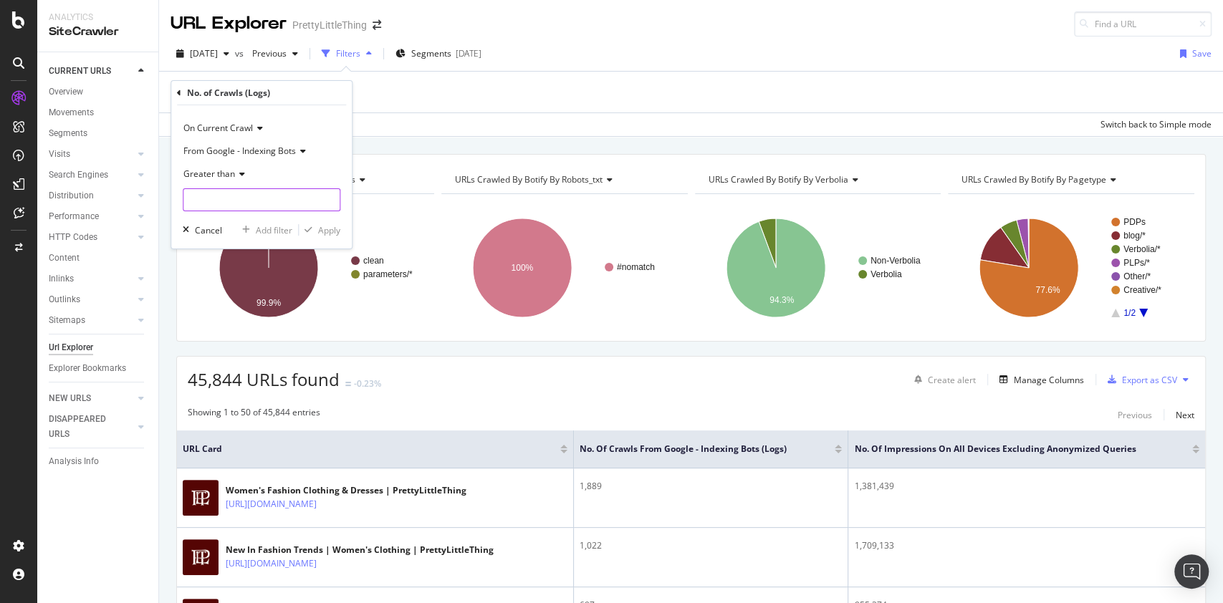
click at [207, 202] on input "number" at bounding box center [262, 199] width 158 height 23
type input "1"
click at [325, 229] on div "Apply" at bounding box center [329, 230] width 22 height 12
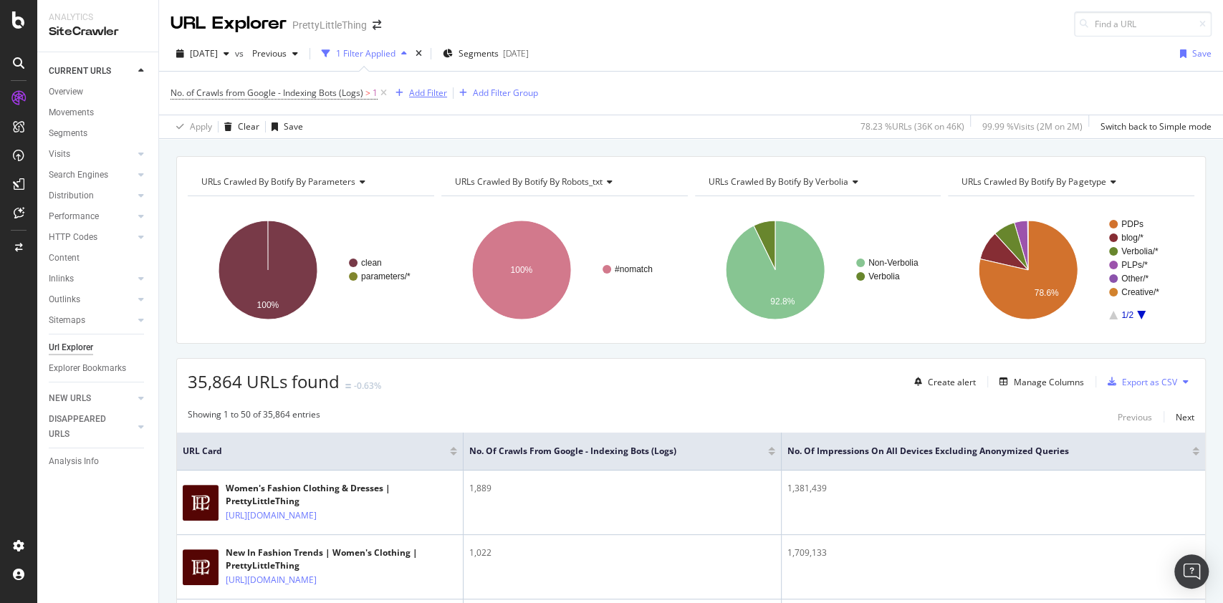
click at [420, 92] on div "Add Filter" at bounding box center [428, 93] width 38 height 12
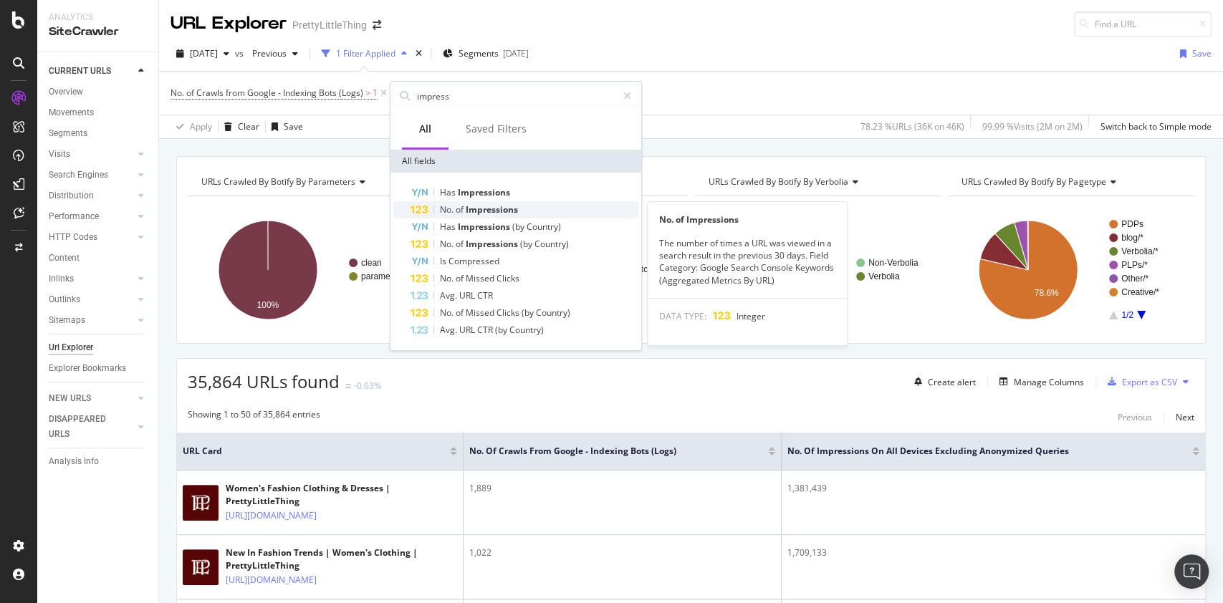
type input "impress"
click at [476, 208] on span "Impressions" at bounding box center [492, 209] width 52 height 12
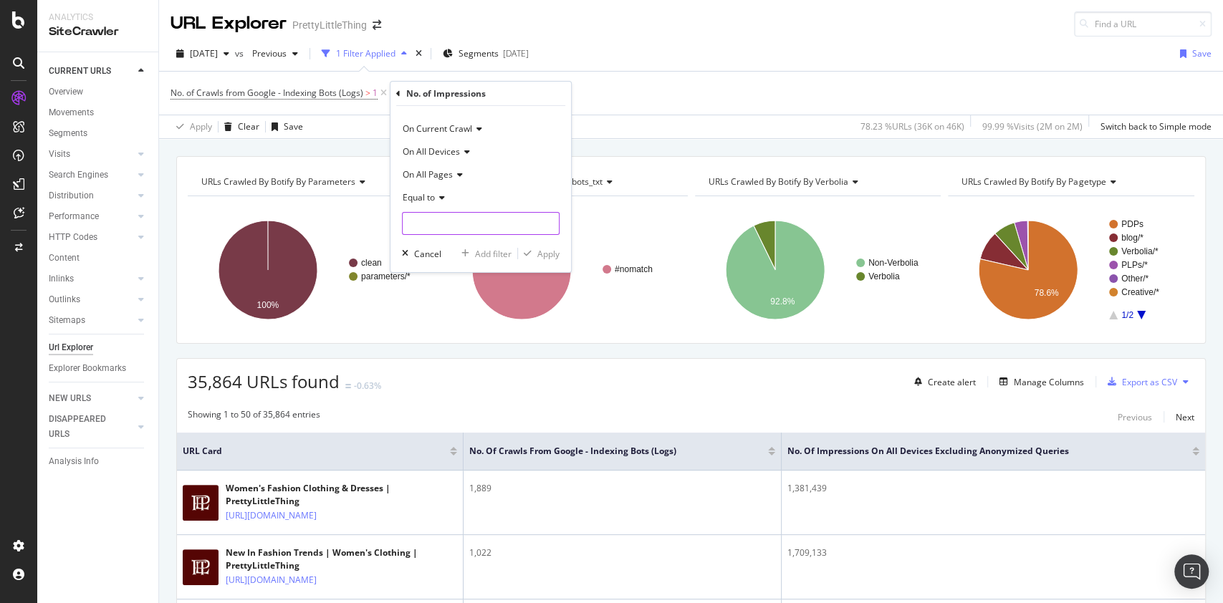
click at [453, 223] on input "number" at bounding box center [481, 223] width 158 height 23
type input "0"
click at [555, 256] on div "Apply" at bounding box center [548, 253] width 22 height 12
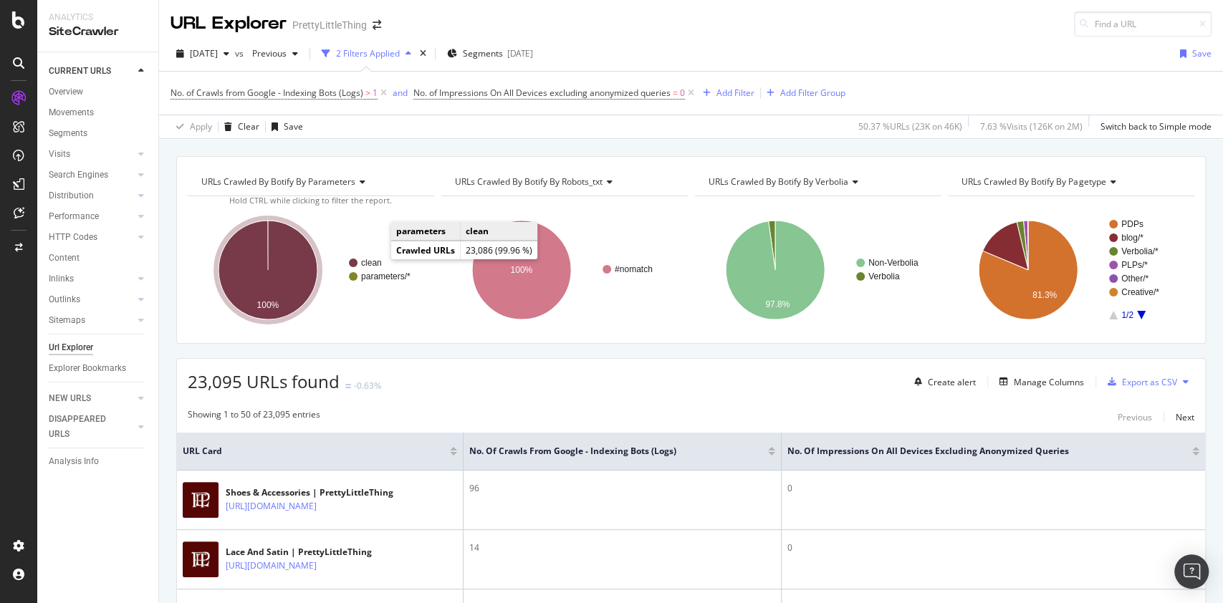
click at [368, 263] on text "clean" at bounding box center [371, 263] width 21 height 10
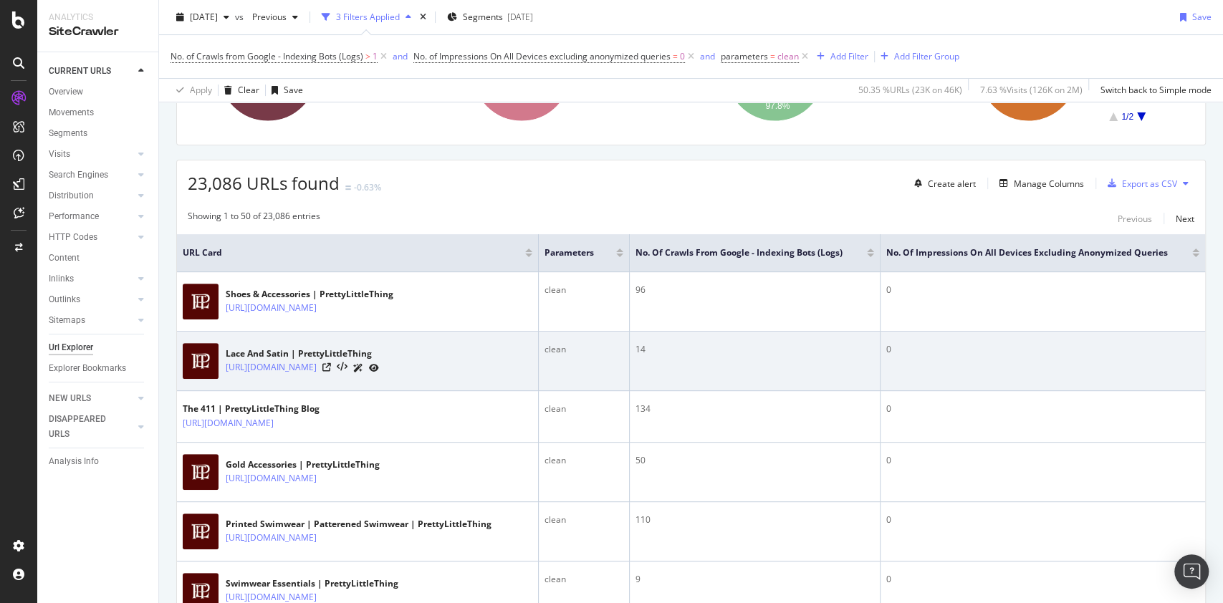
scroll to position [191, 0]
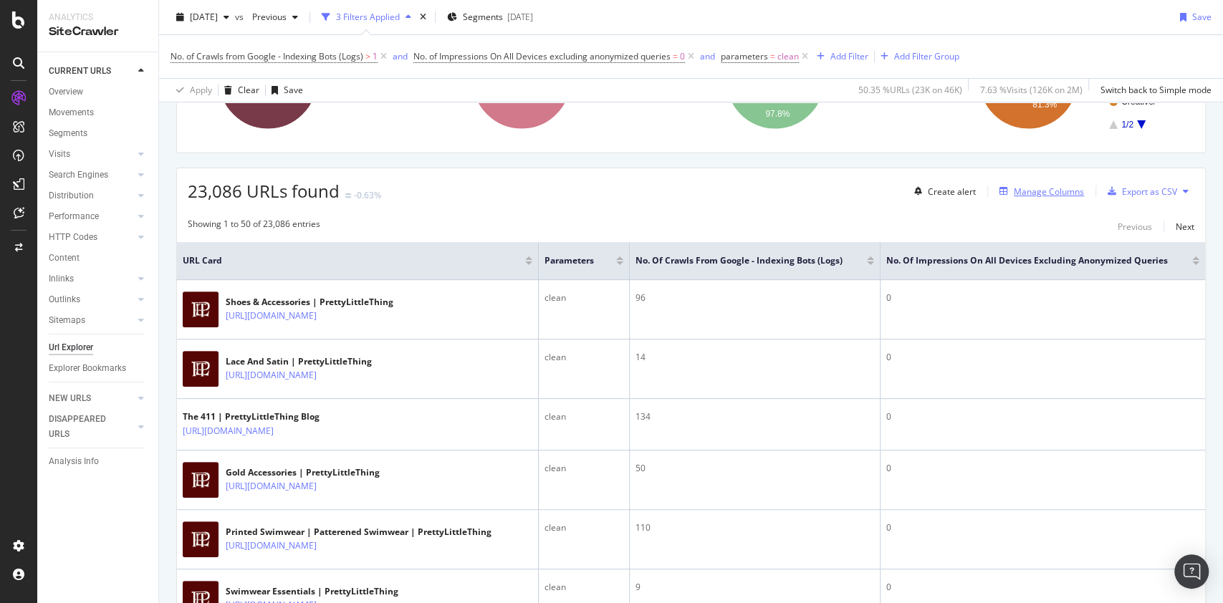
click at [1025, 190] on div "Manage Columns" at bounding box center [1048, 191] width 70 height 12
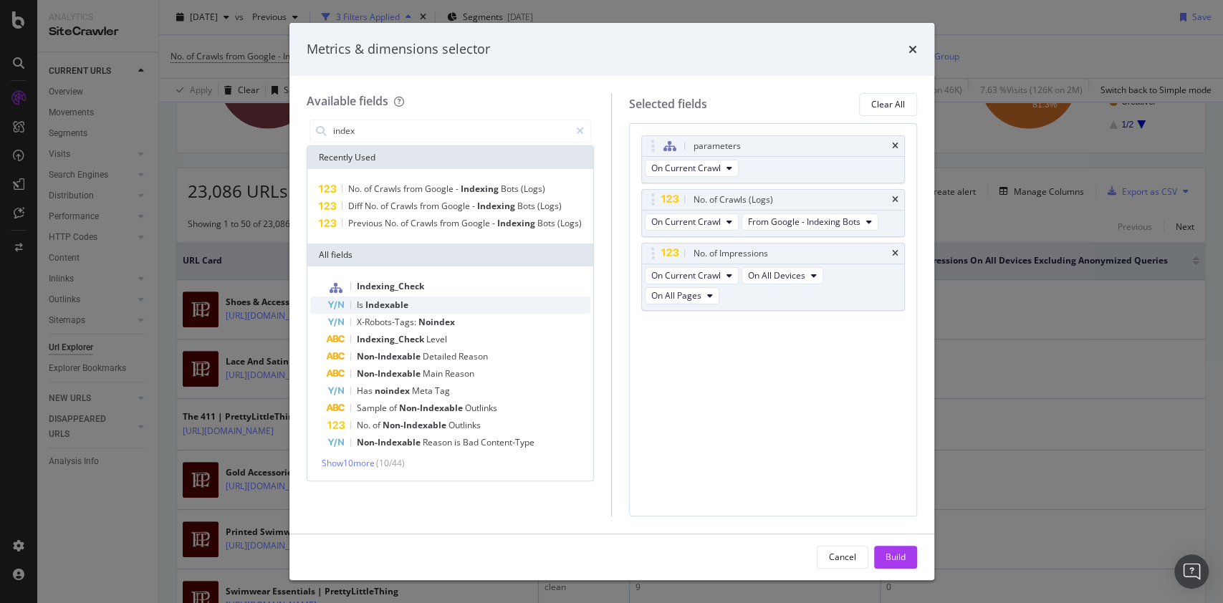
click at [395, 302] on span "Indexable" at bounding box center [386, 305] width 43 height 12
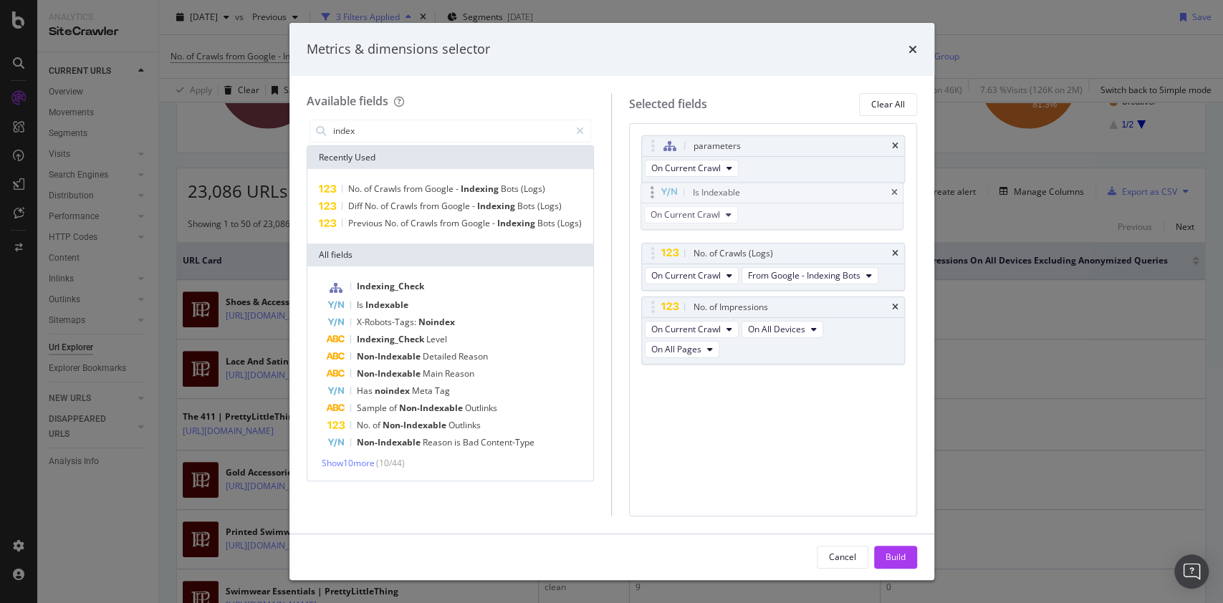
drag, startPoint x: 763, startPoint y: 324, endPoint x: 762, endPoint y: 191, distance: 133.9
click at [762, 191] on body "Analytics SiteCrawler CURRENT URLS Overview Movements Segments Visits Analysis …" at bounding box center [611, 301] width 1223 height 603
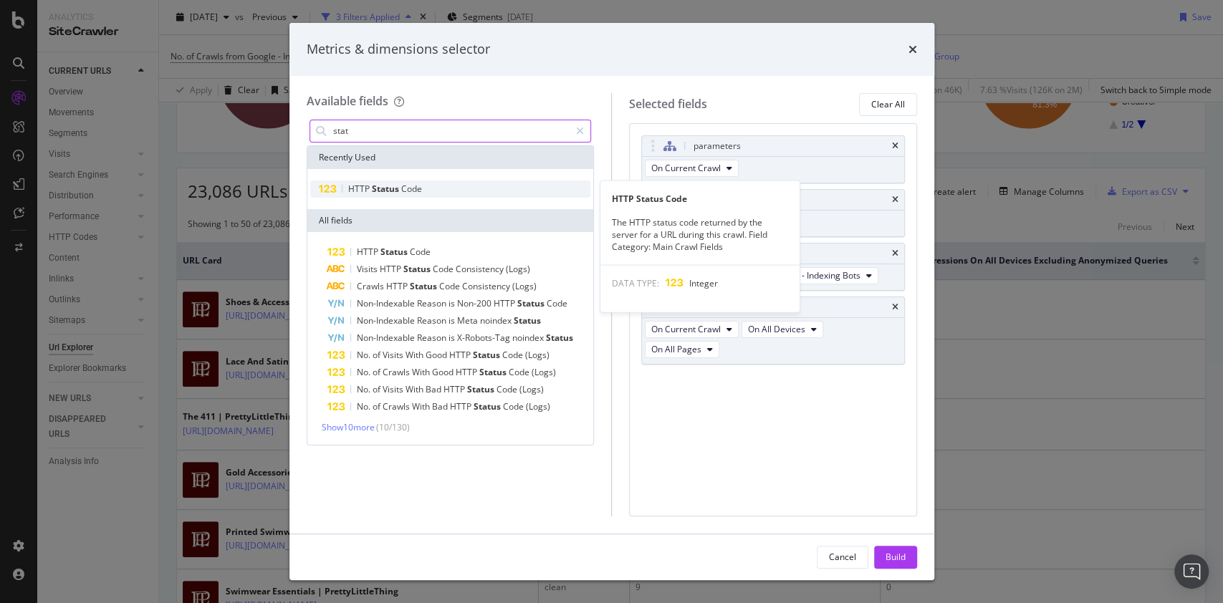
type input "stat"
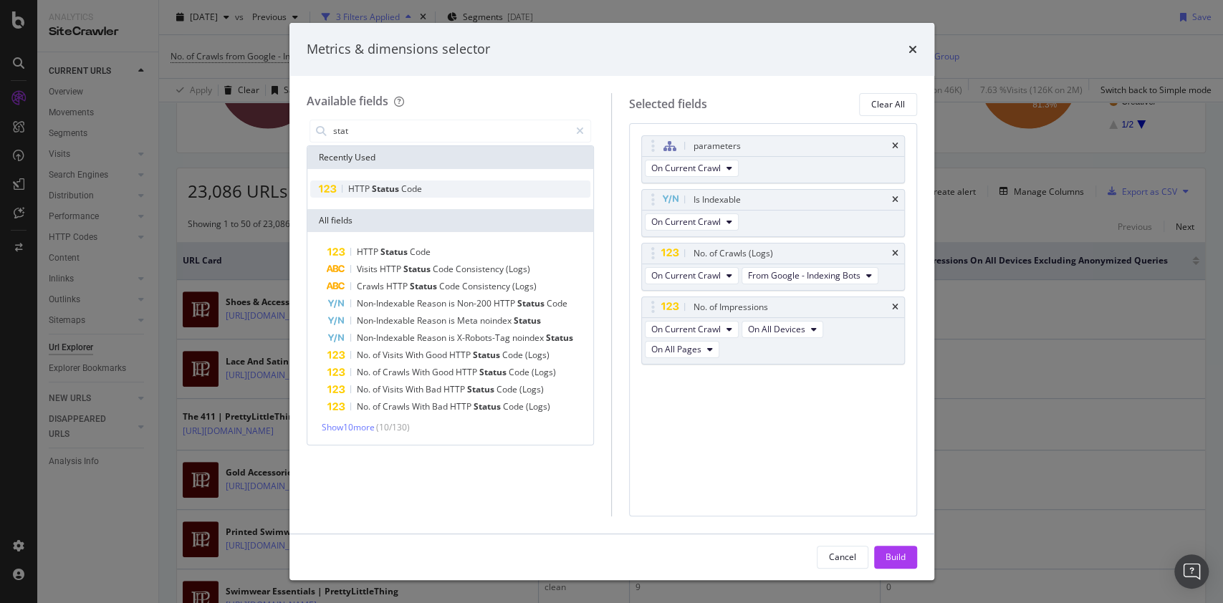
click at [402, 194] on div "HTTP Status Code" at bounding box center [450, 188] width 281 height 17
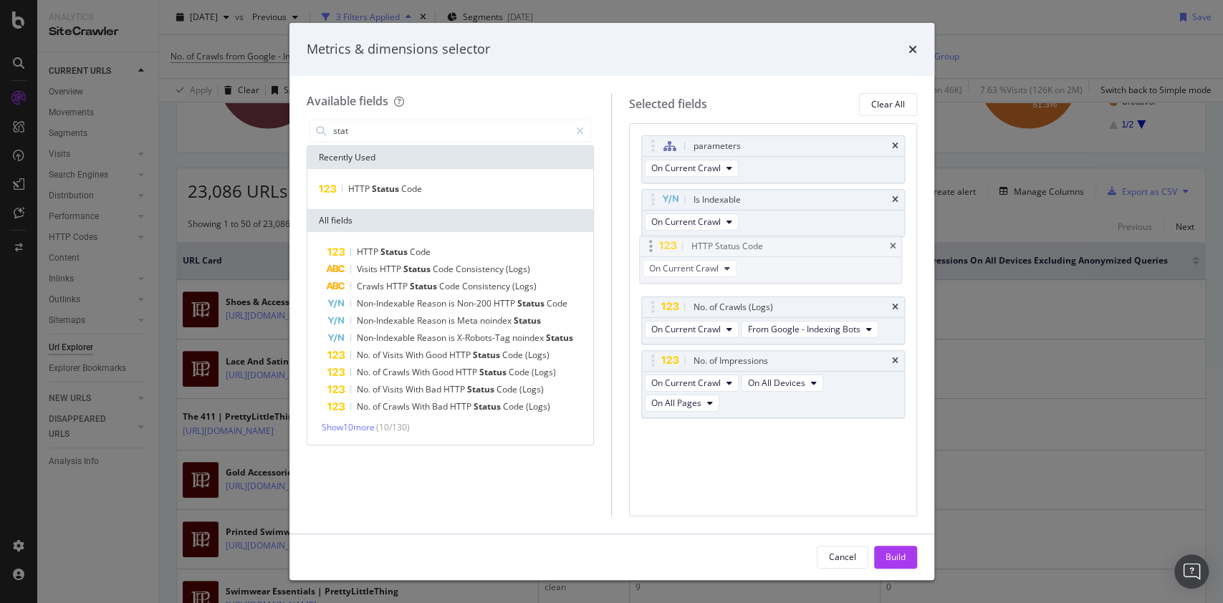
drag, startPoint x: 755, startPoint y: 377, endPoint x: 753, endPoint y: 243, distance: 133.9
click at [753, 243] on body "Analytics SiteCrawler CURRENT URLS Overview Movements Segments Visits Analysis …" at bounding box center [611, 301] width 1223 height 603
click at [902, 551] on div "Build" at bounding box center [895, 557] width 20 height 12
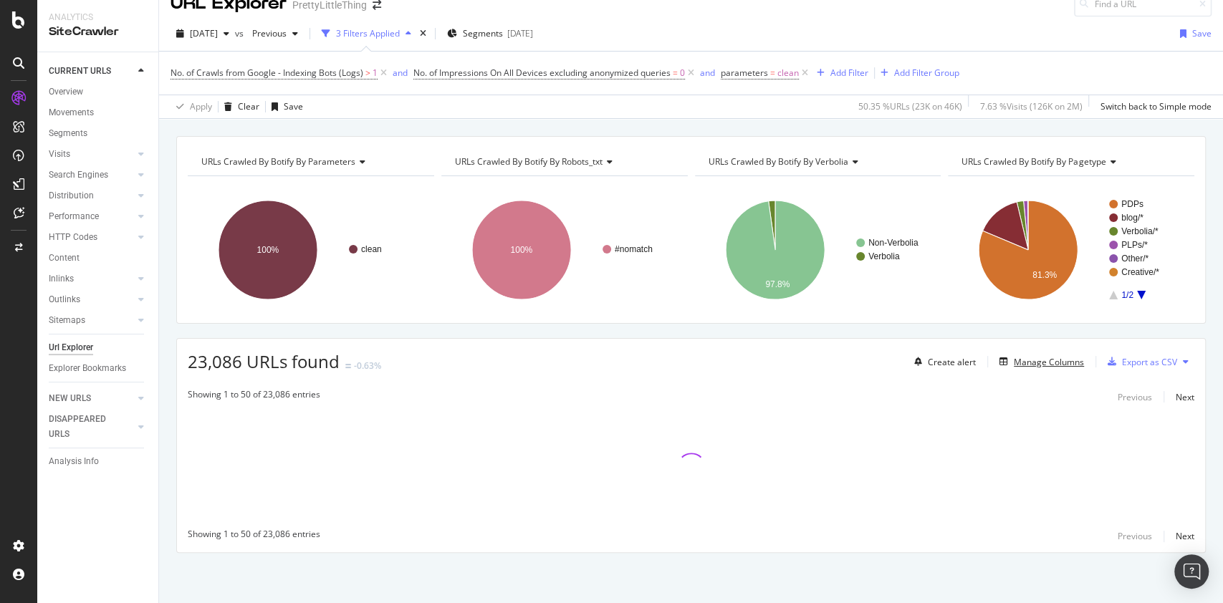
scroll to position [19, 0]
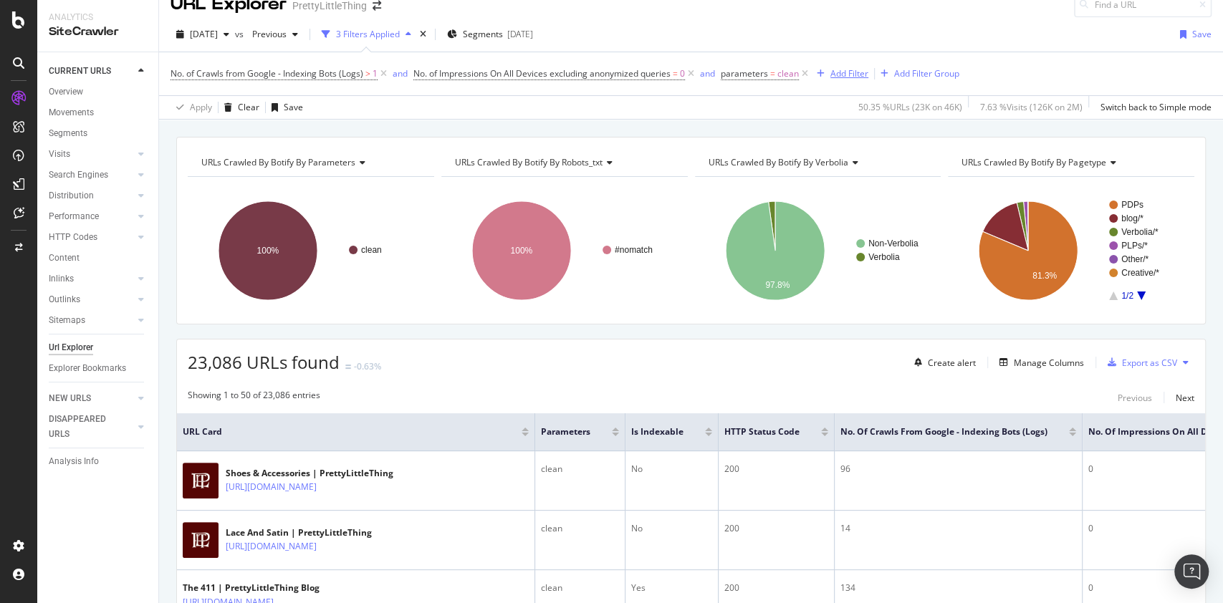
click at [858, 69] on div "Add Filter" at bounding box center [849, 73] width 38 height 12
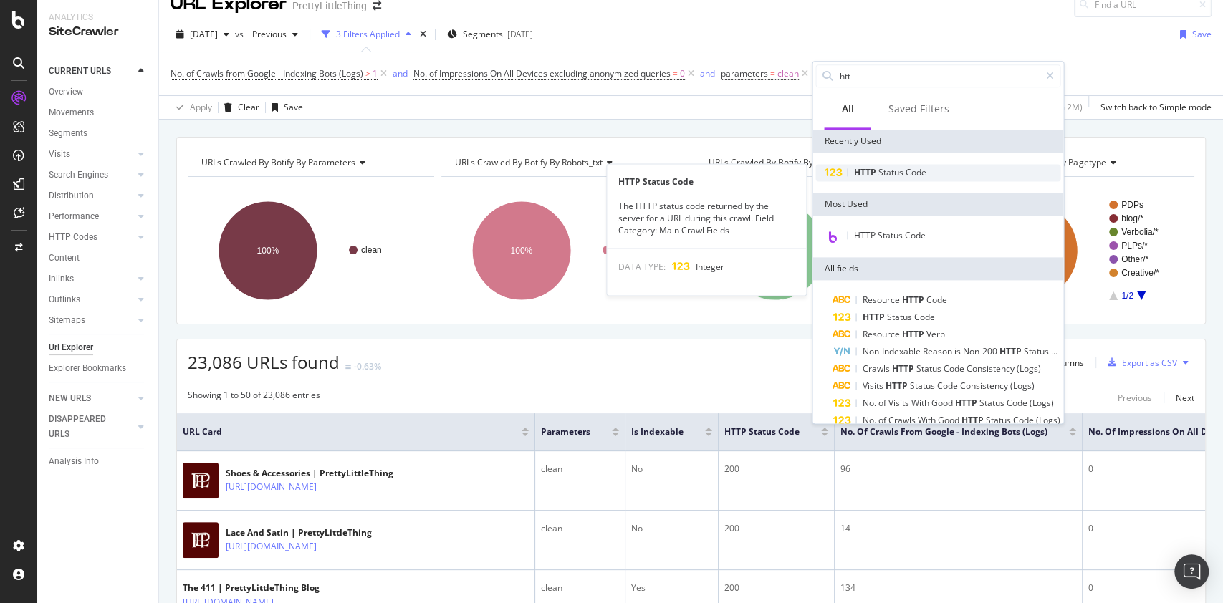
type input "htt"
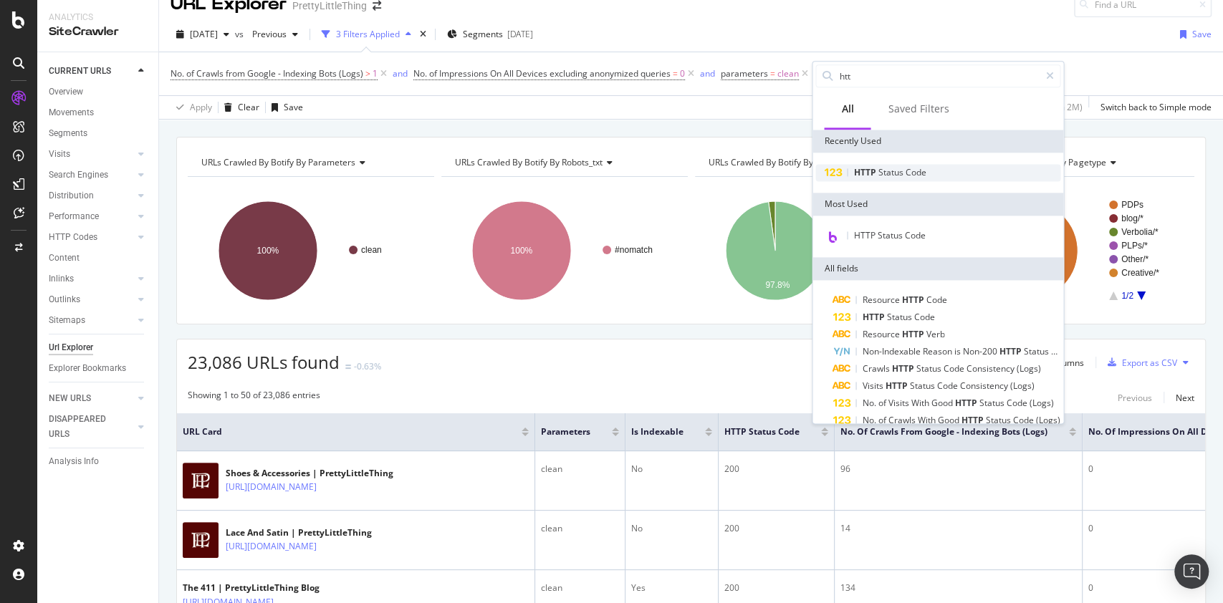
click at [890, 175] on span "Status" at bounding box center [890, 172] width 27 height 12
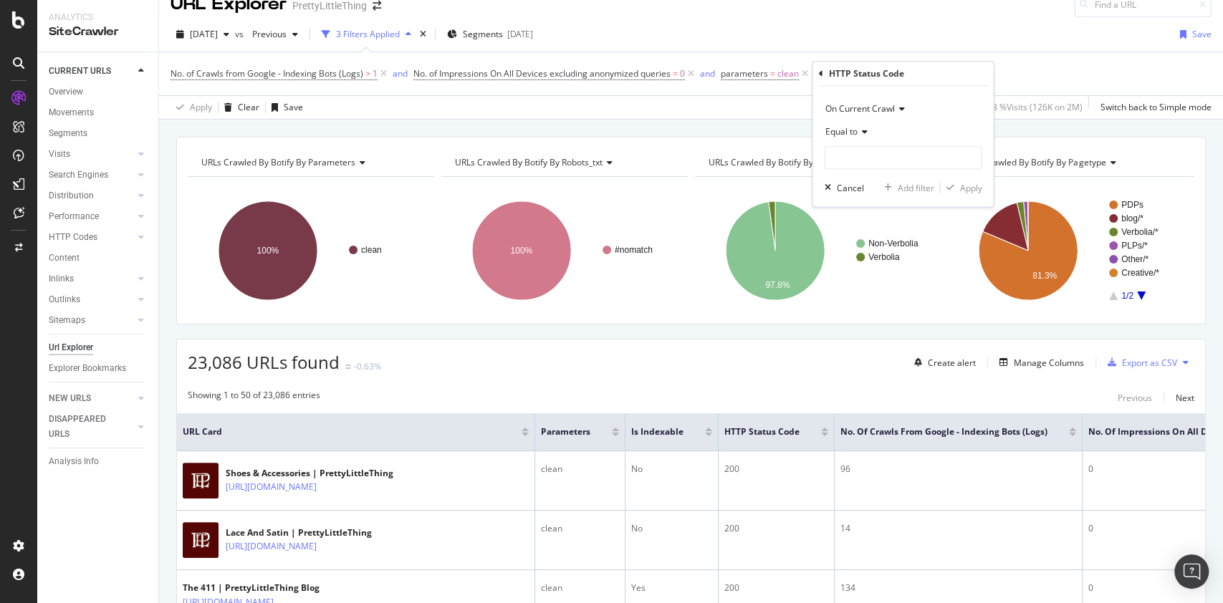
click at [851, 135] on span "Equal to" at bounding box center [840, 131] width 32 height 12
click at [857, 158] on span "Equal to" at bounding box center [848, 161] width 35 height 12
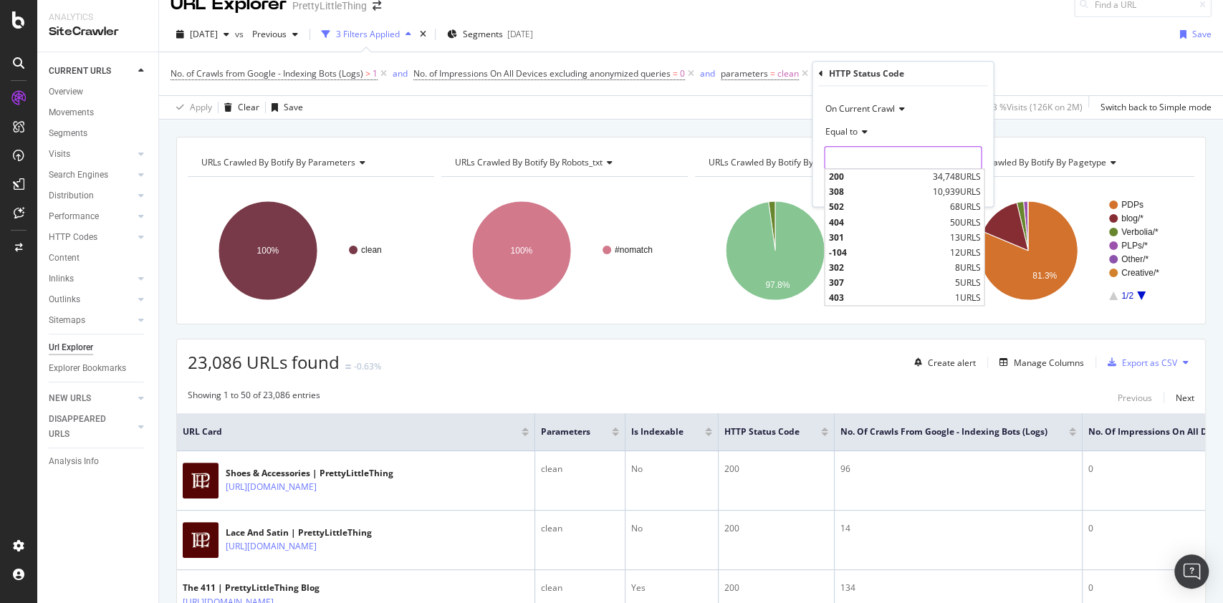
click at [856, 160] on input "number" at bounding box center [903, 157] width 158 height 23
type input "200"
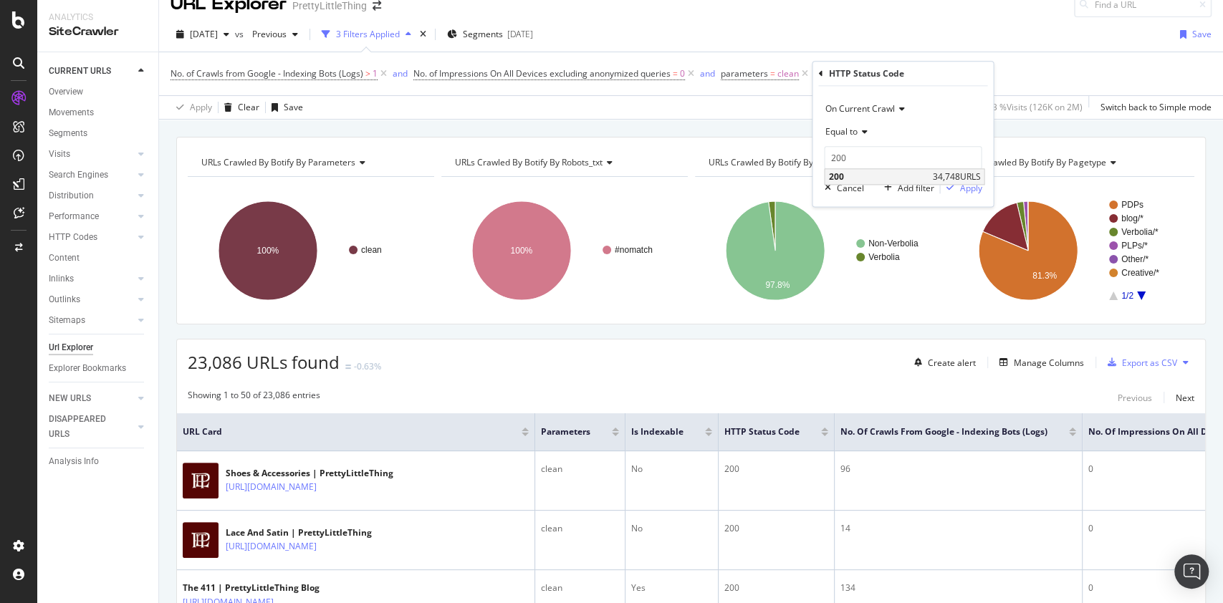
click at [856, 173] on span "200" at bounding box center [878, 176] width 100 height 12
click at [969, 182] on div "Apply" at bounding box center [970, 188] width 22 height 12
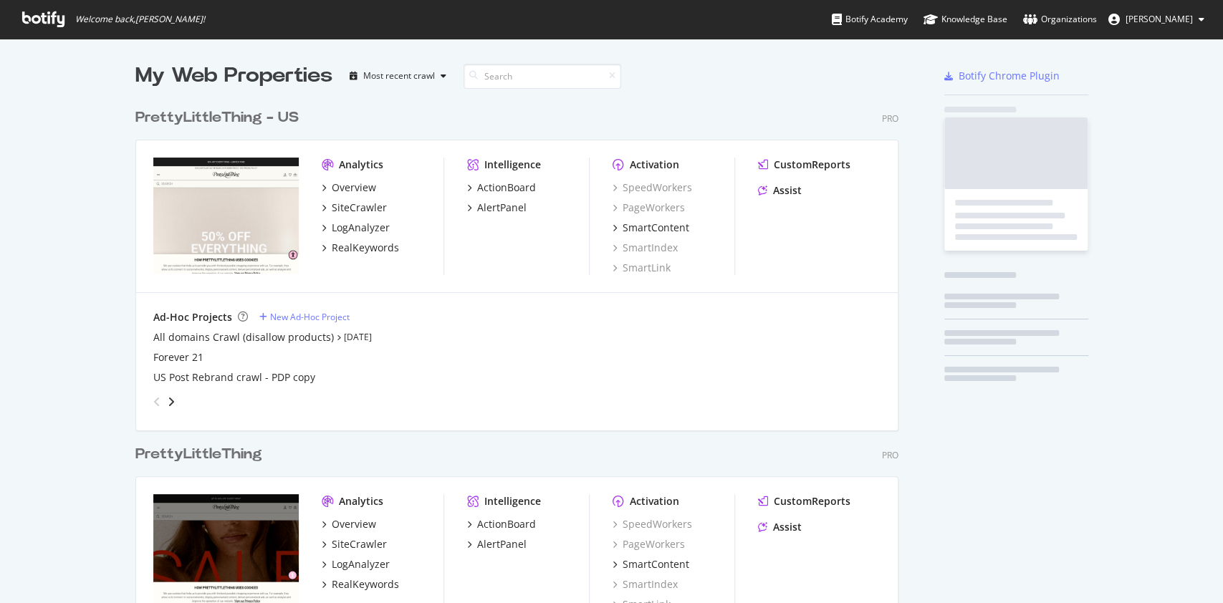
scroll to position [658, 759]
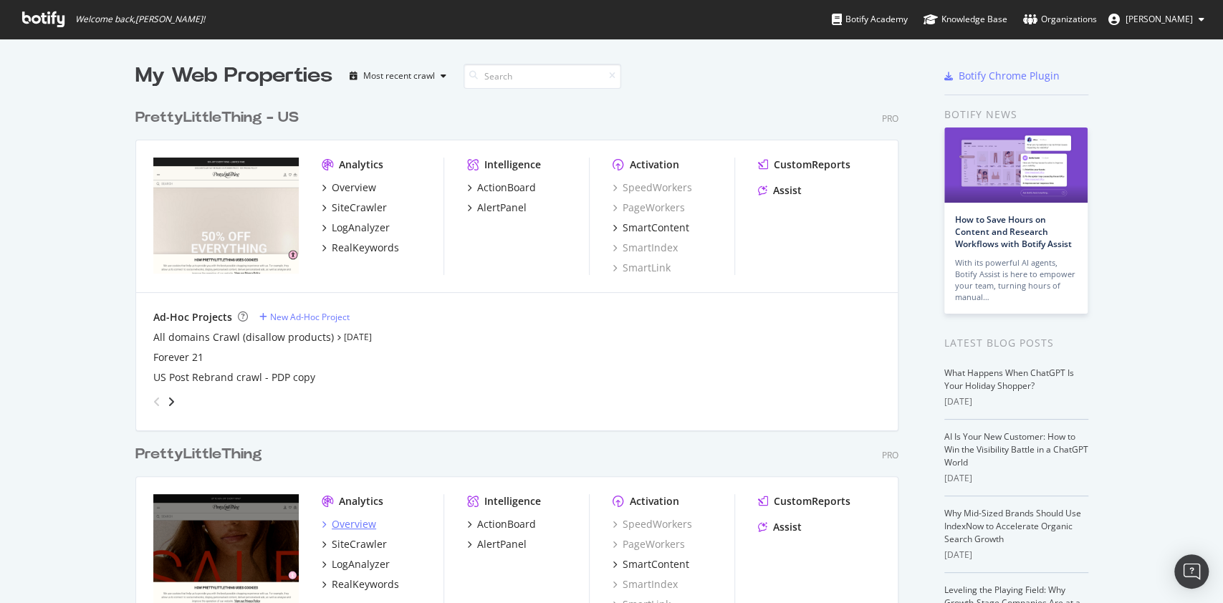
click at [335, 526] on div "Overview" at bounding box center [354, 524] width 44 height 14
